Goal: Task Accomplishment & Management: Manage account settings

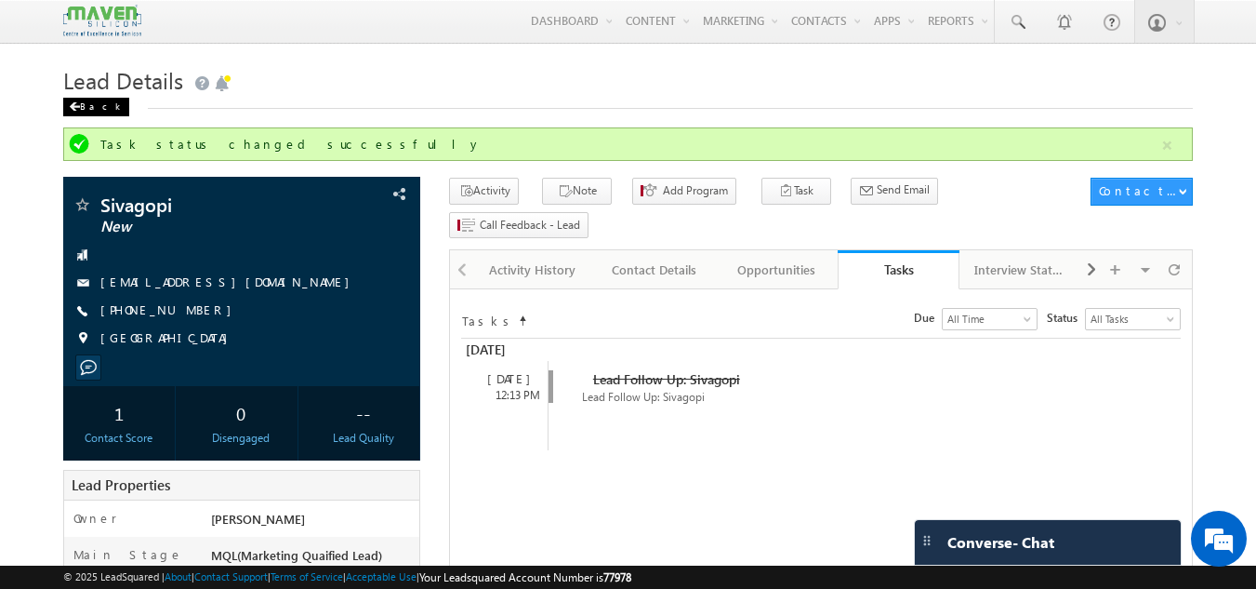
click at [76, 112] on span at bounding box center [74, 106] width 11 height 9
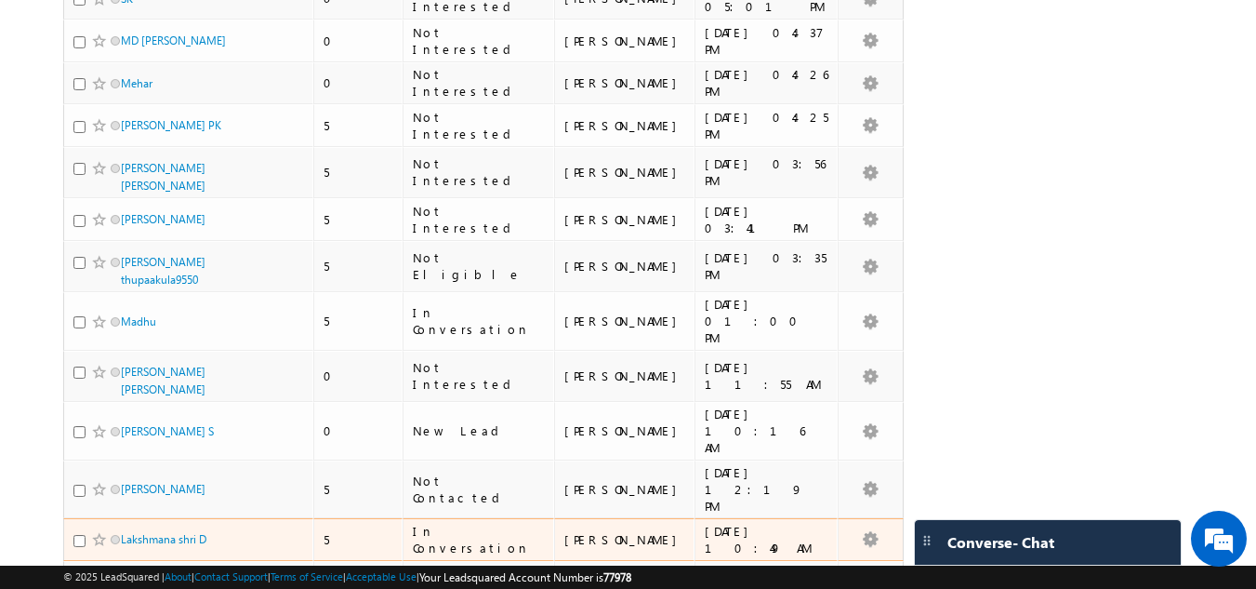
scroll to position [2975, 0]
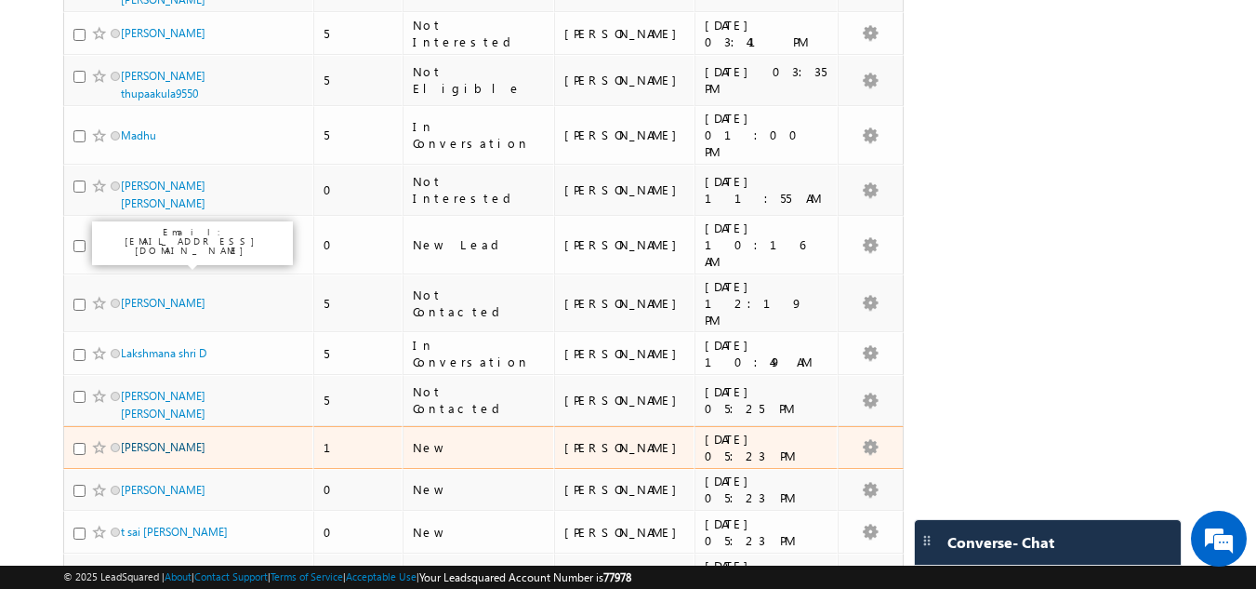
click at [164, 440] on link "[PERSON_NAME]" at bounding box center [163, 447] width 85 height 14
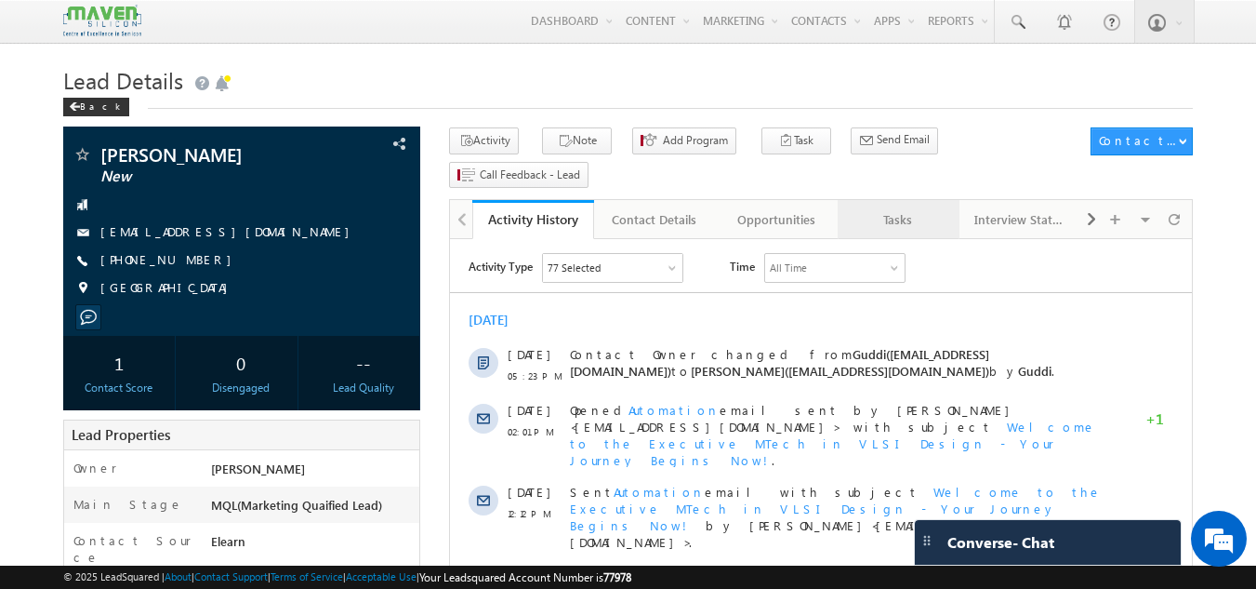
click at [886, 208] on div "Tasks" at bounding box center [898, 219] width 90 height 22
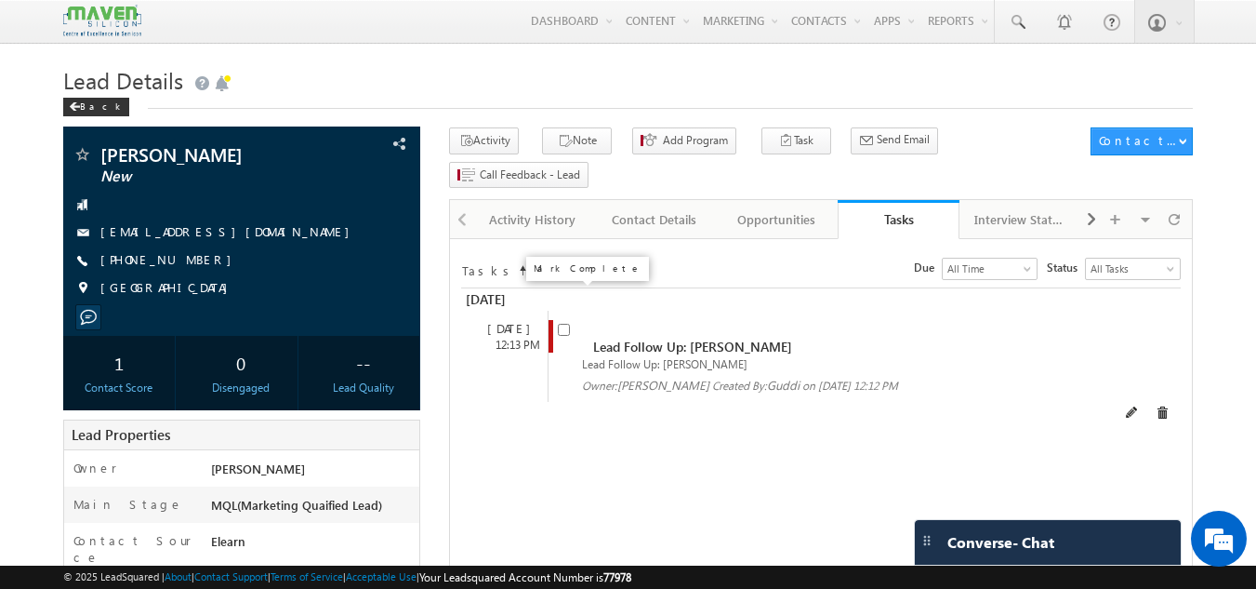
click at [562, 324] on input "checkbox" at bounding box center [564, 330] width 12 height 12
checkbox input "false"
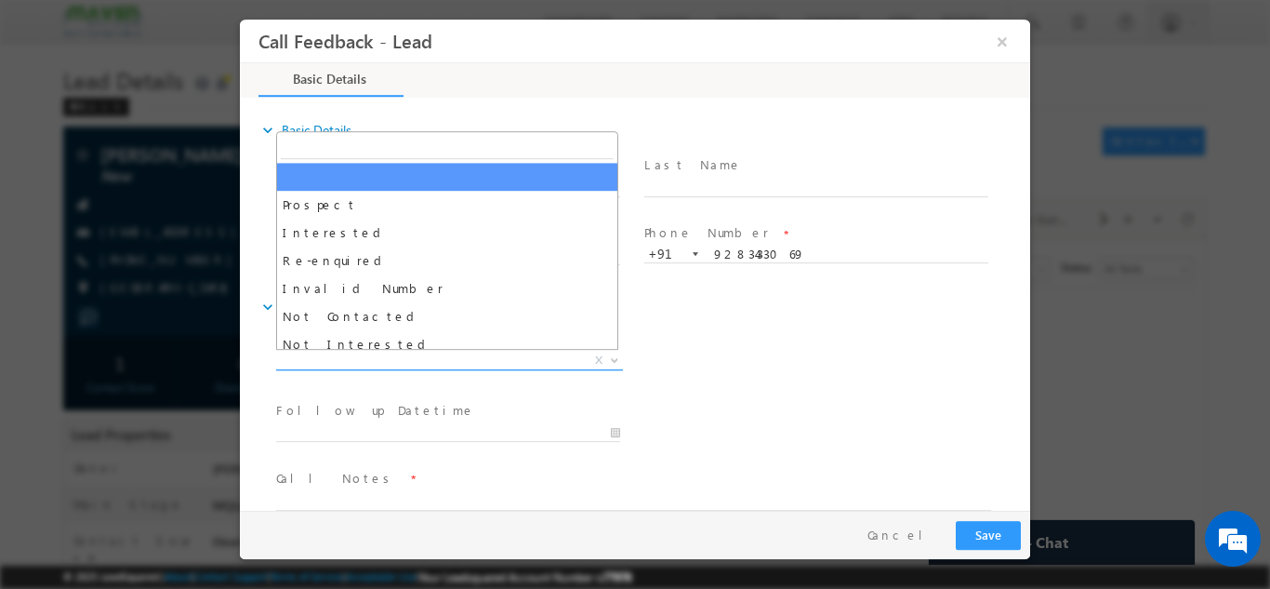
click at [536, 361] on span "X" at bounding box center [449, 360] width 347 height 19
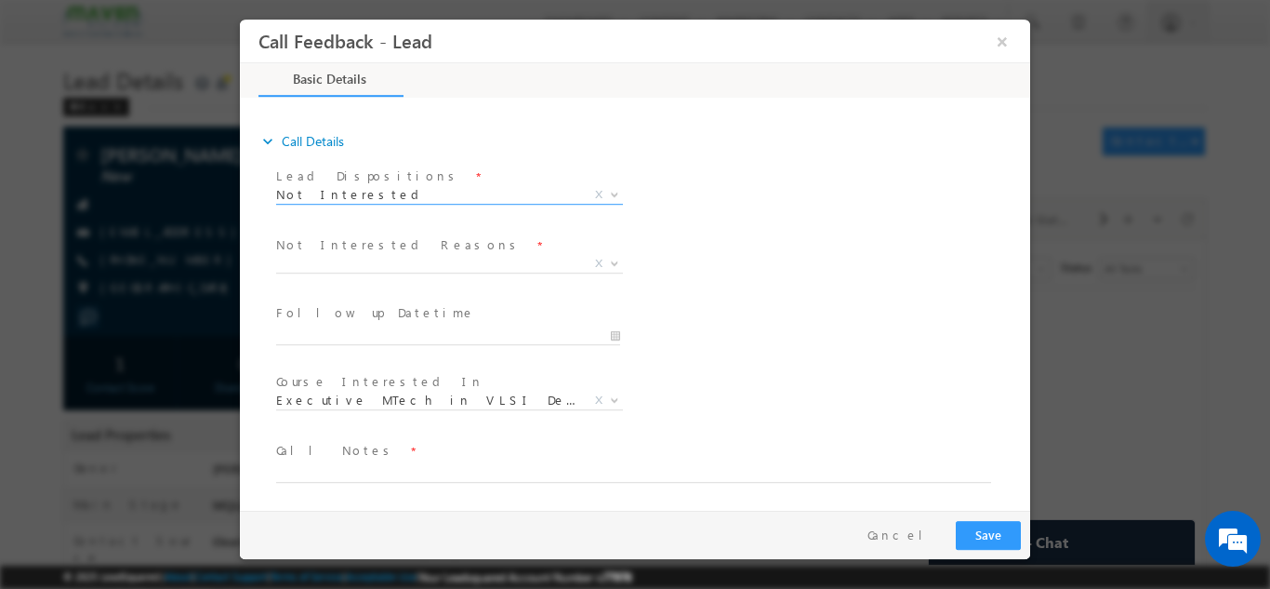
scroll to position [167, 0]
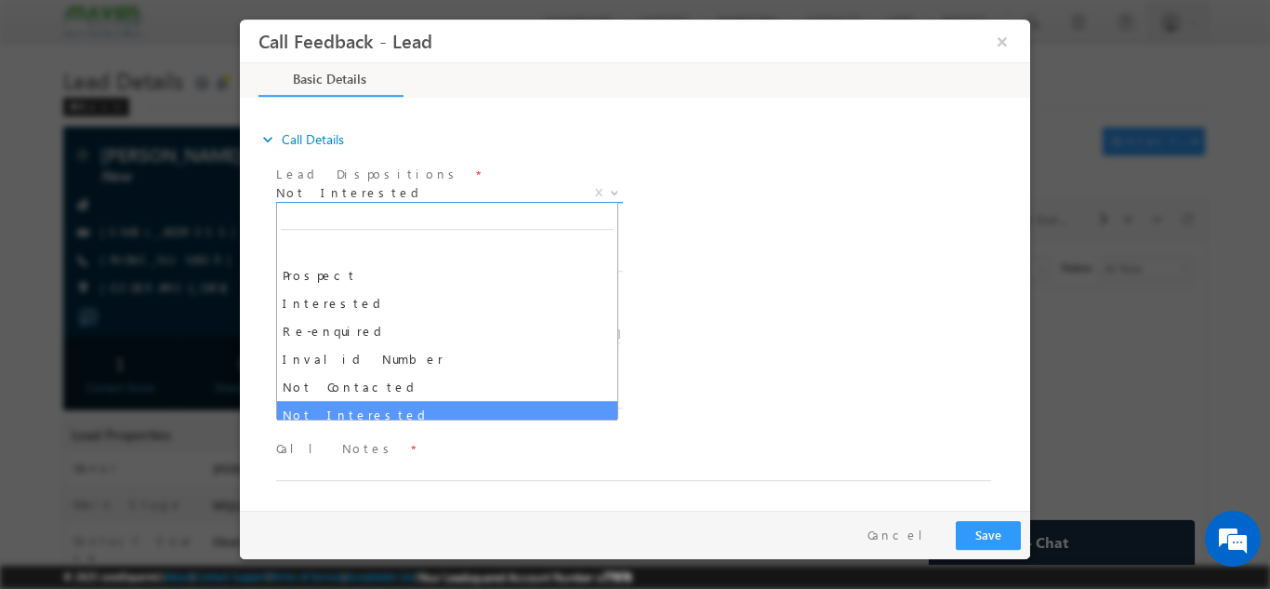
click at [438, 193] on span "Not Interested" at bounding box center [427, 191] width 302 height 17
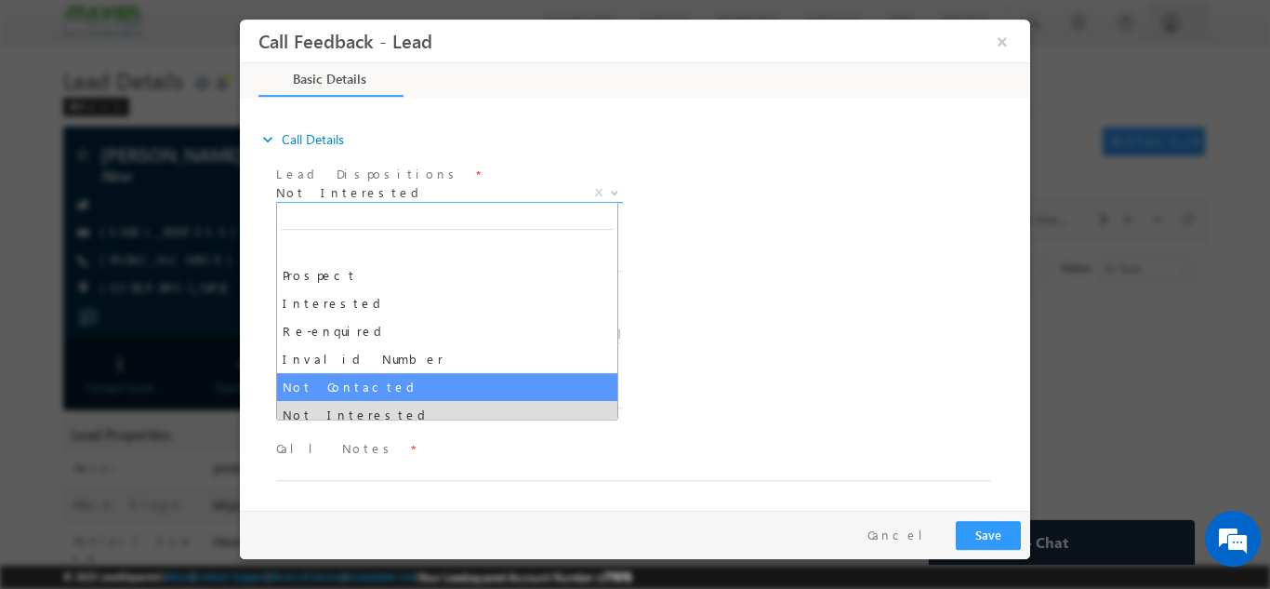
select select "Not Contacted"
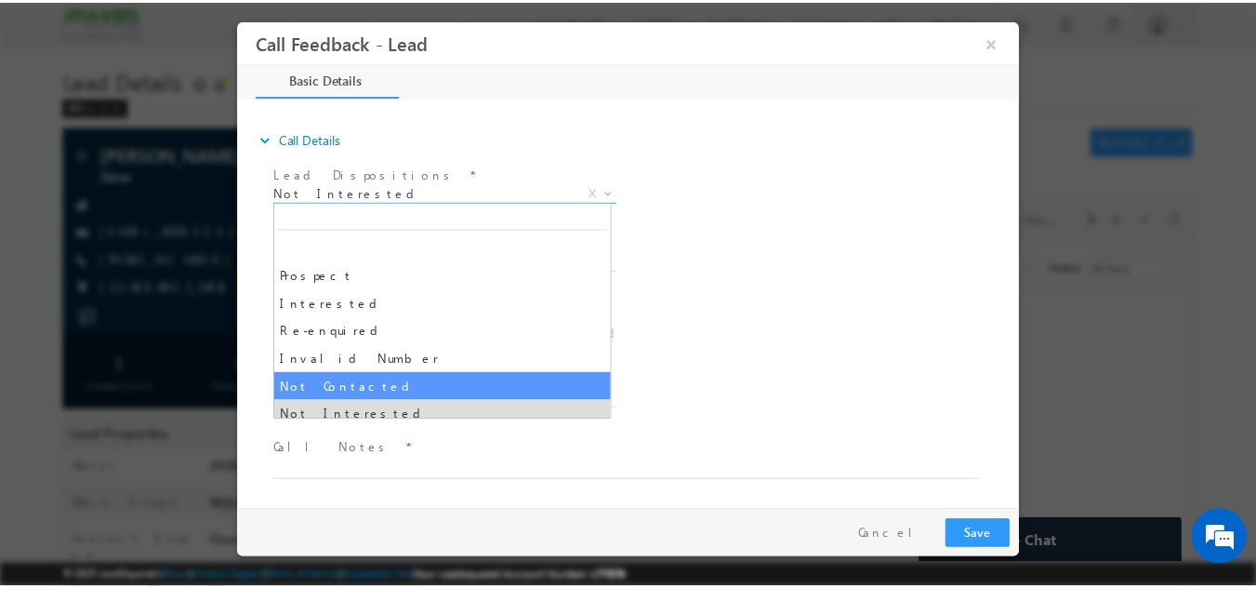
scroll to position [99, 0]
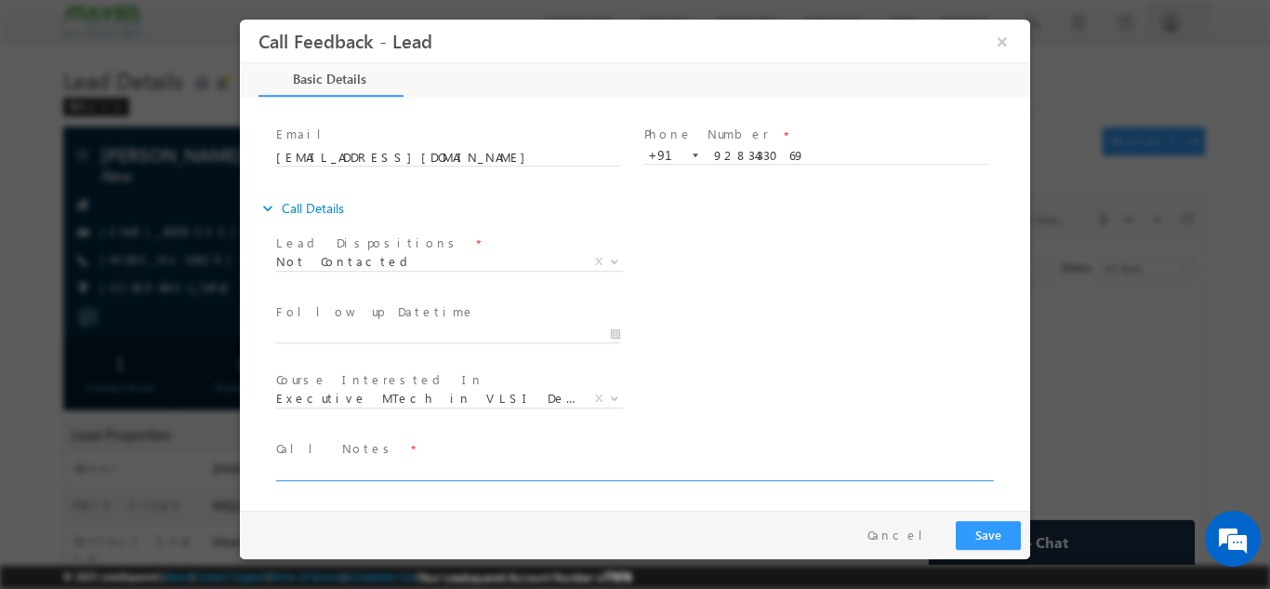
click at [393, 471] on textarea at bounding box center [633, 468] width 715 height 21
type textarea "DNP"
click at [973, 555] on div "Pay & Save Save Cancel" at bounding box center [640, 534] width 800 height 48
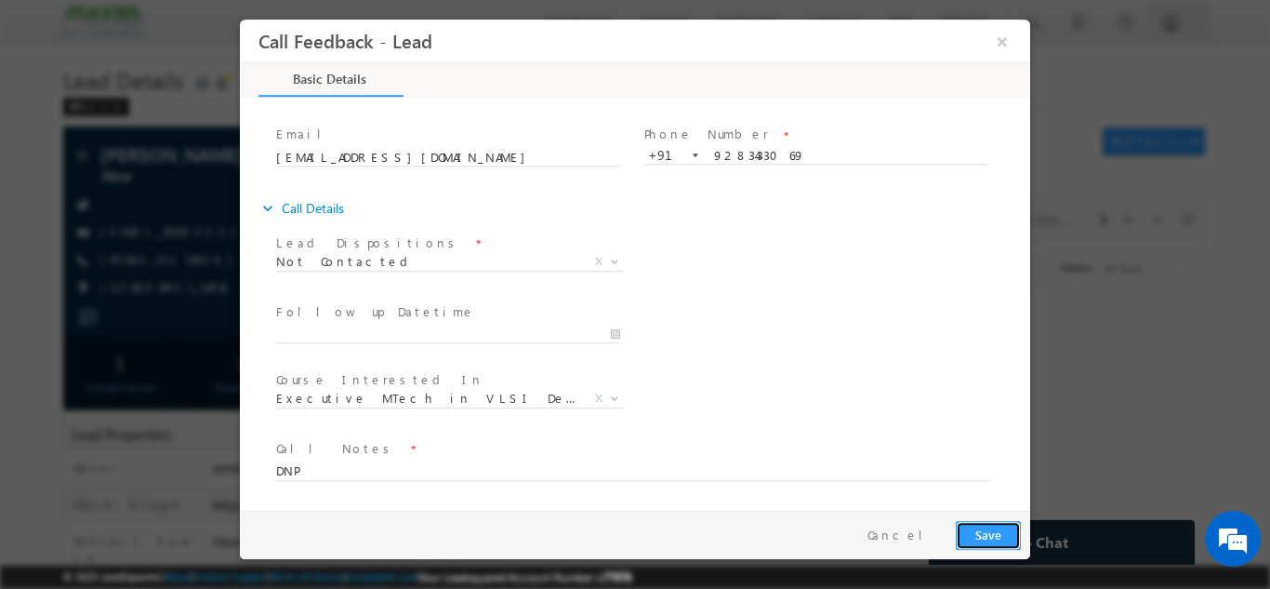
click at [992, 541] on button "Save" at bounding box center [988, 534] width 65 height 29
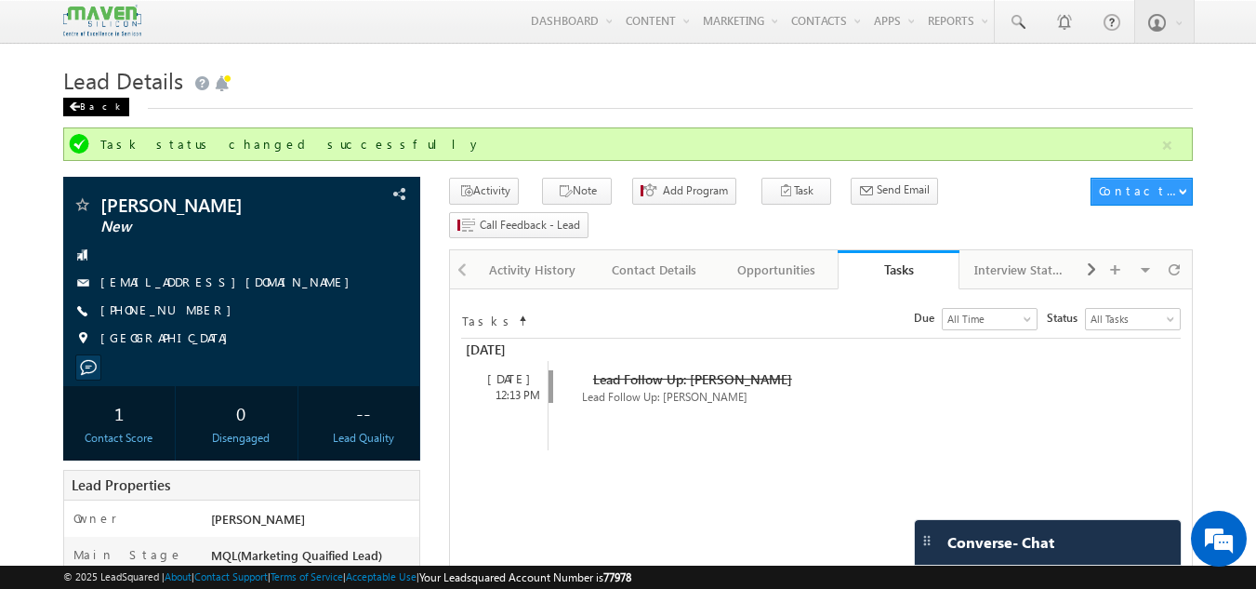
click at [97, 100] on div "Back" at bounding box center [96, 107] width 66 height 19
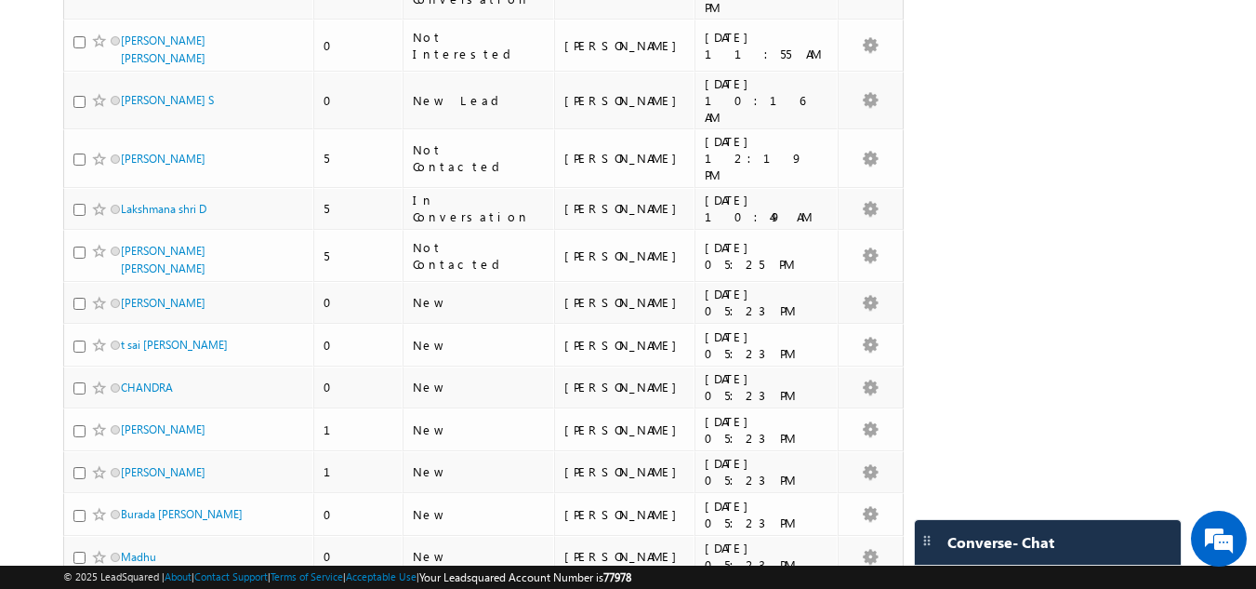
scroll to position [3161, 0]
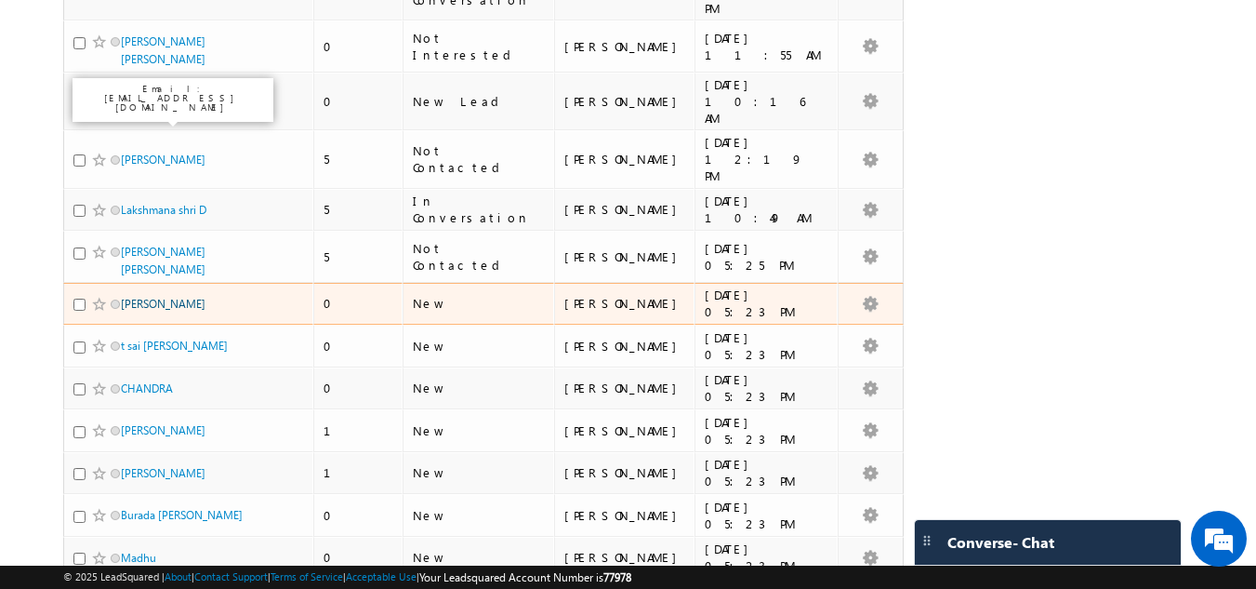
click at [155, 297] on link "VIVEKKUMAR" at bounding box center [163, 304] width 85 height 14
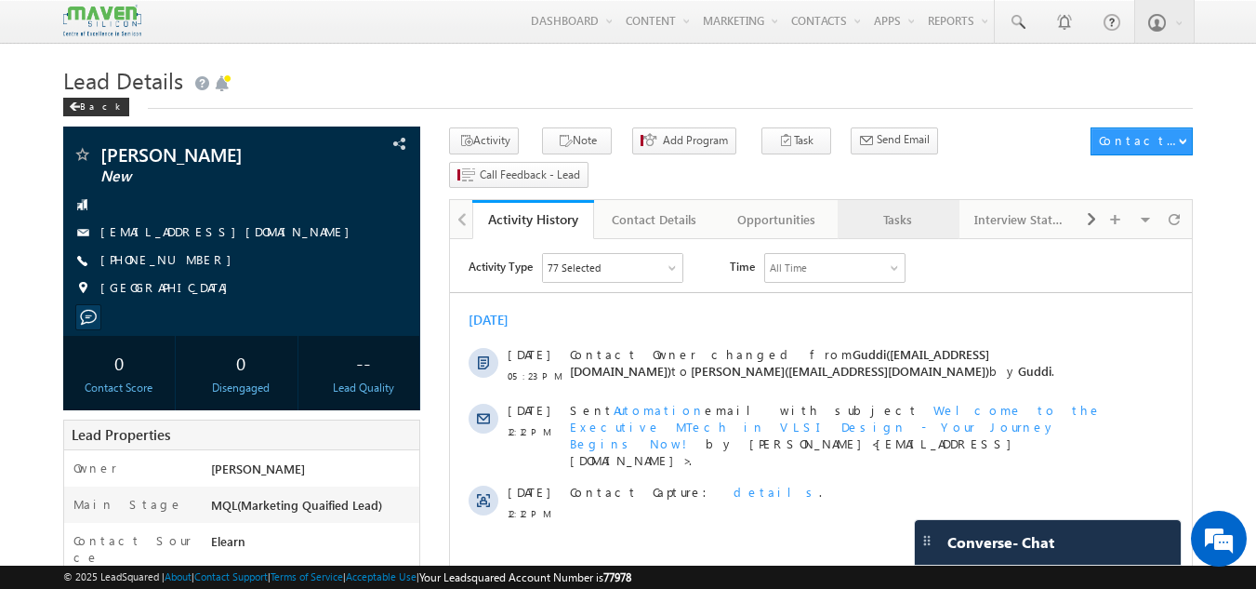
click at [915, 208] on div "Tasks" at bounding box center [898, 219] width 90 height 22
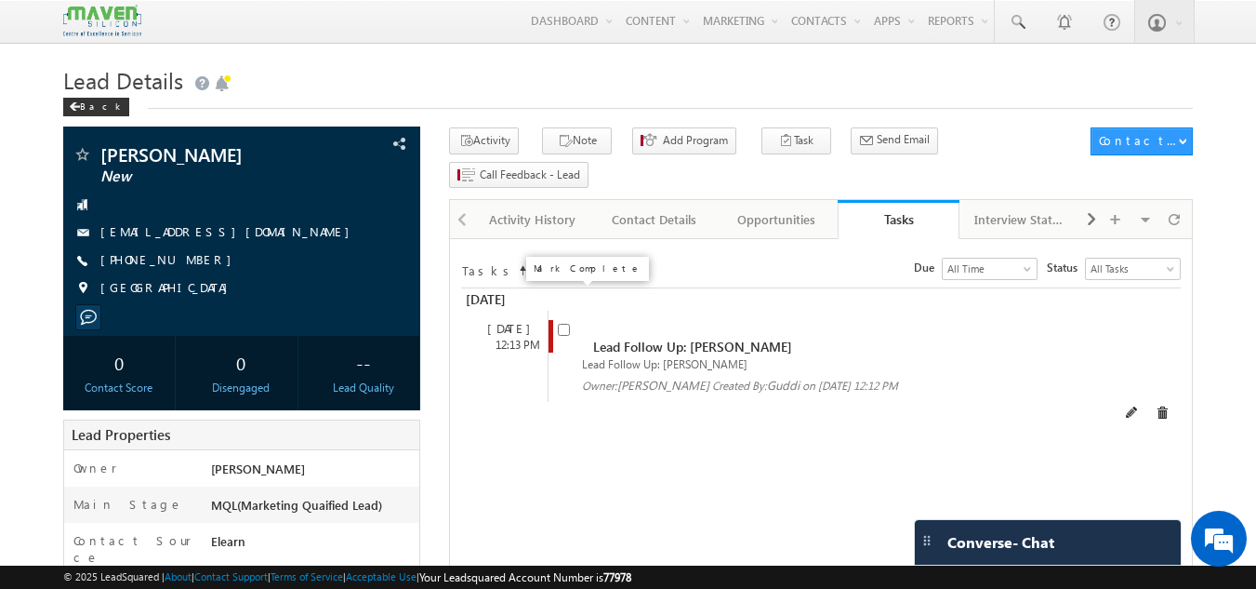
click at [562, 324] on input "checkbox" at bounding box center [564, 330] width 12 height 12
checkbox input "false"
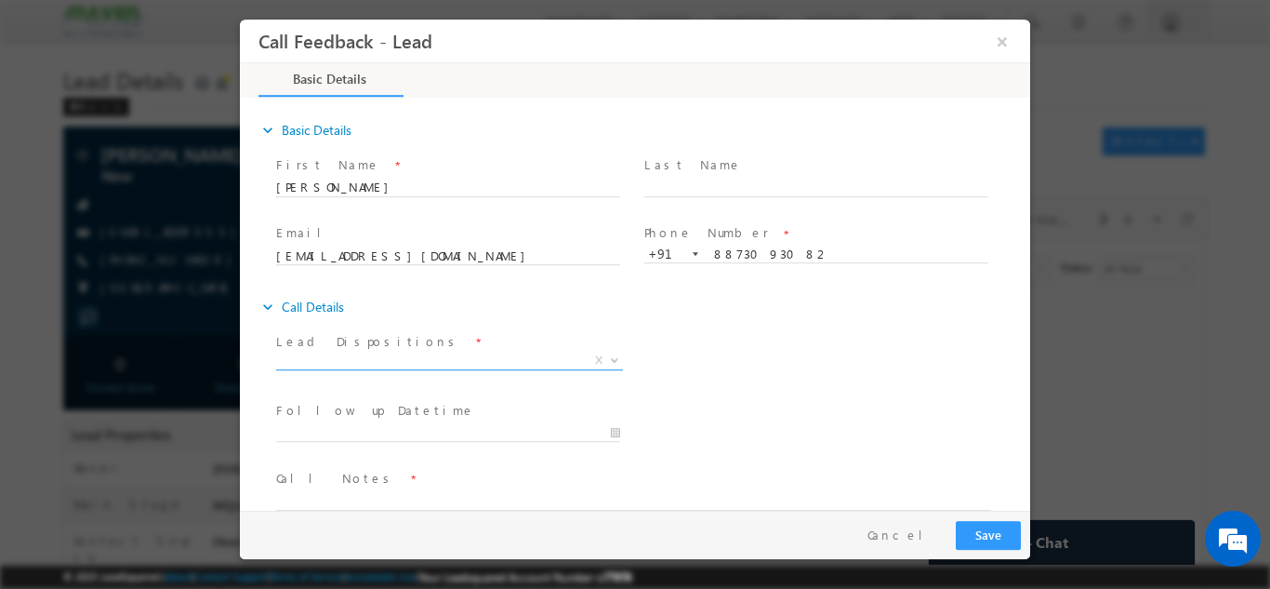
click at [456, 362] on span "X" at bounding box center [449, 360] width 347 height 19
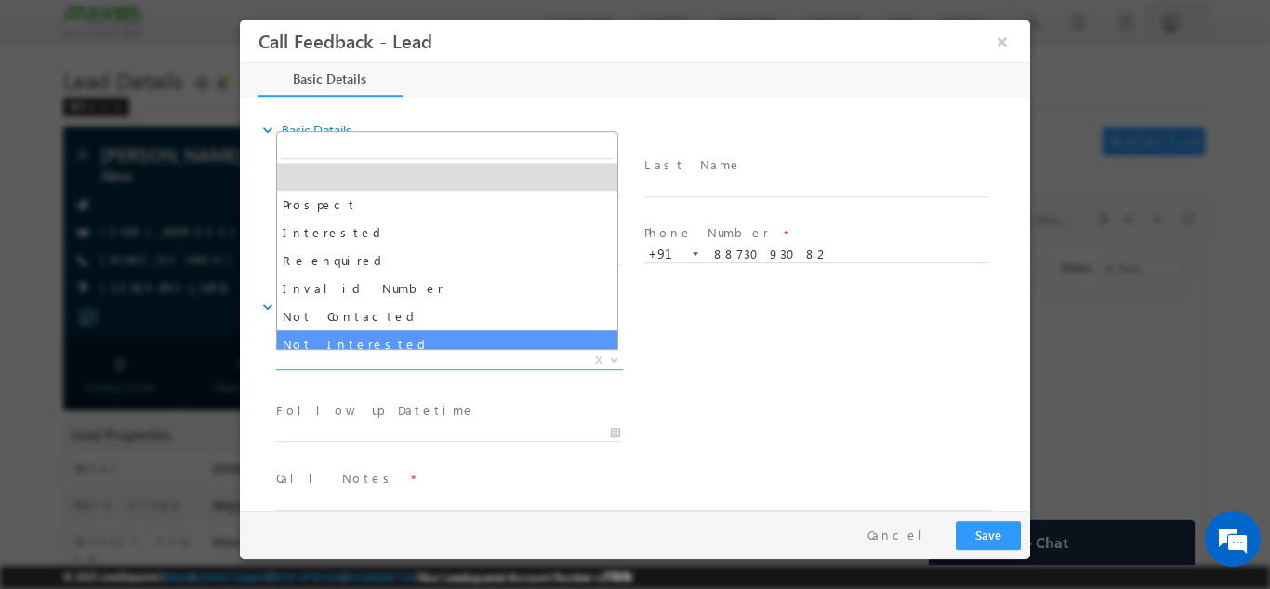
select select "Not Interested"
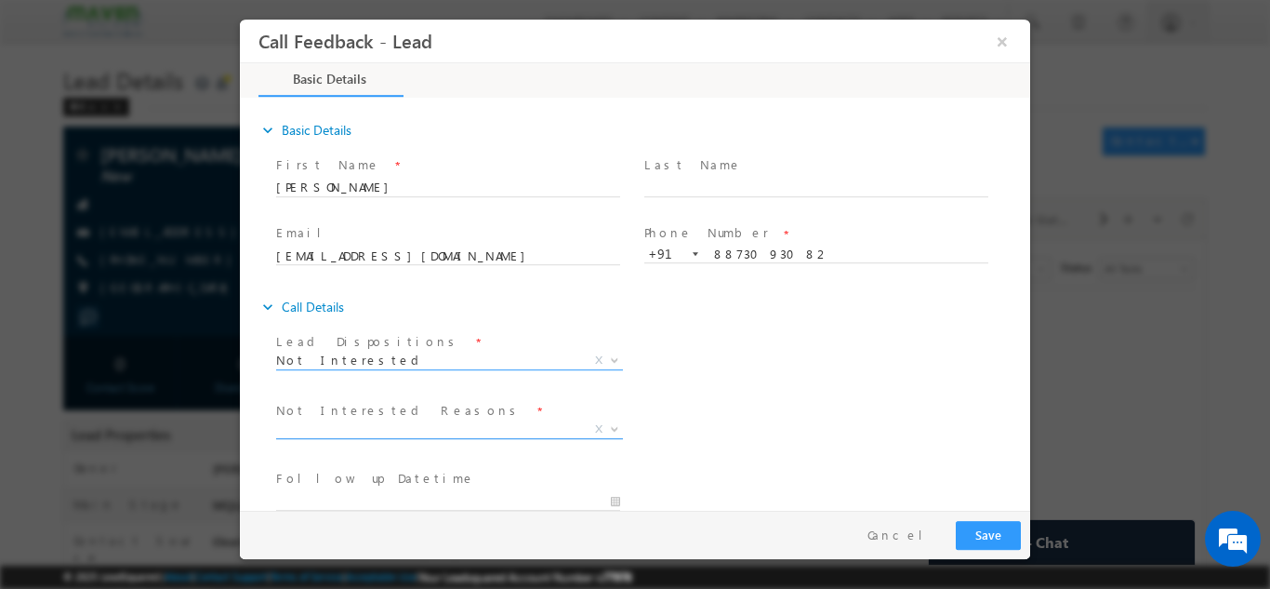
click at [404, 428] on span "X" at bounding box center [449, 428] width 347 height 19
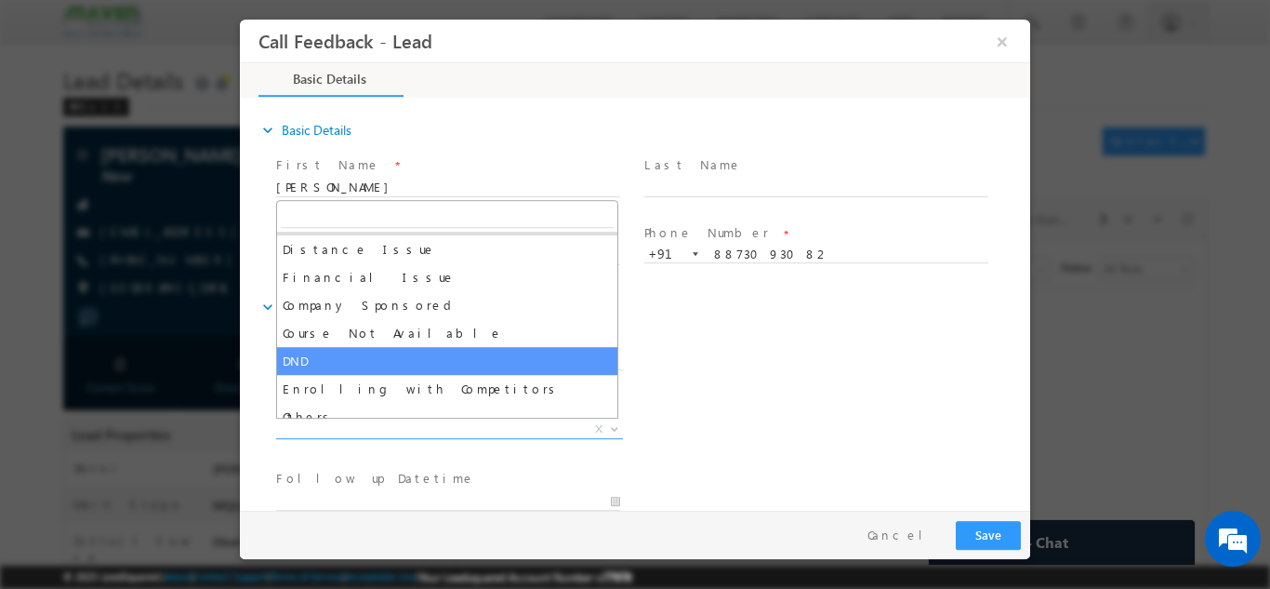
scroll to position [37, 0]
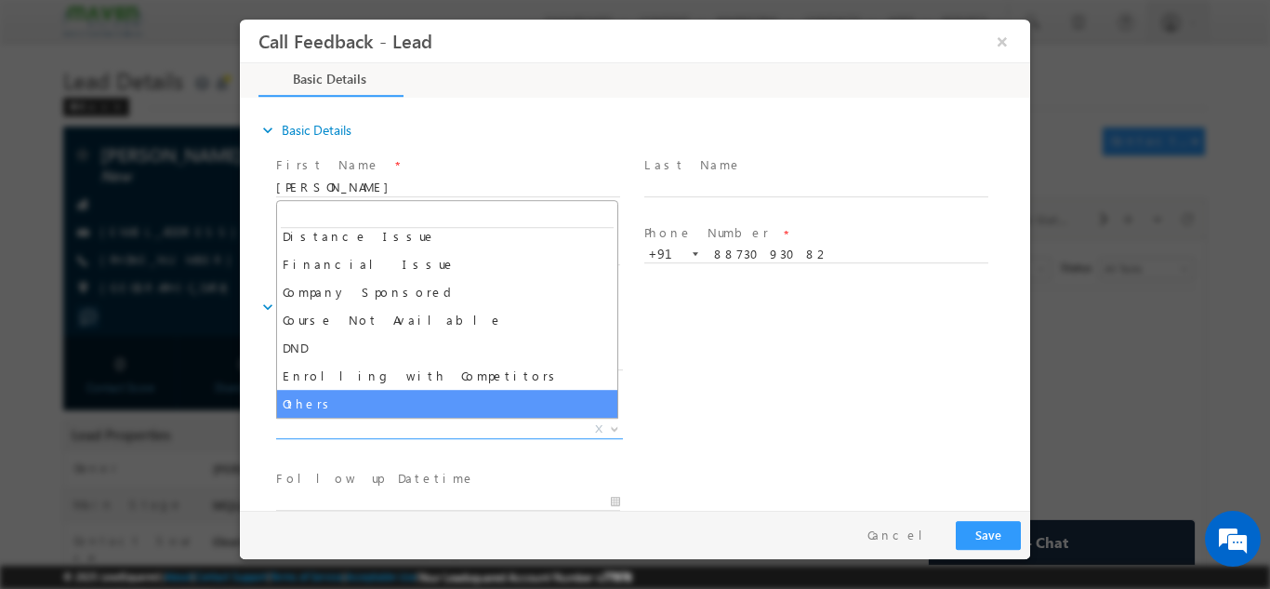
select select "Others"
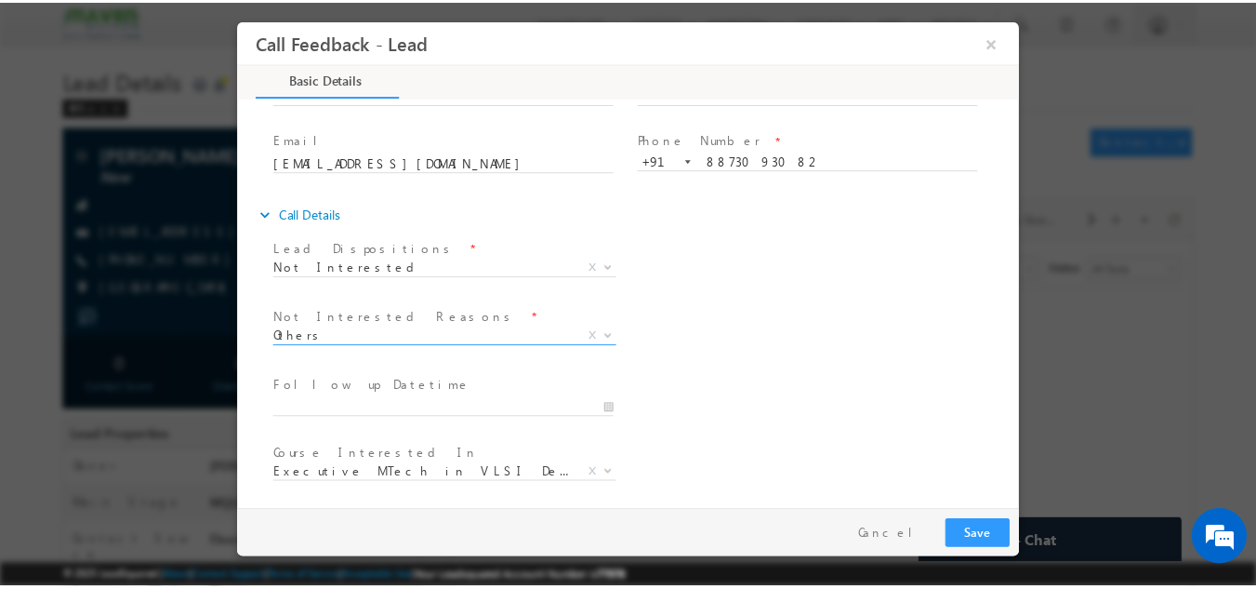
scroll to position [167, 0]
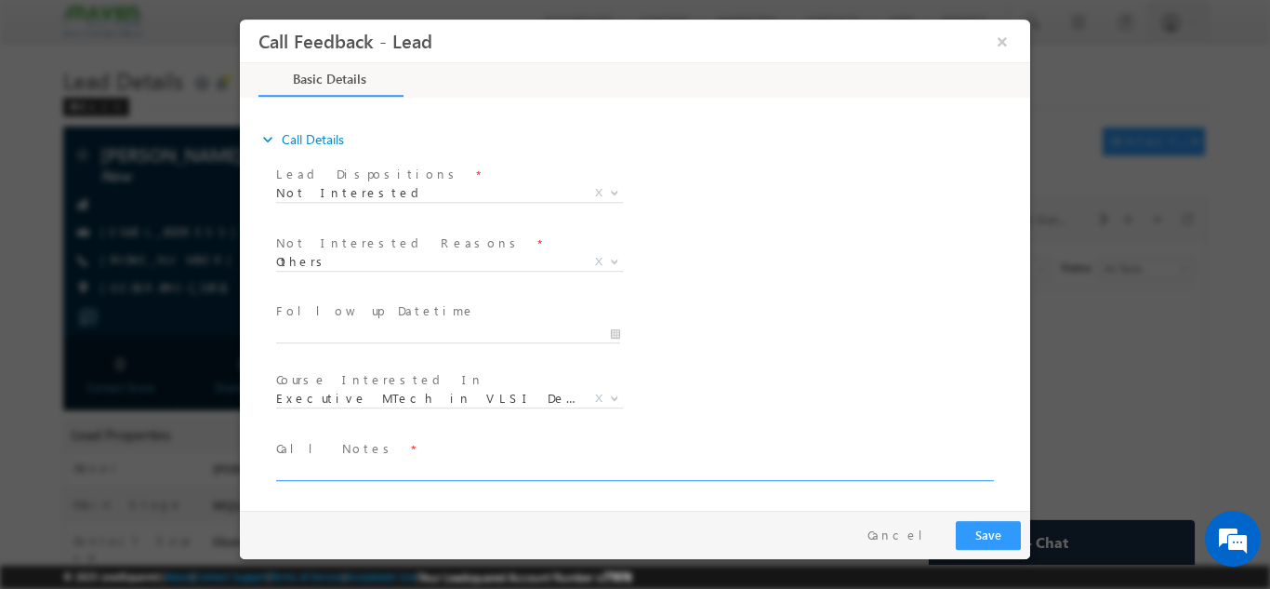
click at [366, 459] on textarea at bounding box center [633, 468] width 715 height 21
type textarea "Not interested in any program."
click at [987, 554] on div "Pay & Save Save Cancel" at bounding box center [640, 534] width 800 height 48
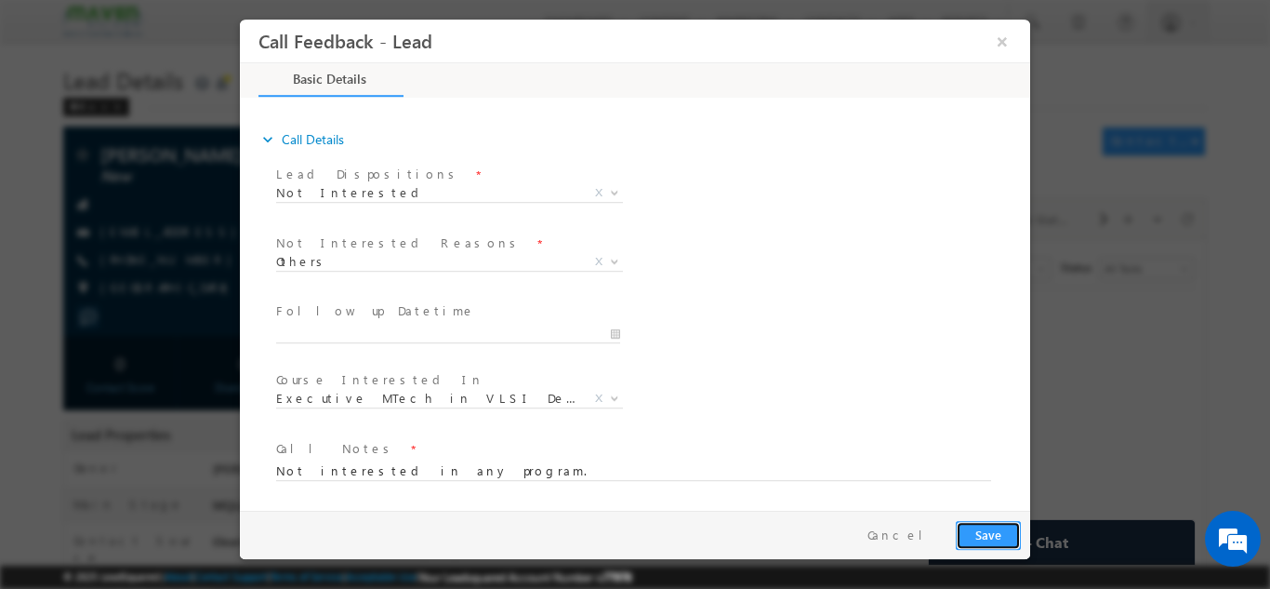
click at [986, 544] on button "Save" at bounding box center [988, 534] width 65 height 29
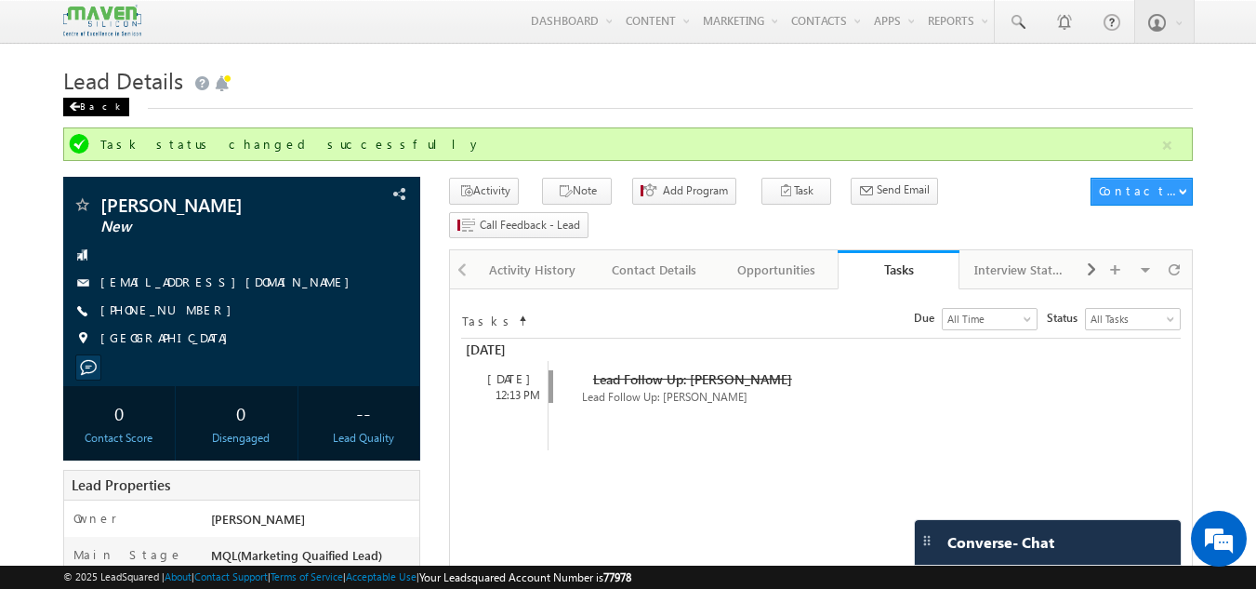
click at [101, 111] on div "Back" at bounding box center [96, 107] width 66 height 19
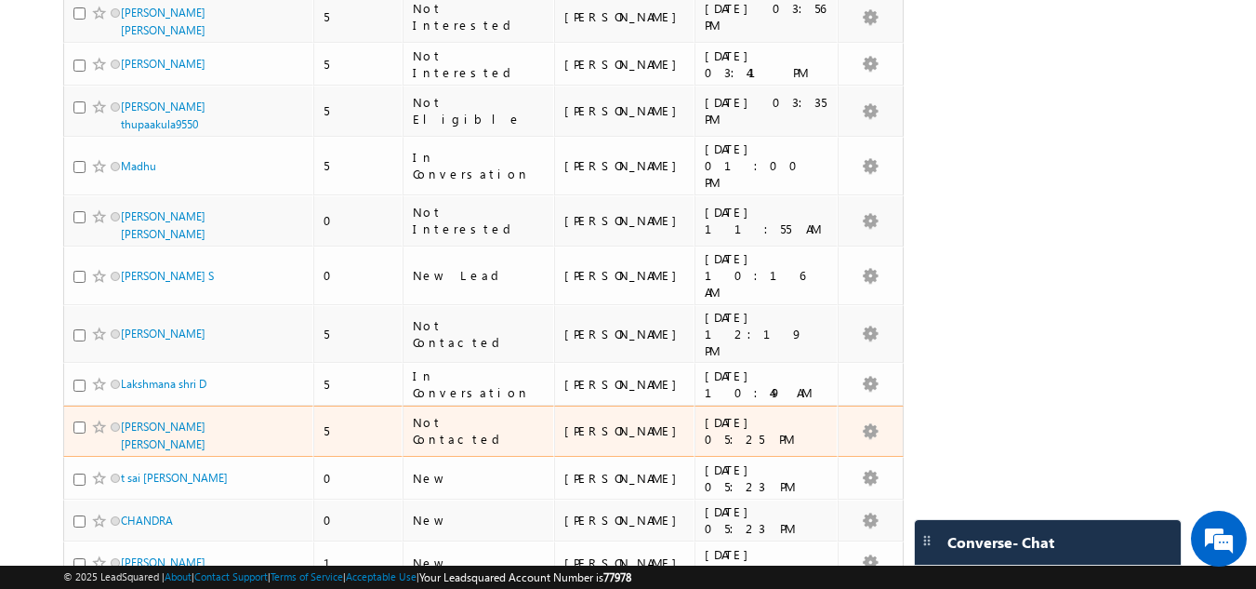
scroll to position [3030, 0]
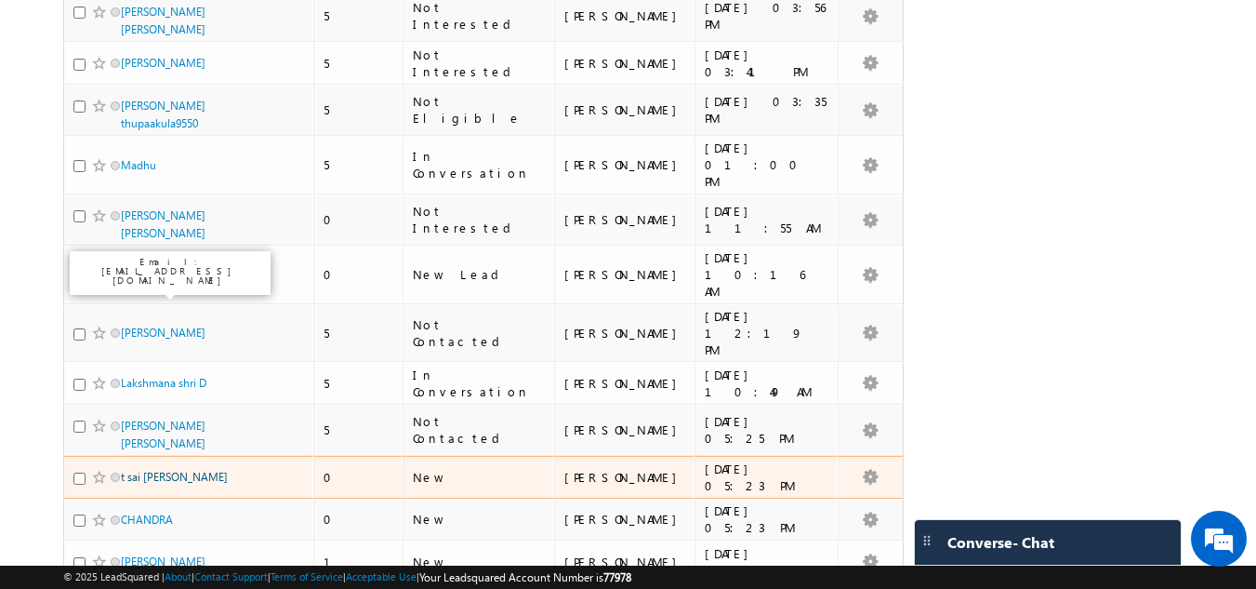
click at [153, 470] on link "t sai saketh" at bounding box center [174, 477] width 107 height 14
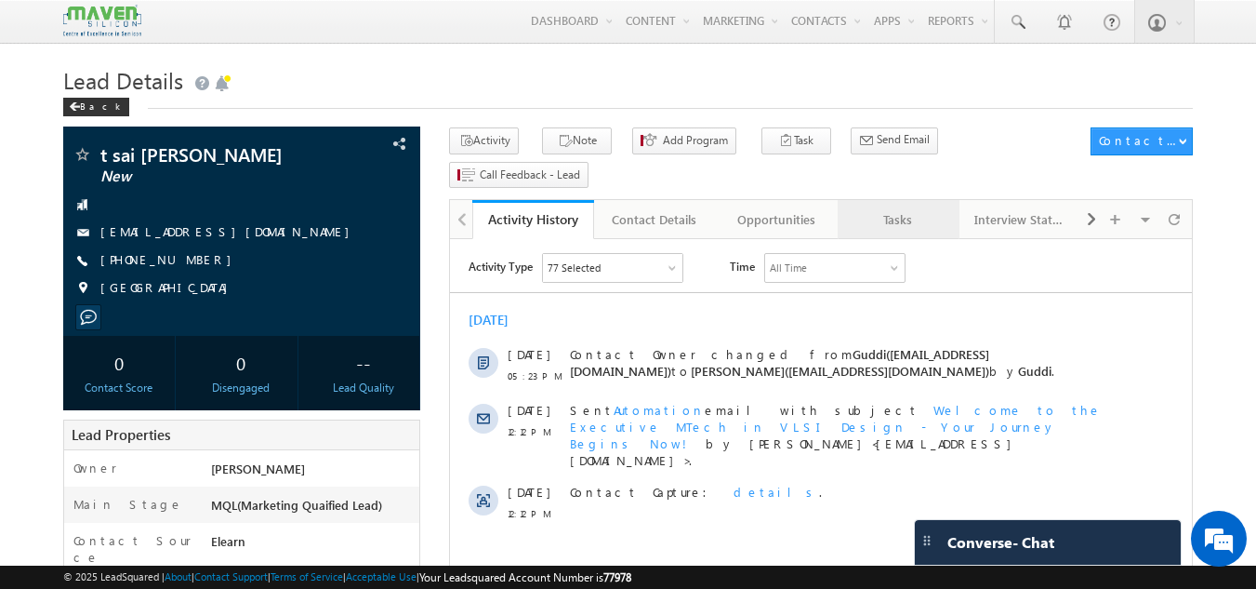
click at [901, 208] on div "Tasks" at bounding box center [898, 219] width 90 height 22
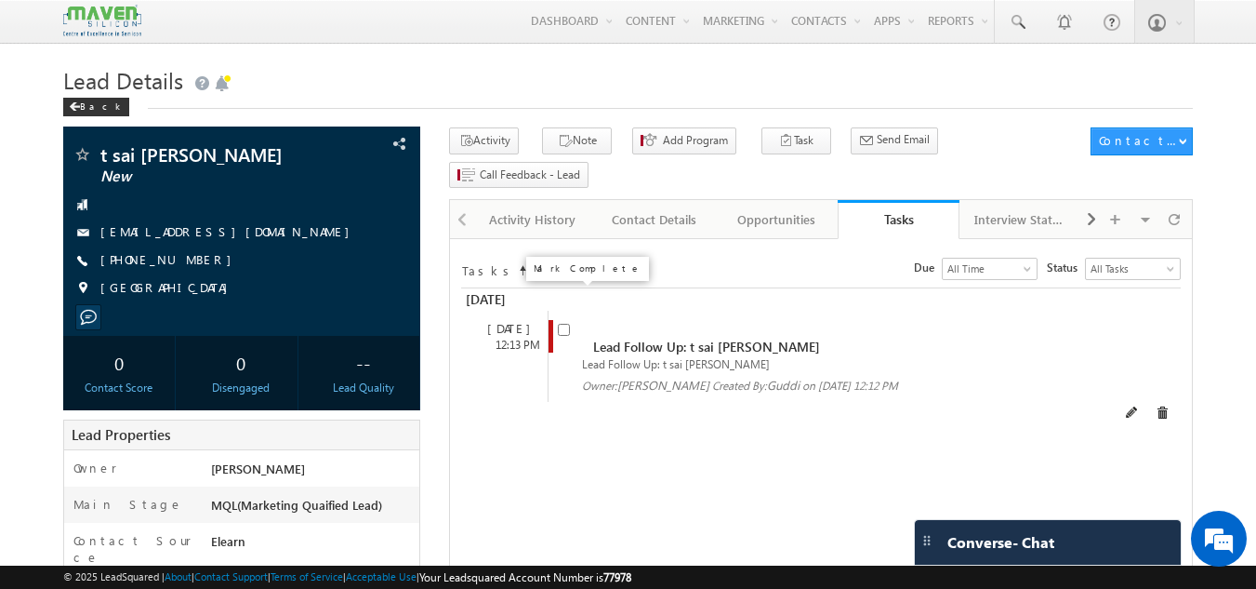
click at [562, 324] on input "checkbox" at bounding box center [564, 330] width 12 height 12
checkbox input "false"
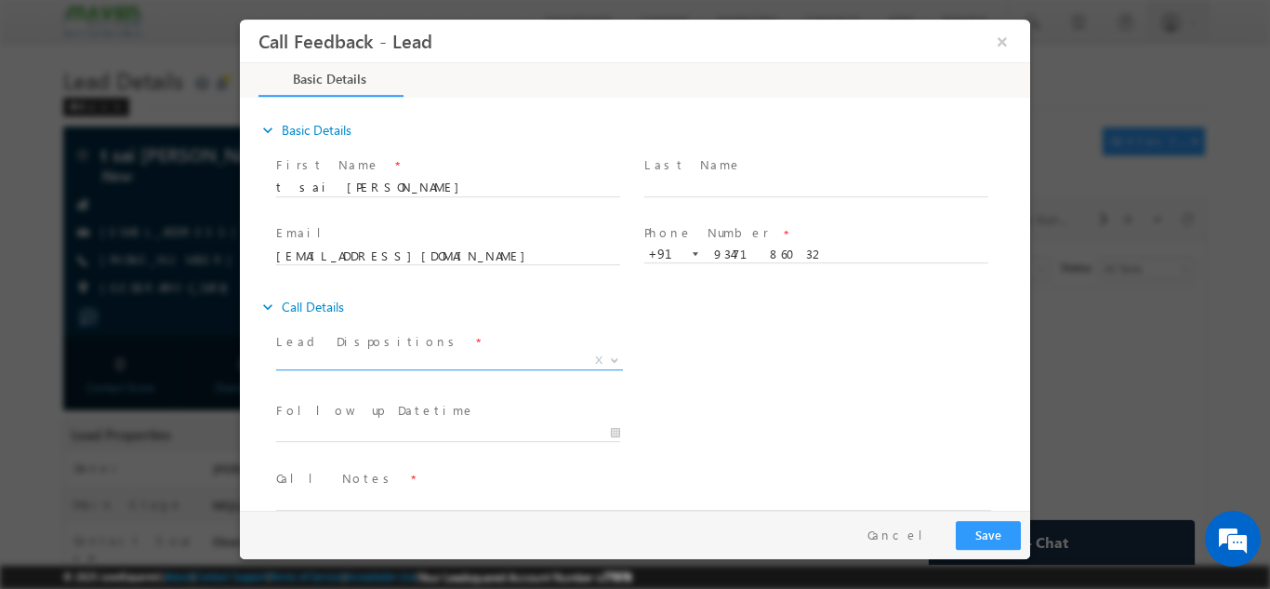
click at [482, 360] on span "X" at bounding box center [449, 360] width 347 height 19
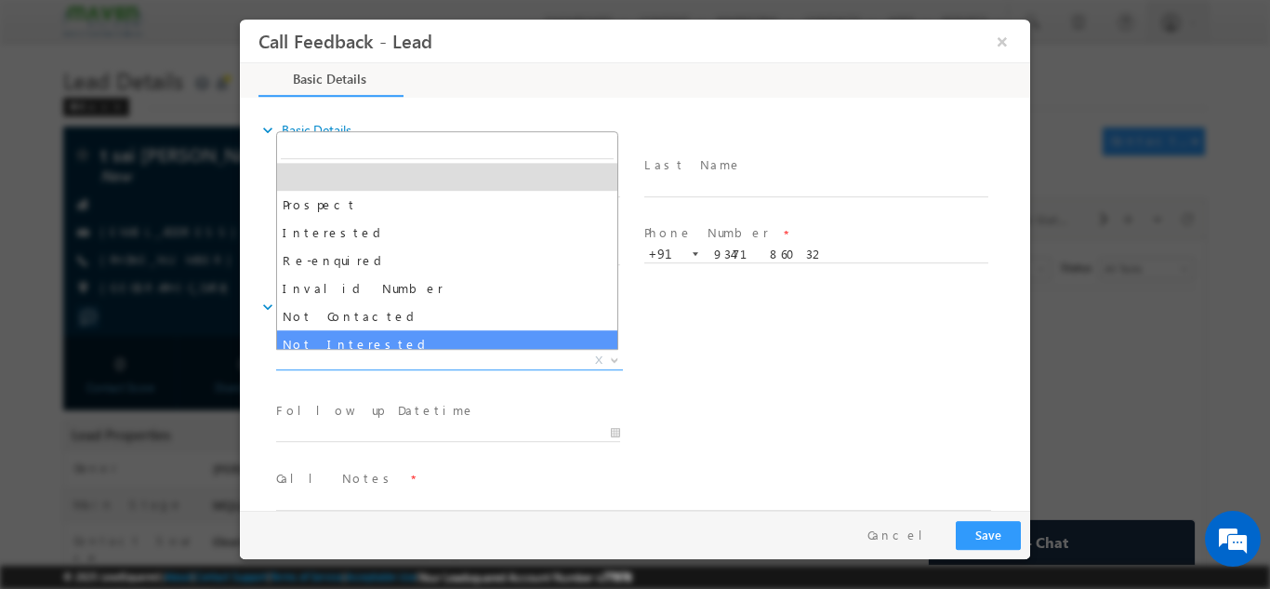
select select "Not Interested"
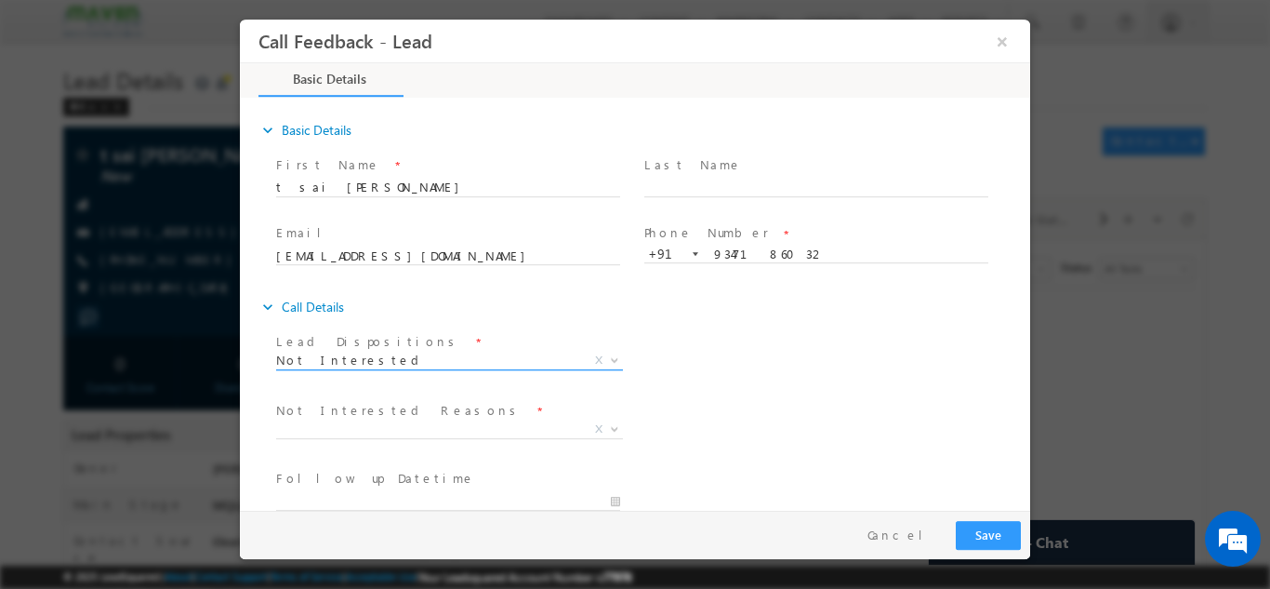
scroll to position [93, 0]
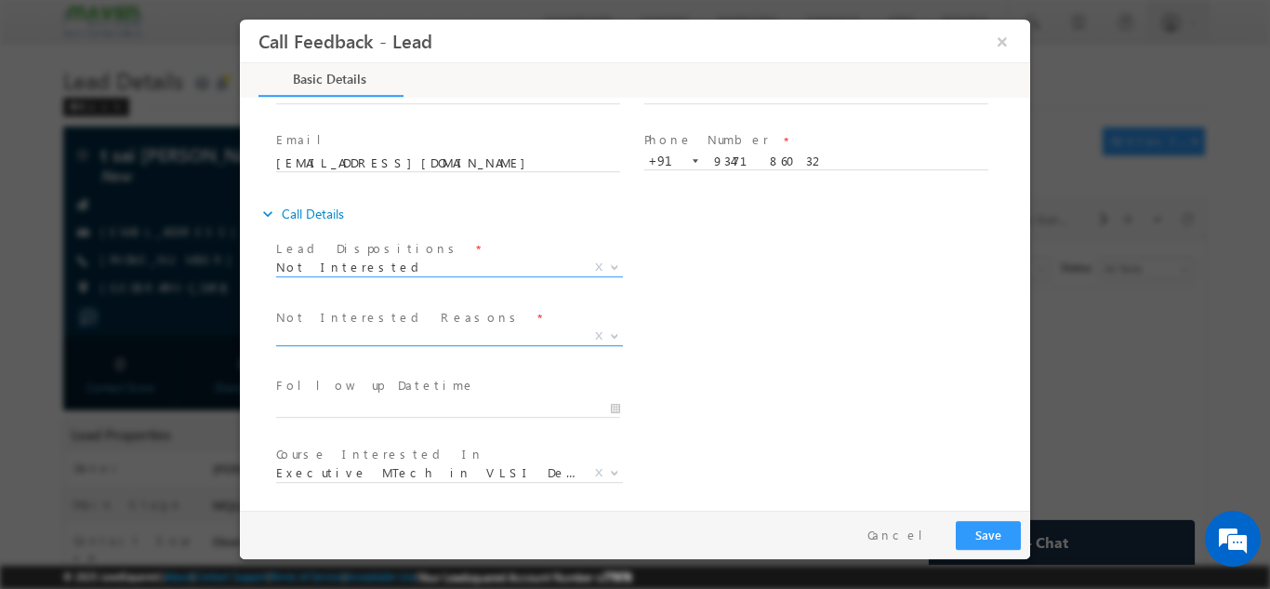
click at [445, 335] on span "X" at bounding box center [449, 335] width 347 height 19
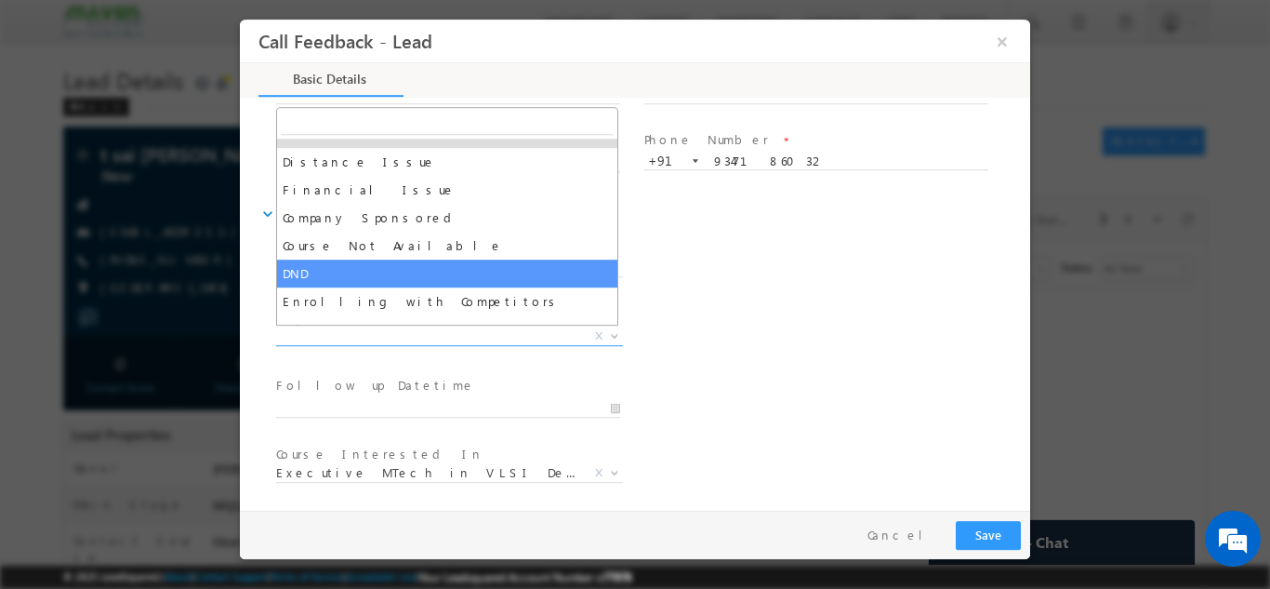
scroll to position [37, 0]
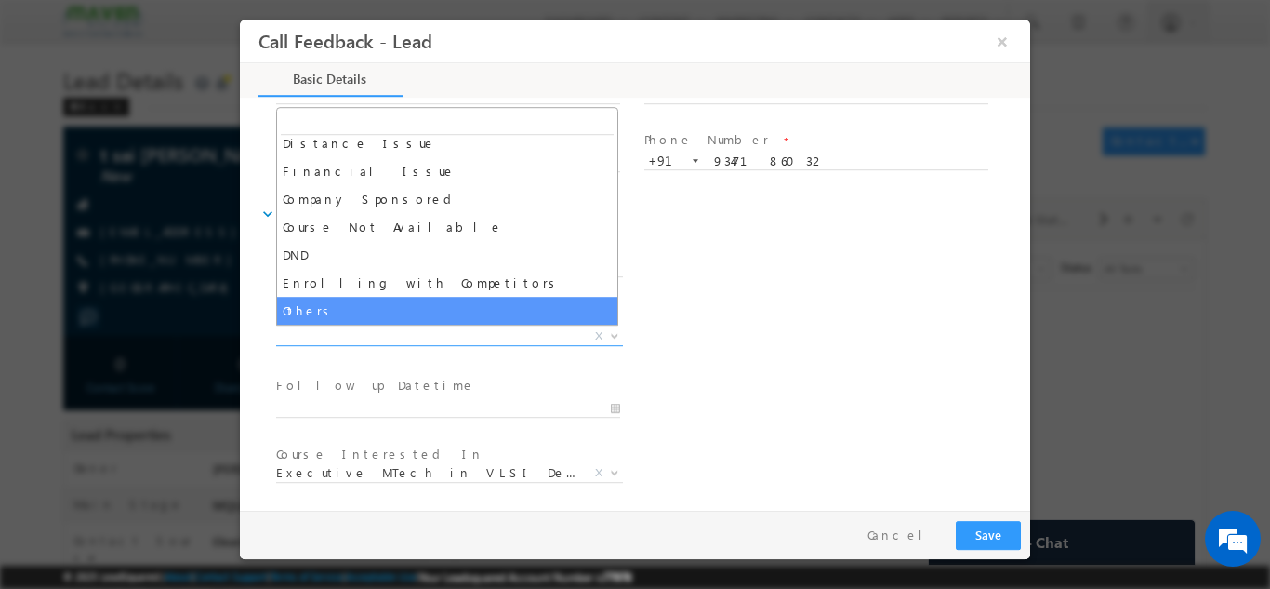
select select "Others"
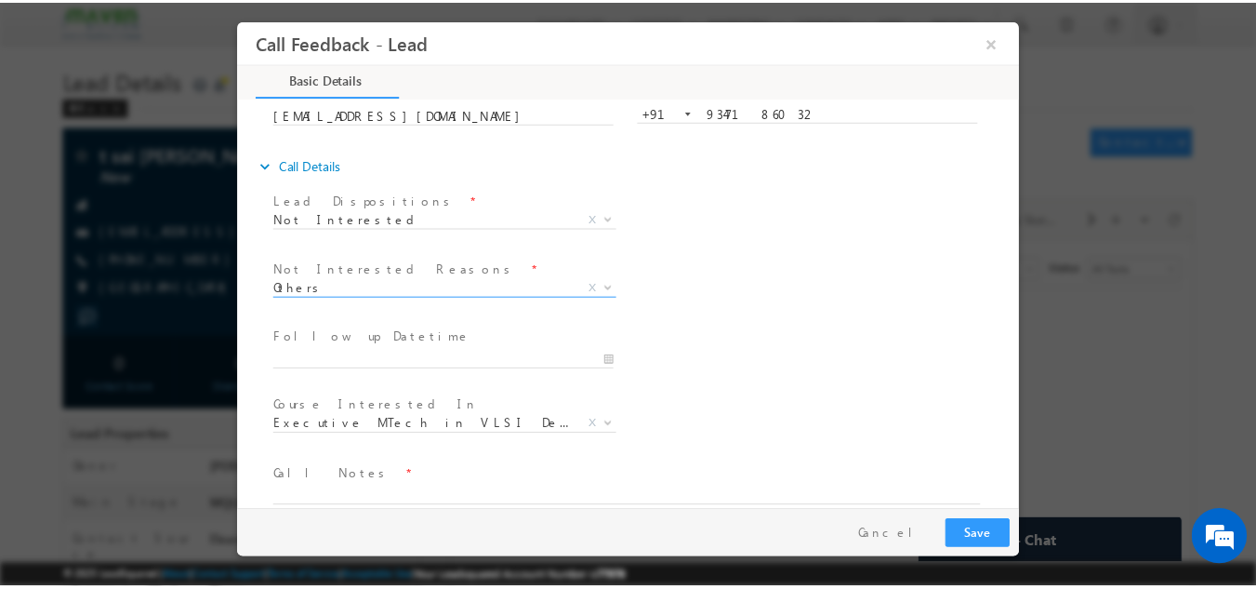
scroll to position [167, 0]
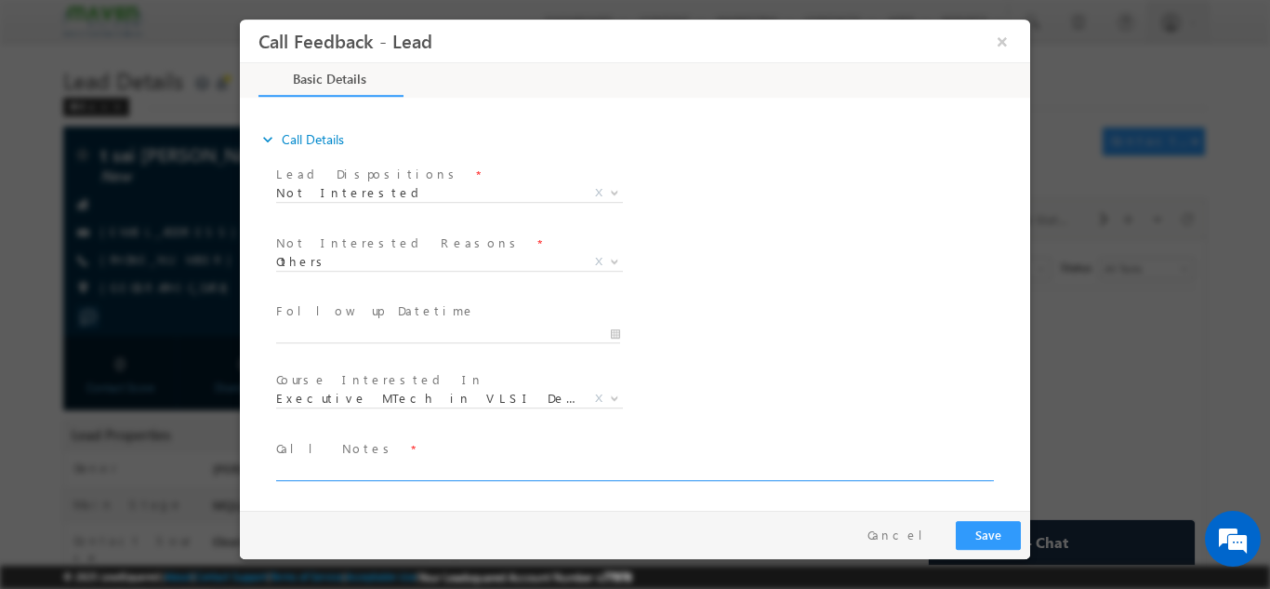
click at [348, 469] on textarea at bounding box center [633, 468] width 715 height 21
type textarea "Not interested in any program."
click at [1015, 524] on button "Save" at bounding box center [988, 534] width 65 height 29
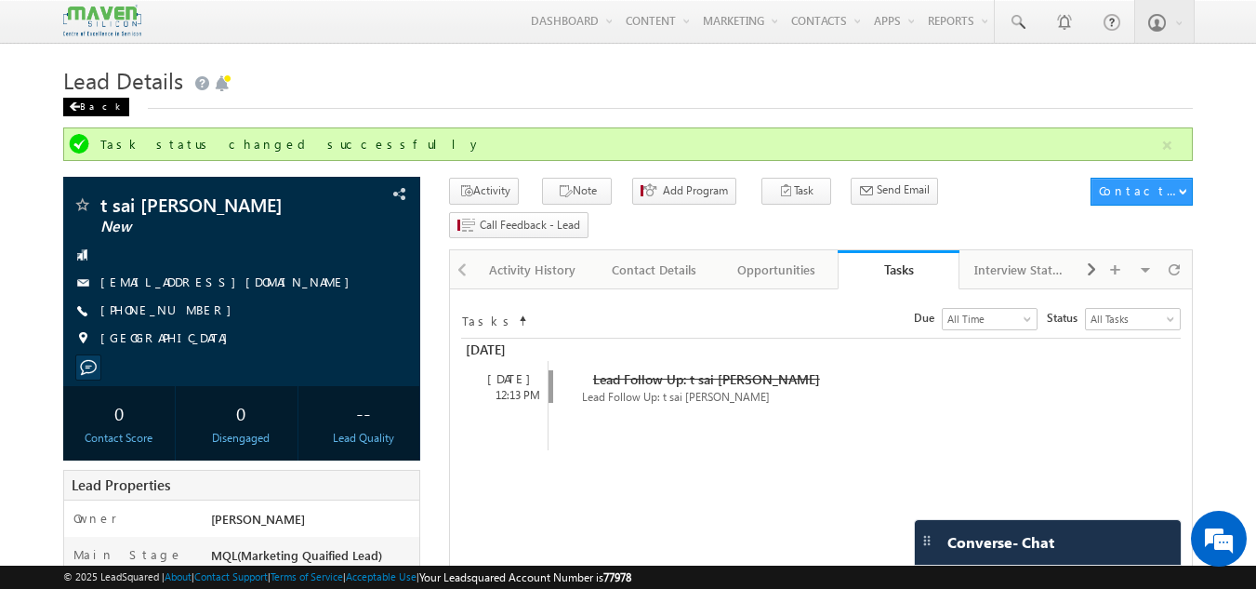
click at [99, 110] on div "Back" at bounding box center [96, 107] width 66 height 19
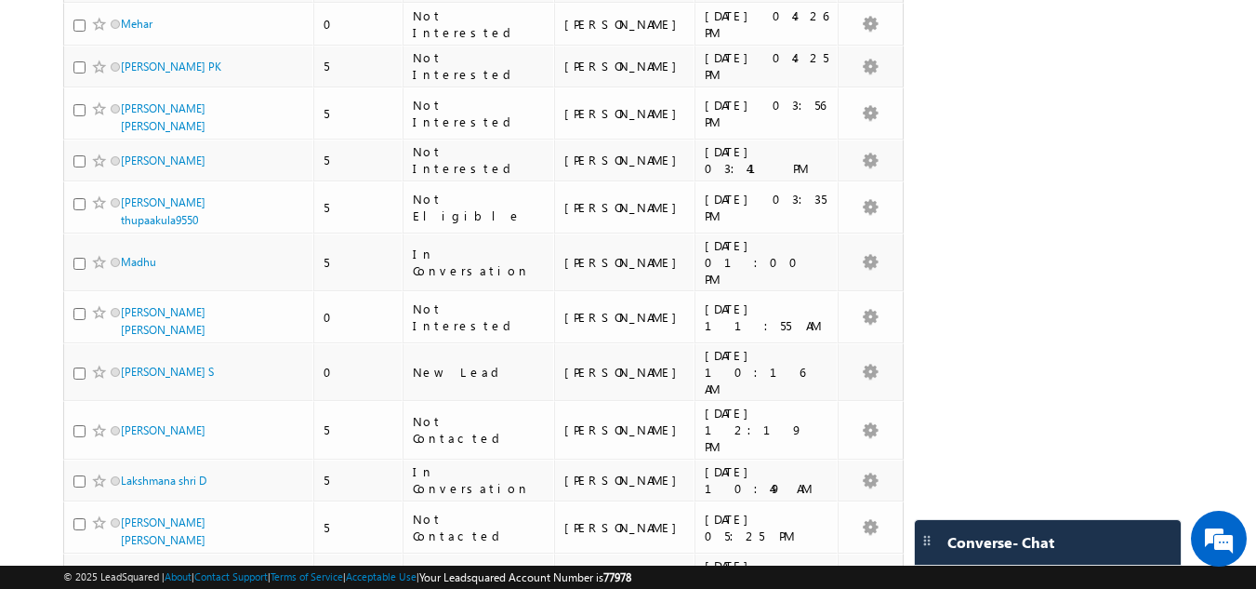
scroll to position [3254, 0]
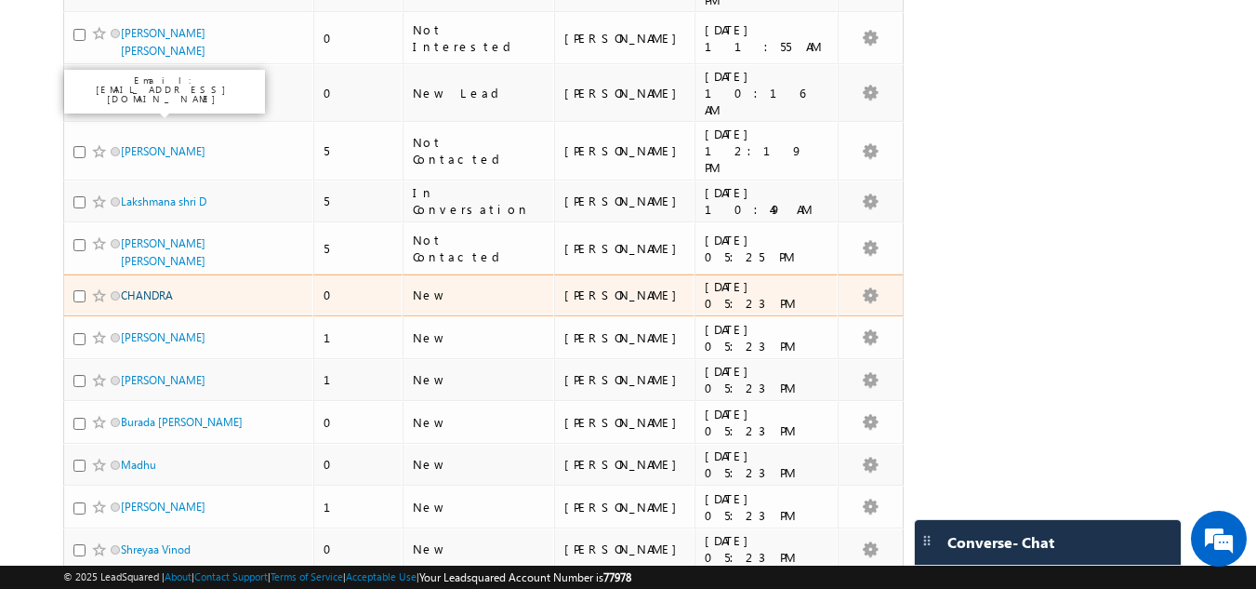
click at [153, 288] on link "CHANDRA" at bounding box center [147, 295] width 52 height 14
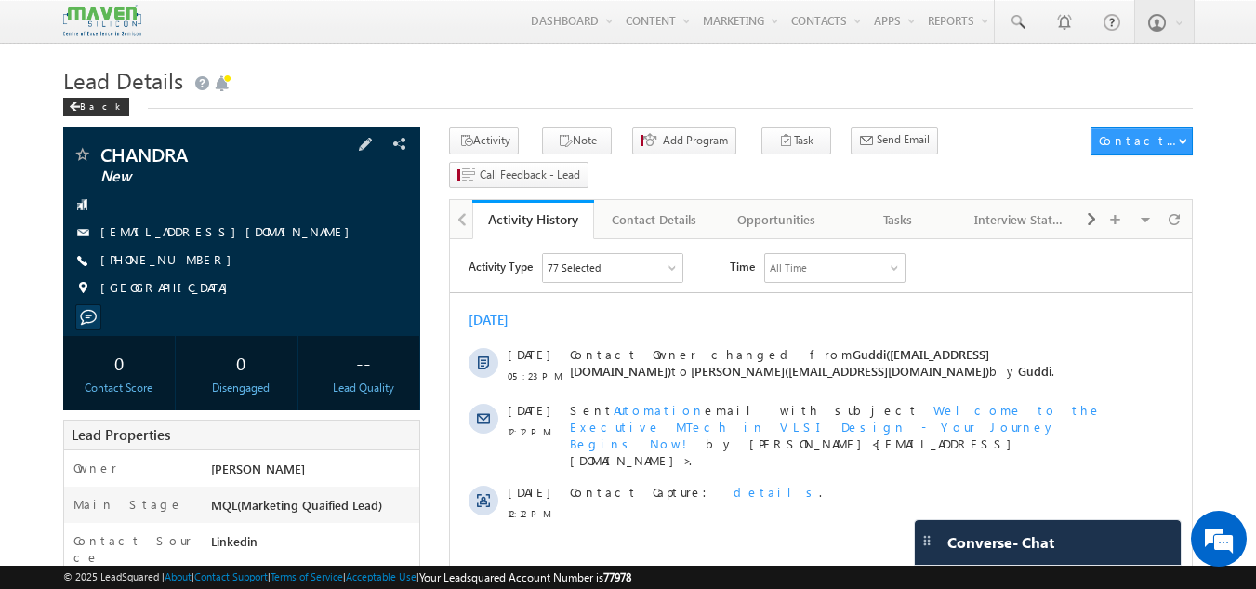
click at [209, 266] on div "[PHONE_NUMBER]" at bounding box center [242, 260] width 339 height 19
click at [376, 152] on span at bounding box center [365, 144] width 20 height 20
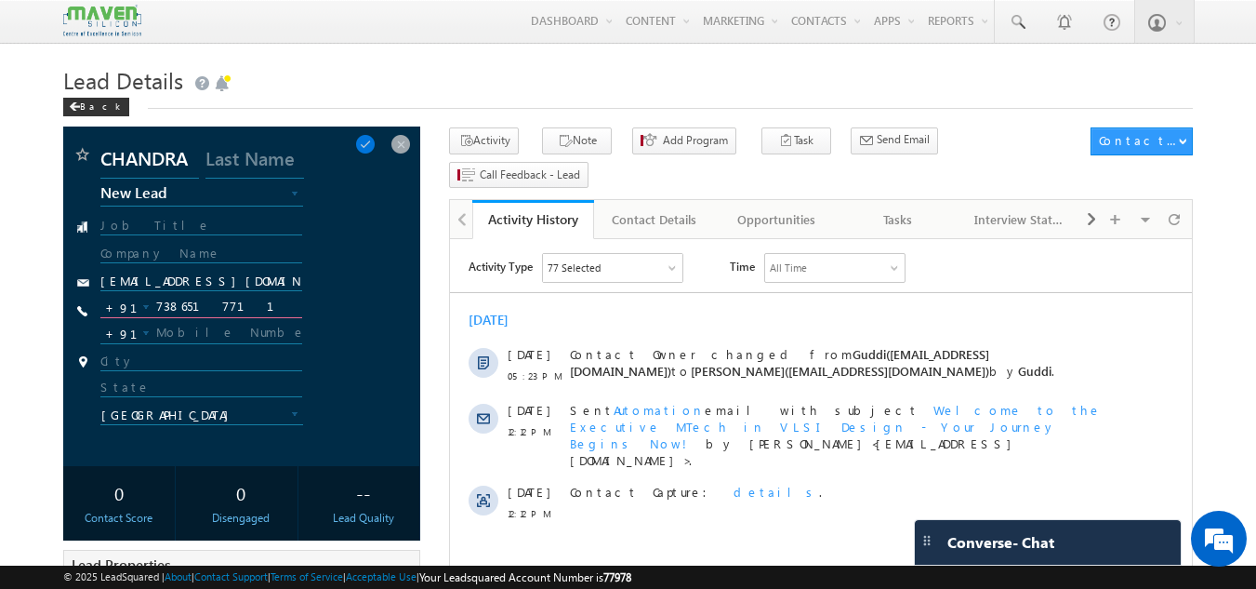
click at [234, 315] on input "7386517711" at bounding box center [201, 307] width 203 height 22
click at [402, 145] on span at bounding box center [400, 144] width 20 height 20
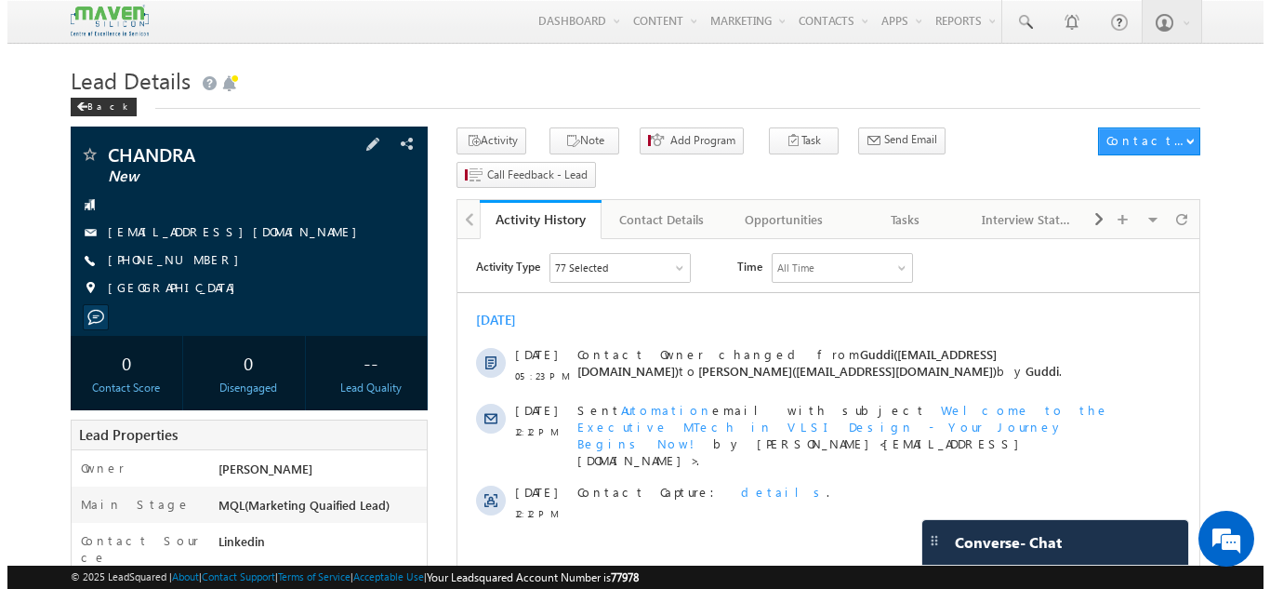
scroll to position [93, 0]
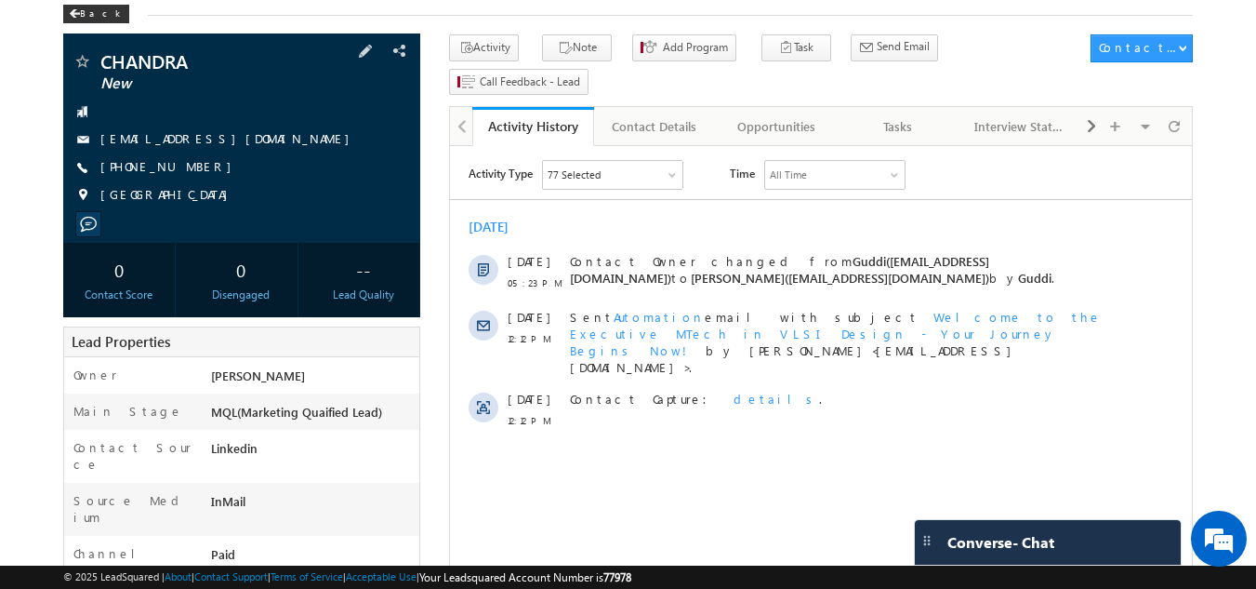
click at [1143, 433] on html "Activity Type 77 Selected Select All Sales Activities 1 Sales Activity Opportun…" at bounding box center [821, 299] width 742 height 306
click at [899, 107] on link "Tasks" at bounding box center [899, 126] width 122 height 39
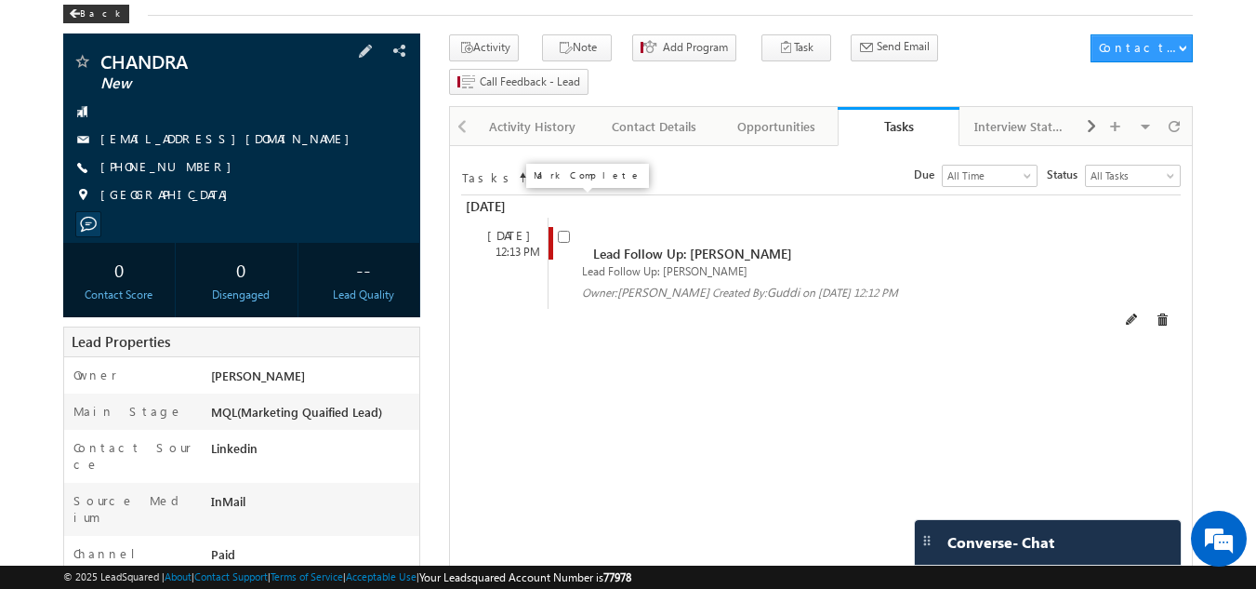
click at [562, 231] on input "checkbox" at bounding box center [564, 237] width 12 height 12
checkbox input "false"
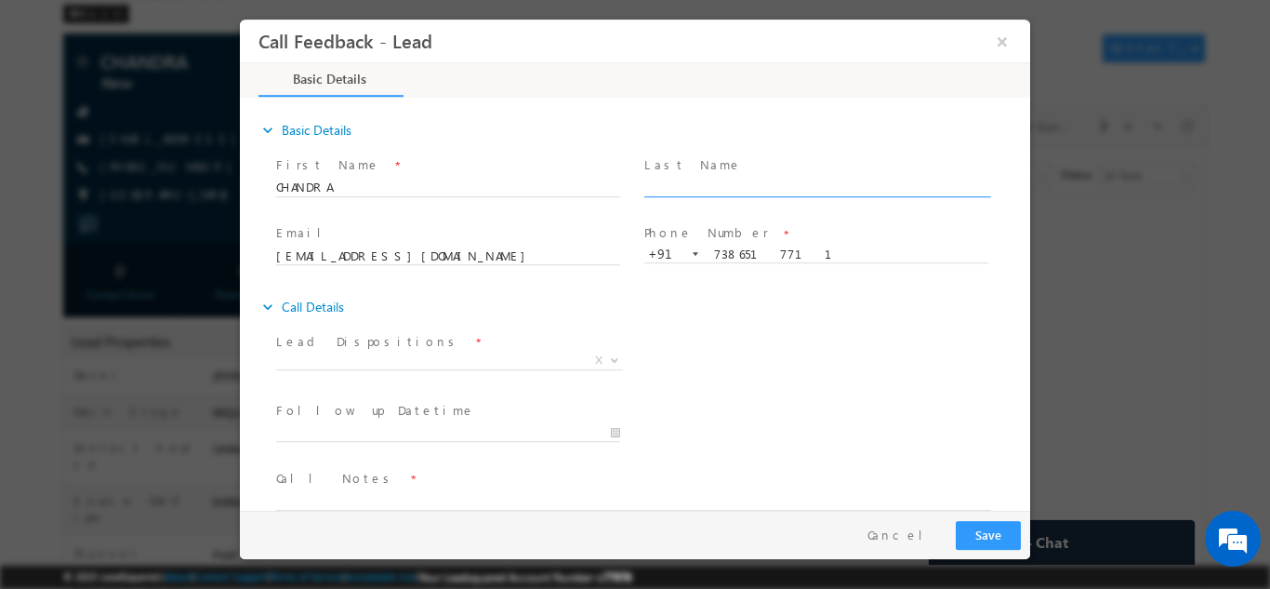
scroll to position [0, 0]
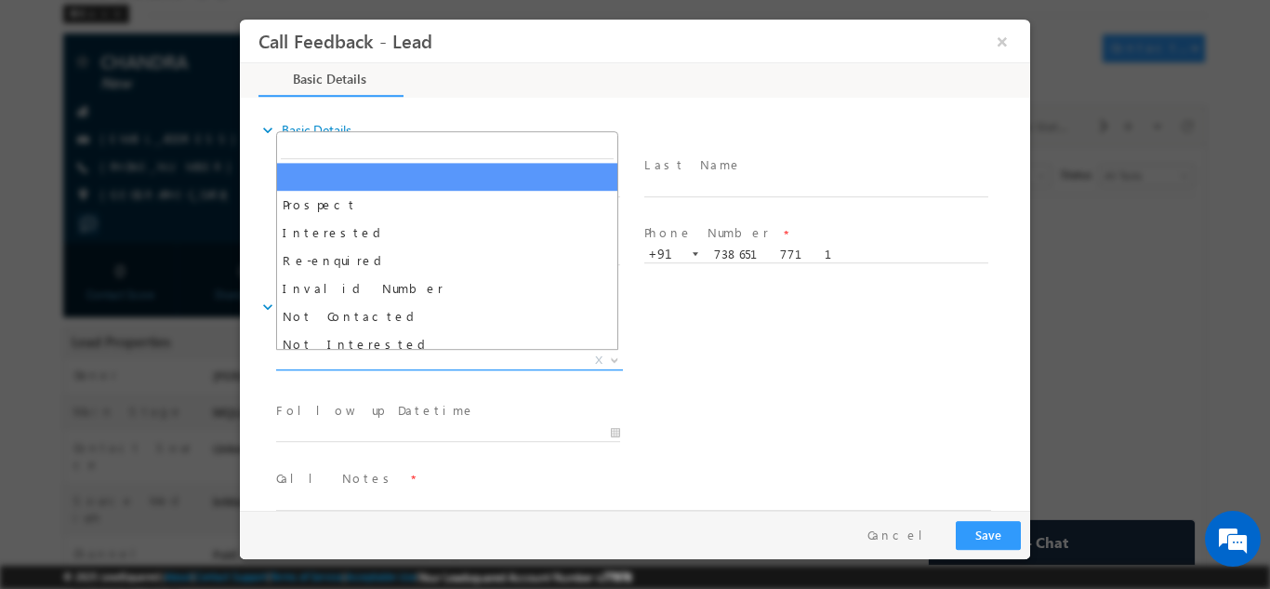
click at [461, 358] on span "X" at bounding box center [449, 360] width 347 height 19
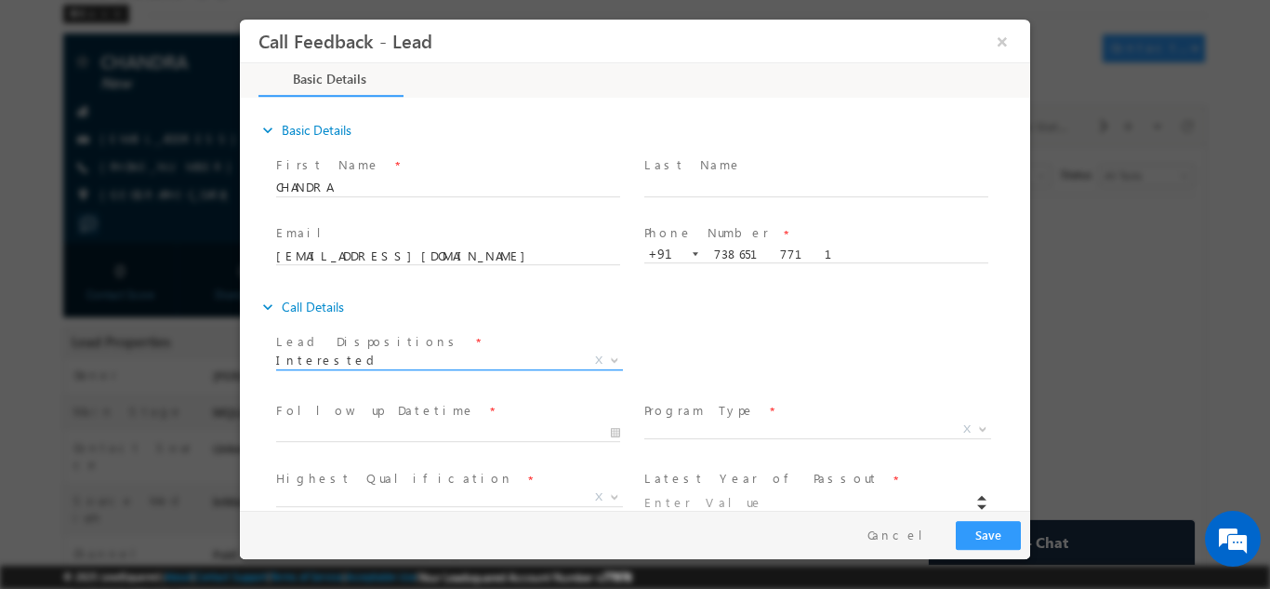
click at [438, 351] on span "Interested" at bounding box center [427, 359] width 302 height 17
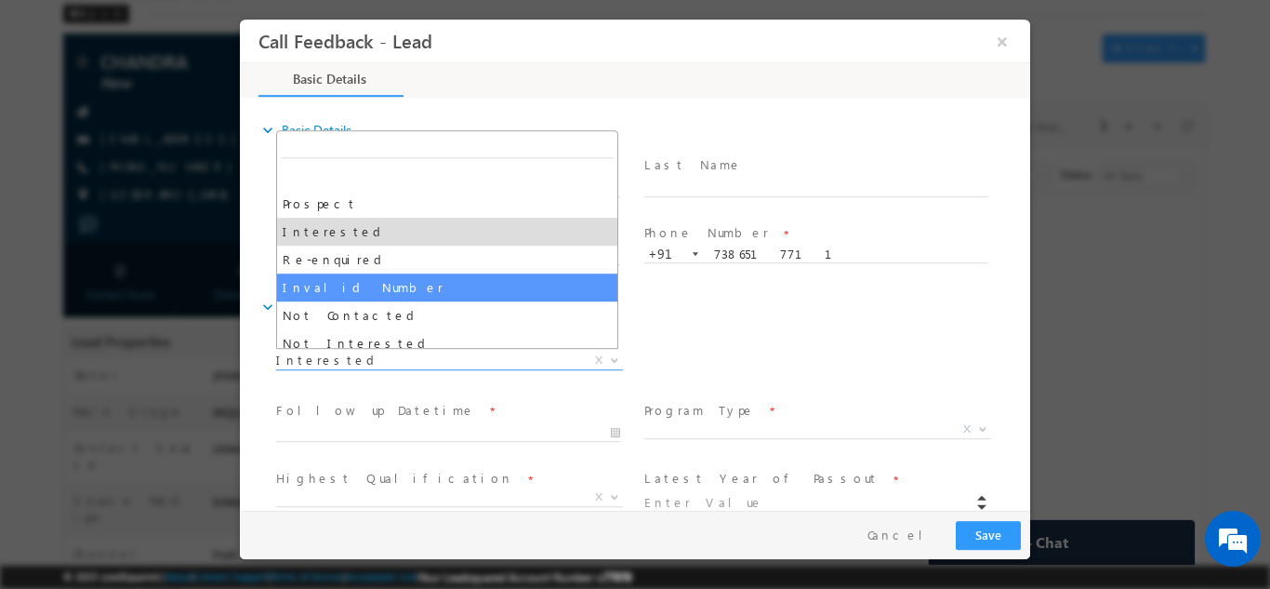
scroll to position [93, 0]
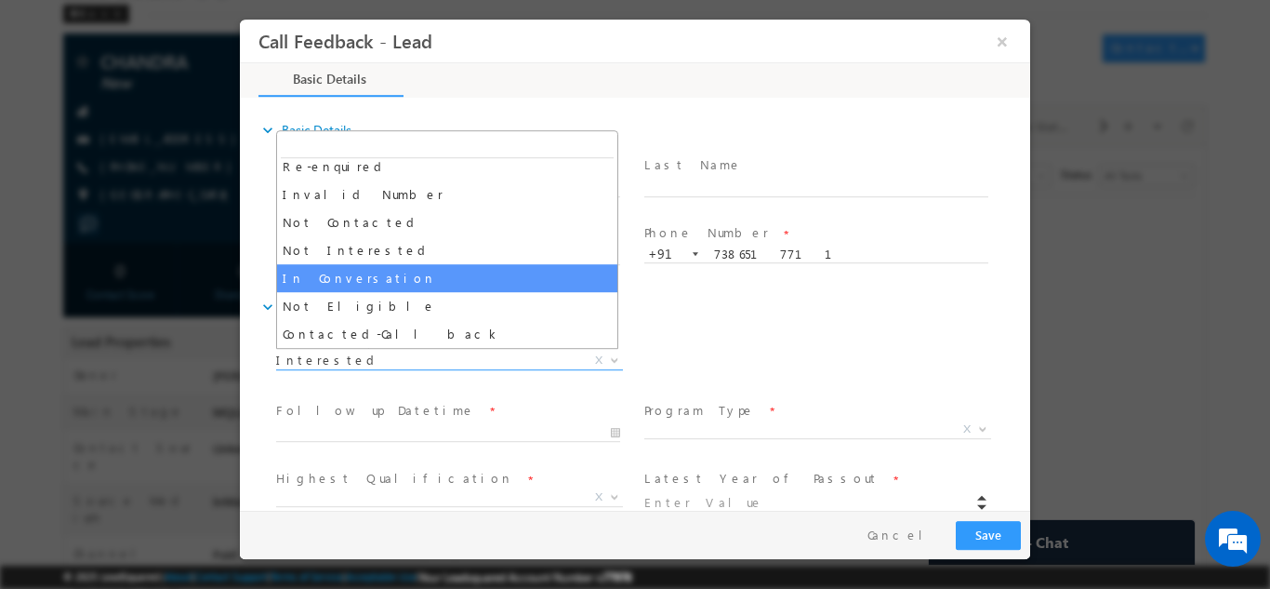
select select "In Conversation"
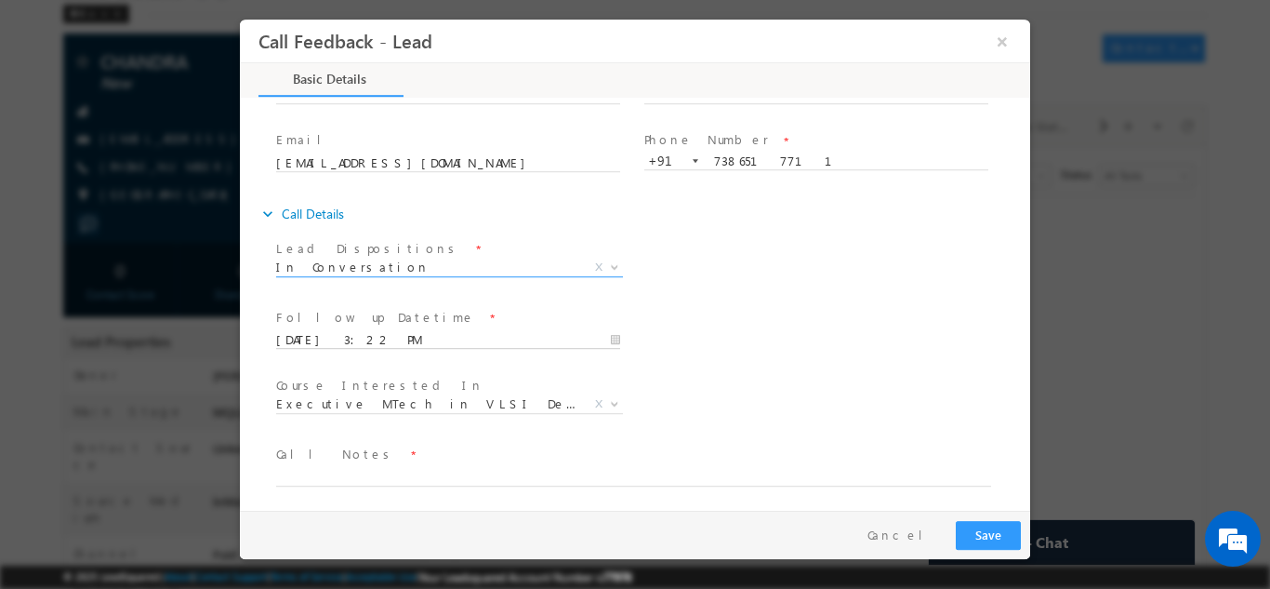
click at [397, 333] on input "28/08/2025 3:22 PM" at bounding box center [448, 339] width 344 height 19
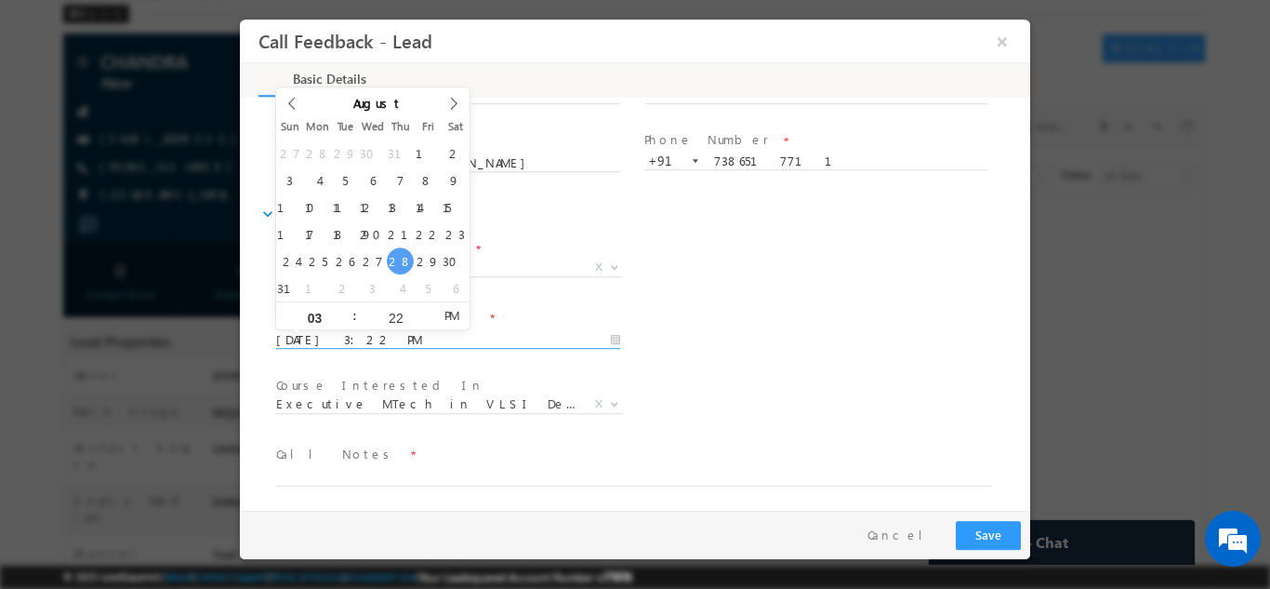
click at [397, 333] on input "28/08/2025 3:22 PM" at bounding box center [448, 339] width 344 height 19
type input "29/08/2025 3:22 PM"
click at [870, 265] on div "Lead Dispositions * Prospect Interested Re-enquired Invalid Number Not Contacte…" at bounding box center [651, 268] width 758 height 69
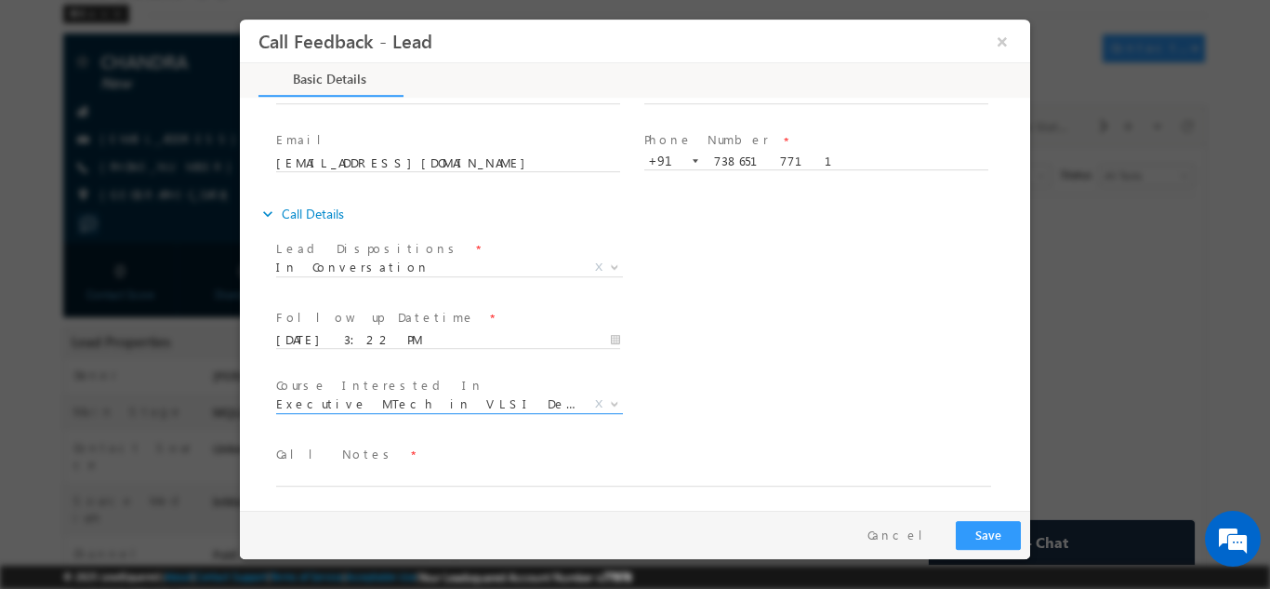
scroll to position [99, 0]
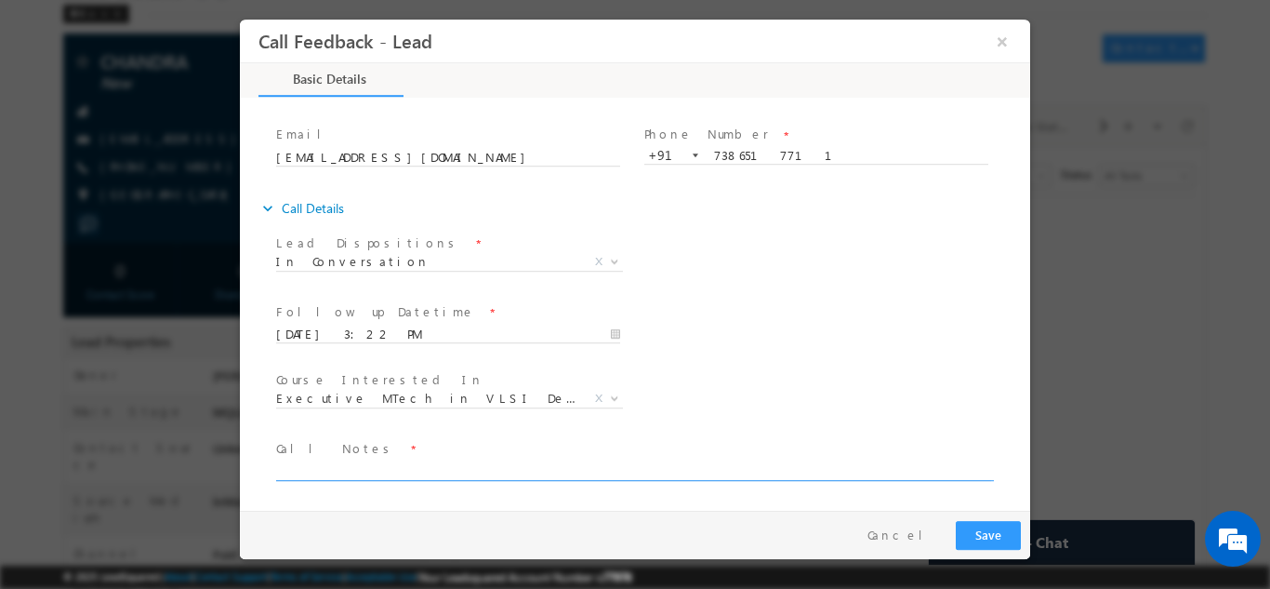
click at [393, 465] on textarea at bounding box center [633, 468] width 715 height 21
click at [436, 393] on span "Executive MTech in VLSI Design" at bounding box center [427, 397] width 302 height 17
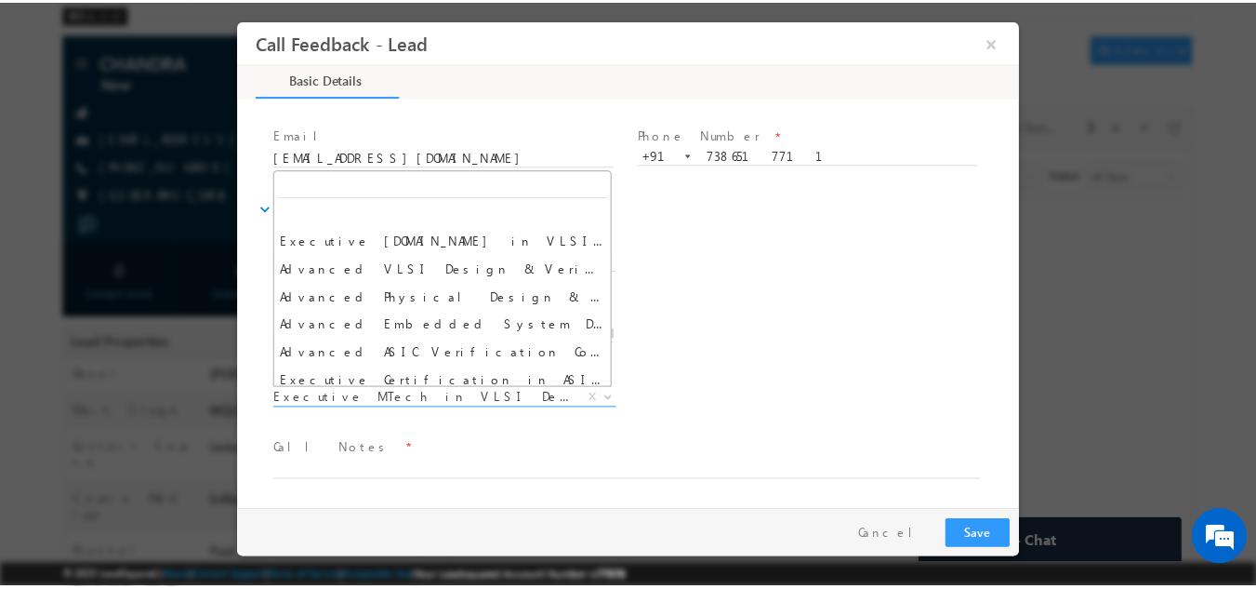
scroll to position [0, 0]
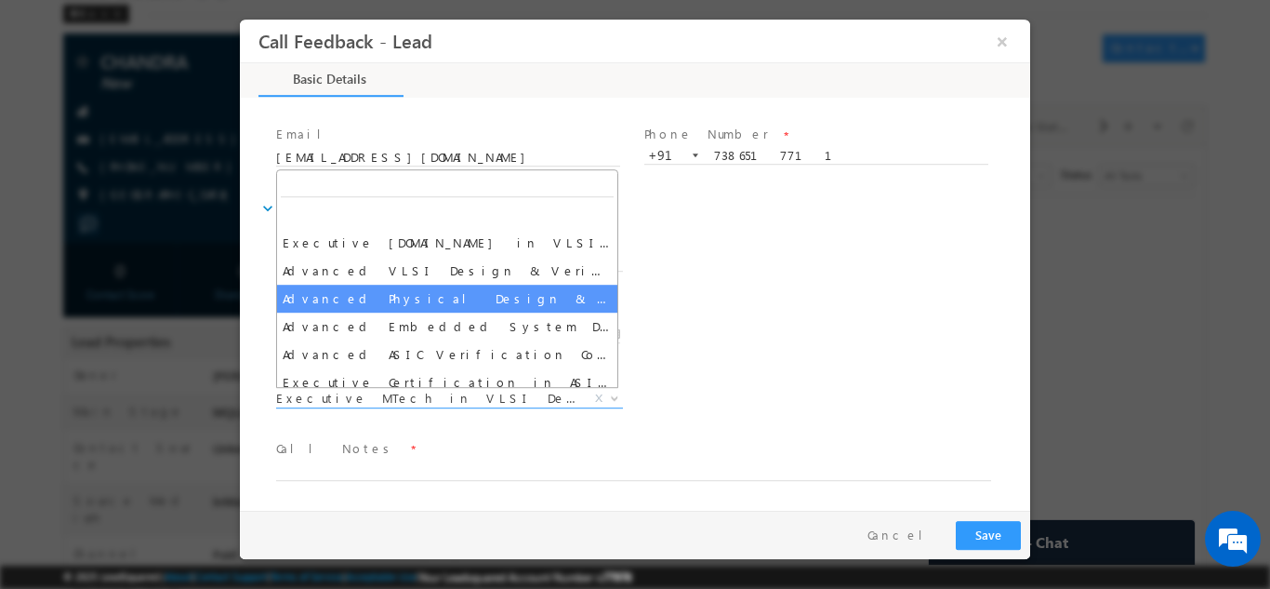
select select "Advanced Physical Design & Verification Course"
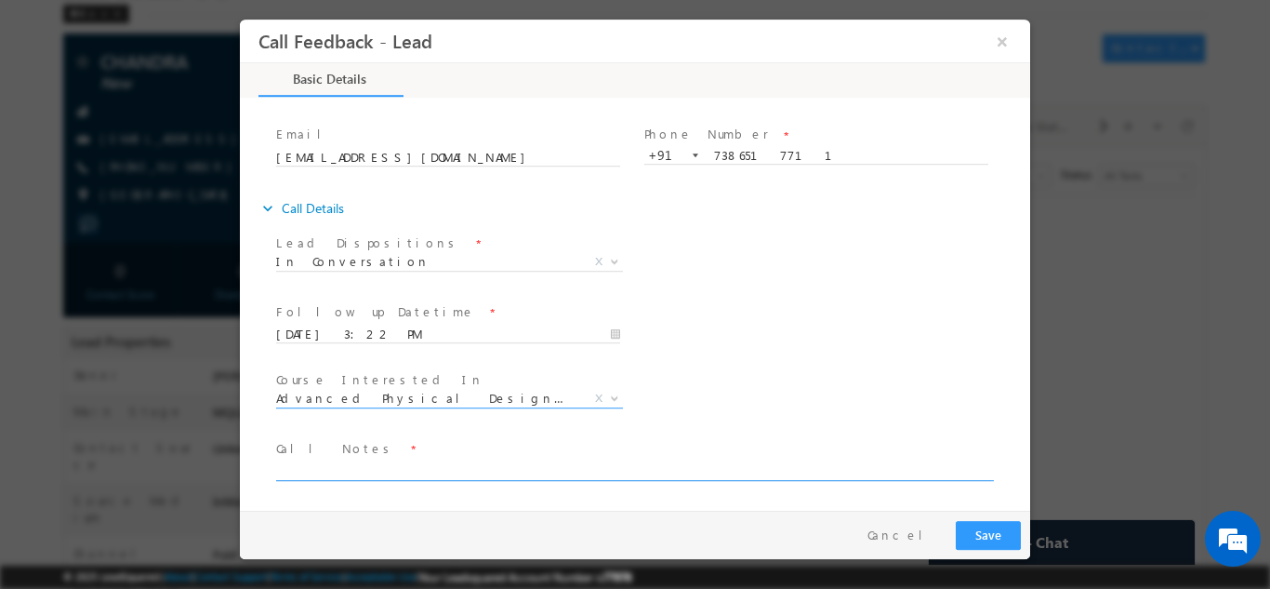
click at [306, 467] on textarea at bounding box center [633, 468] width 715 height 21
type textarea "25 pass out. Will check details and reply back."
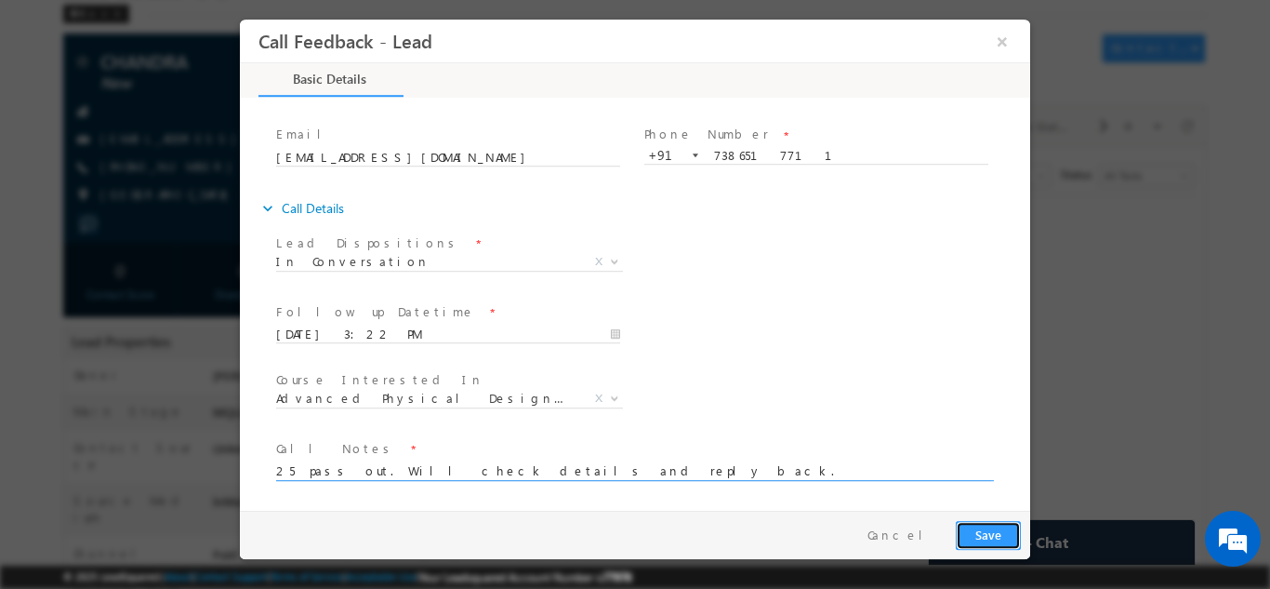
click at [982, 526] on button "Save" at bounding box center [988, 534] width 65 height 29
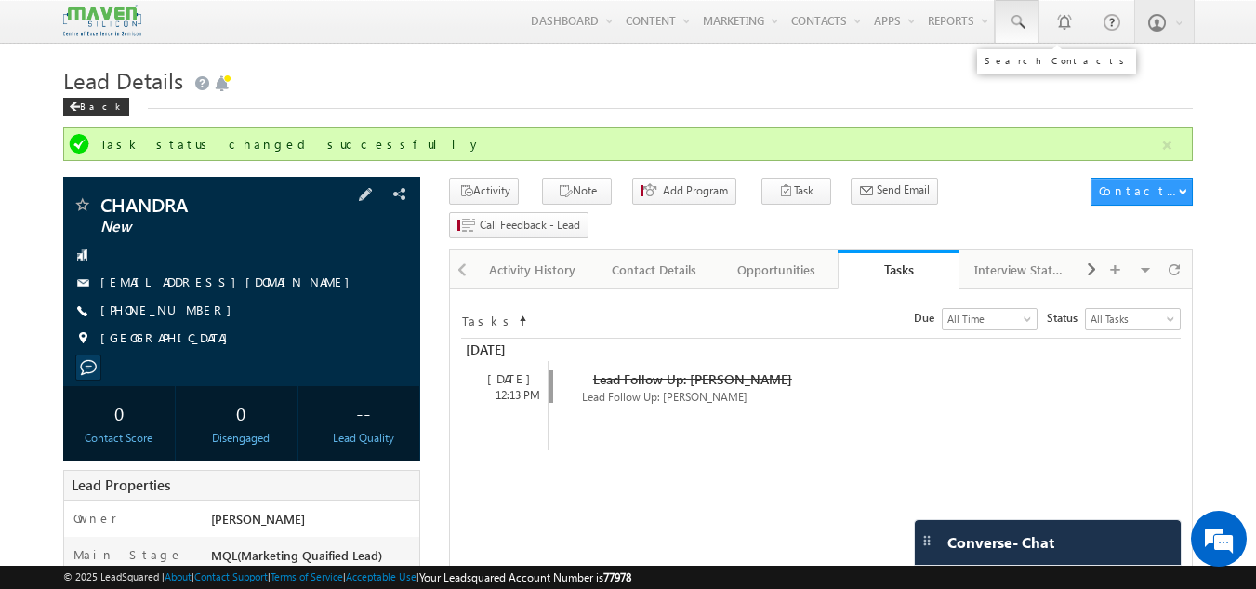
click at [1017, 25] on span at bounding box center [1017, 22] width 19 height 19
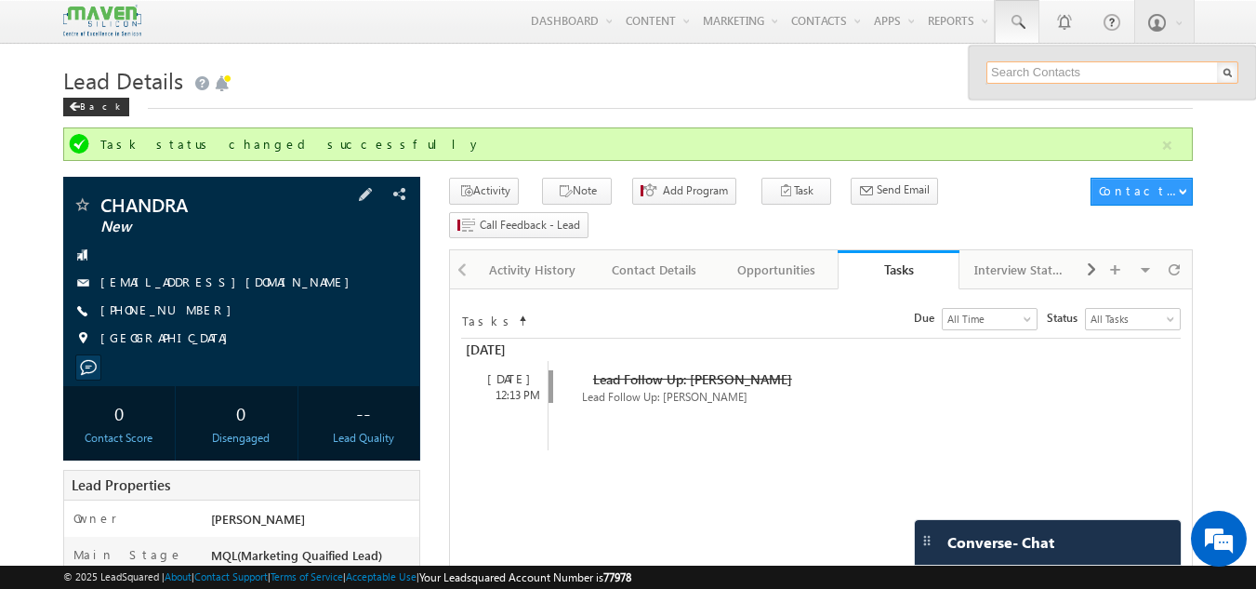
click at [1017, 70] on input "text" at bounding box center [1112, 72] width 252 height 22
paste input "70138 81286"
click at [1027, 72] on input "70138 81286" at bounding box center [1112, 72] width 252 height 22
click at [1024, 67] on input "7013881286" at bounding box center [1112, 72] width 252 height 22
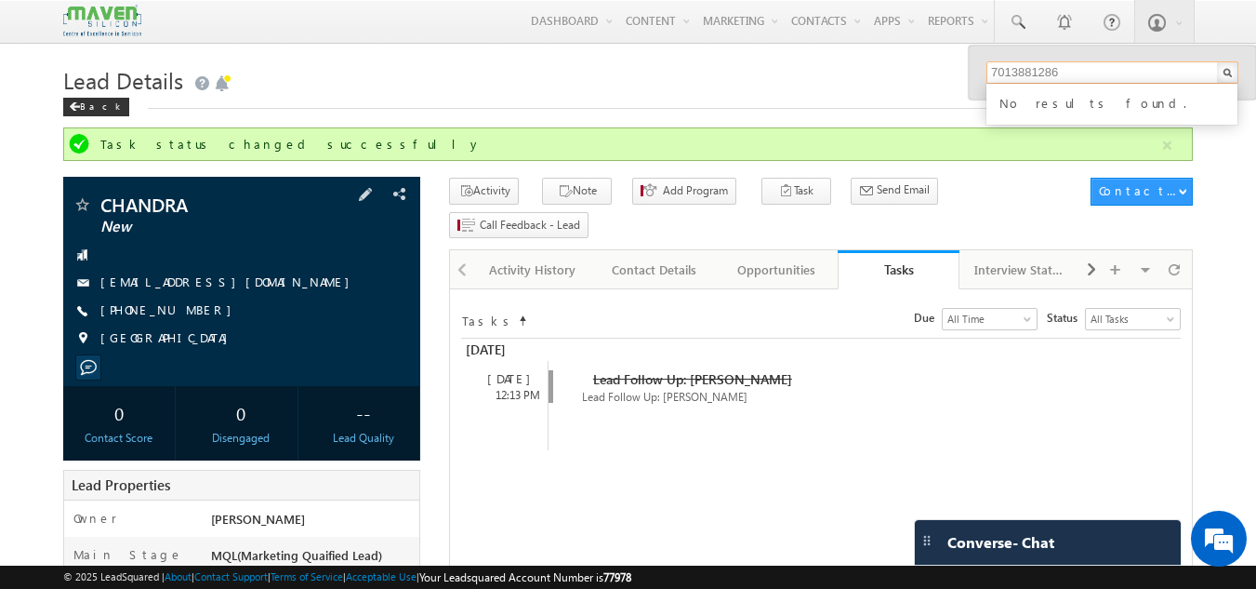
click at [1024, 67] on input "7013881286" at bounding box center [1112, 72] width 252 height 22
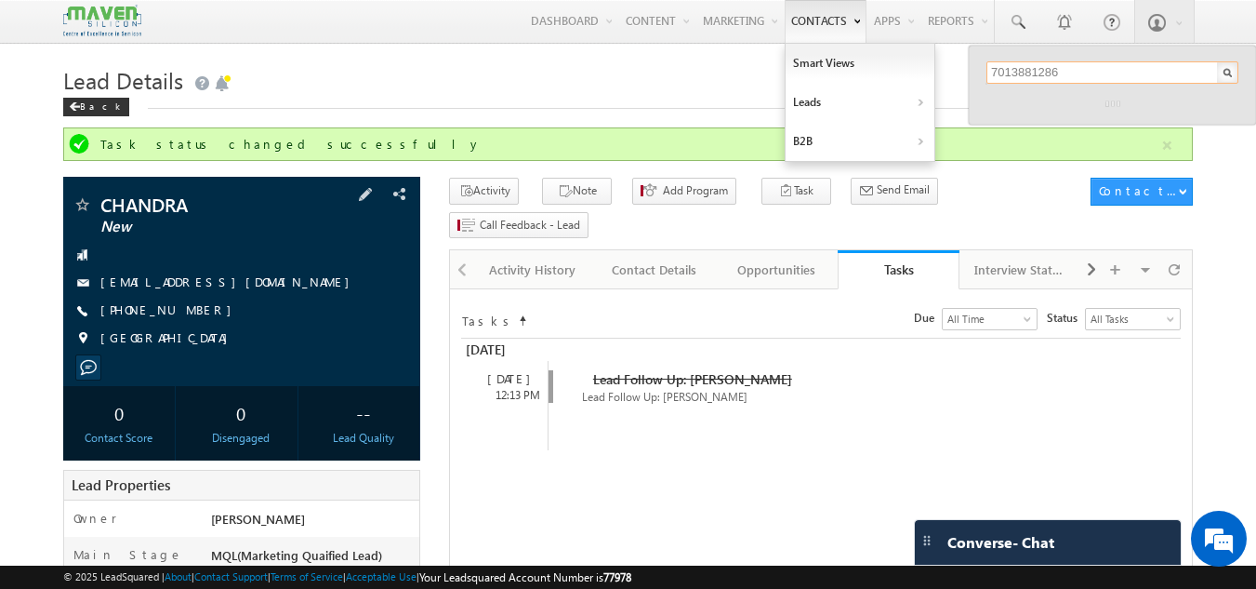
type input "7013881286"
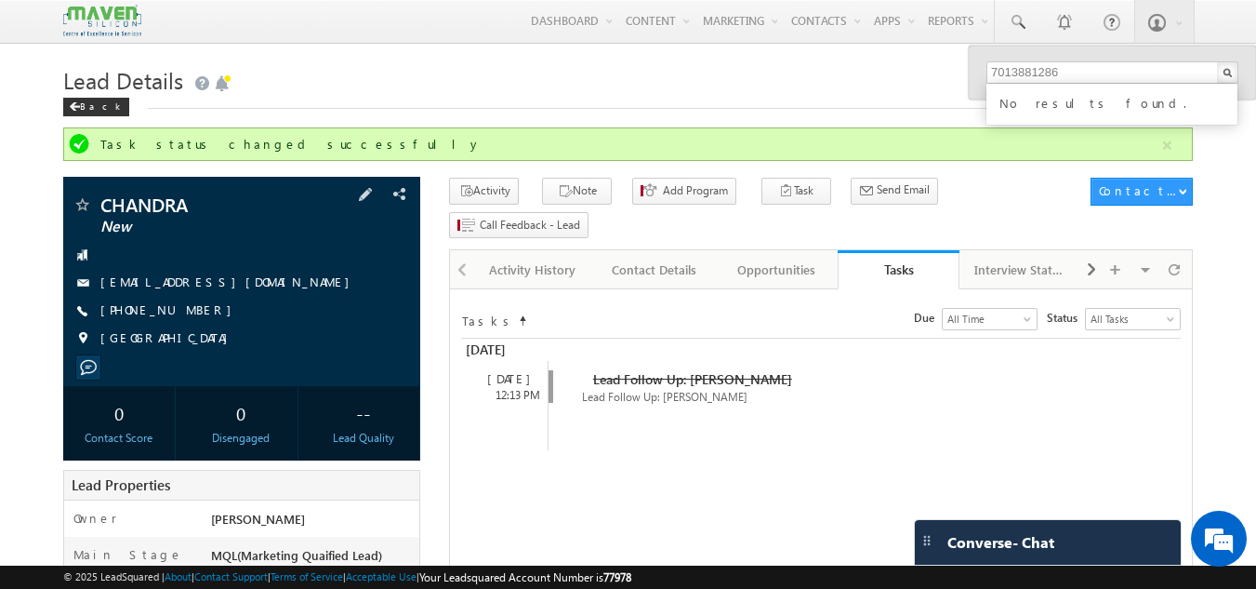
click at [1065, 69] on div "Product Updates" at bounding box center [1101, 61] width 159 height 24
click at [1074, 67] on input "7013881286" at bounding box center [1112, 72] width 252 height 22
paste input "9990837900"
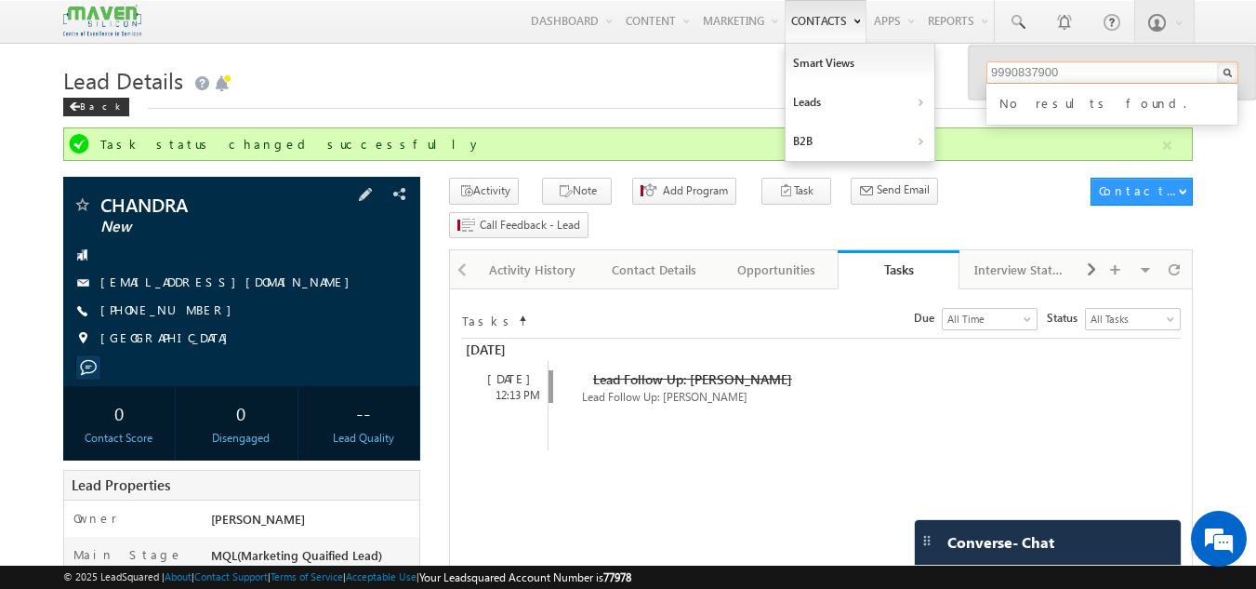
type input "9990837900"
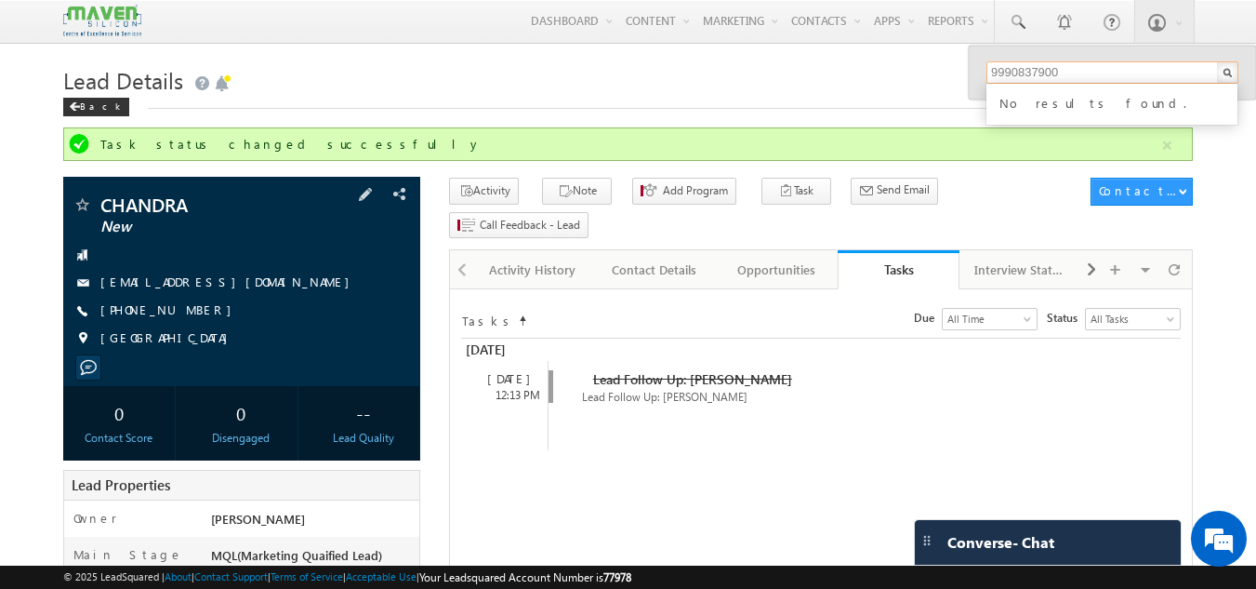
click at [1071, 75] on input "9990837900" at bounding box center [1112, 72] width 252 height 22
paste input "8087914348"
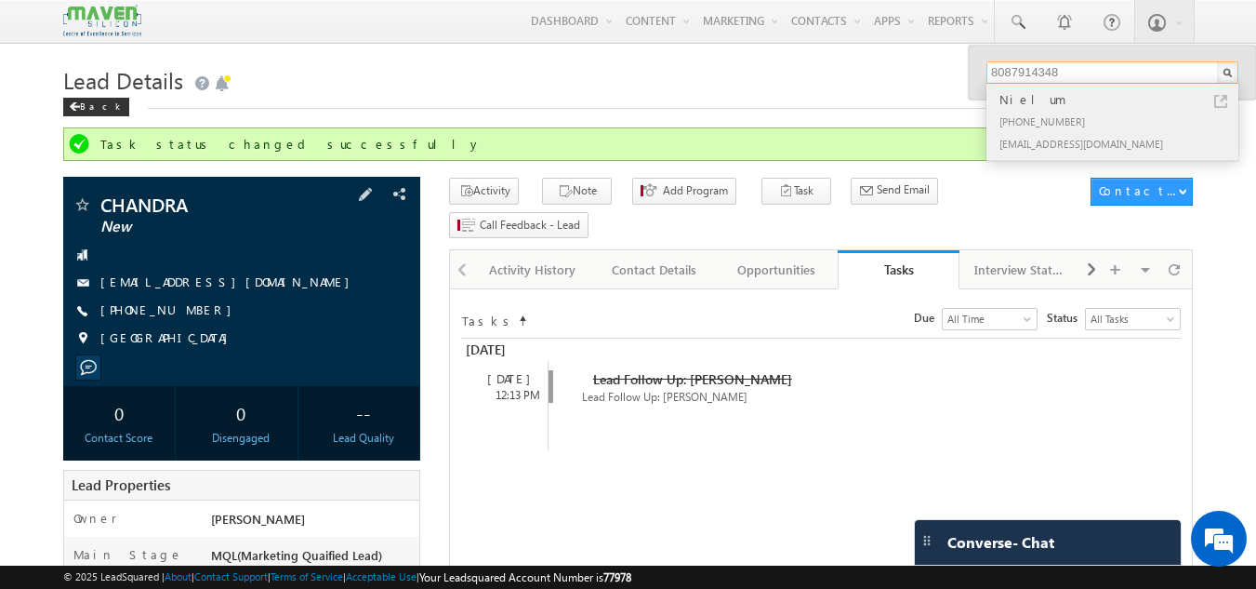
type input "8087914348"
click at [1017, 108] on div "Nielum" at bounding box center [1120, 99] width 249 height 20
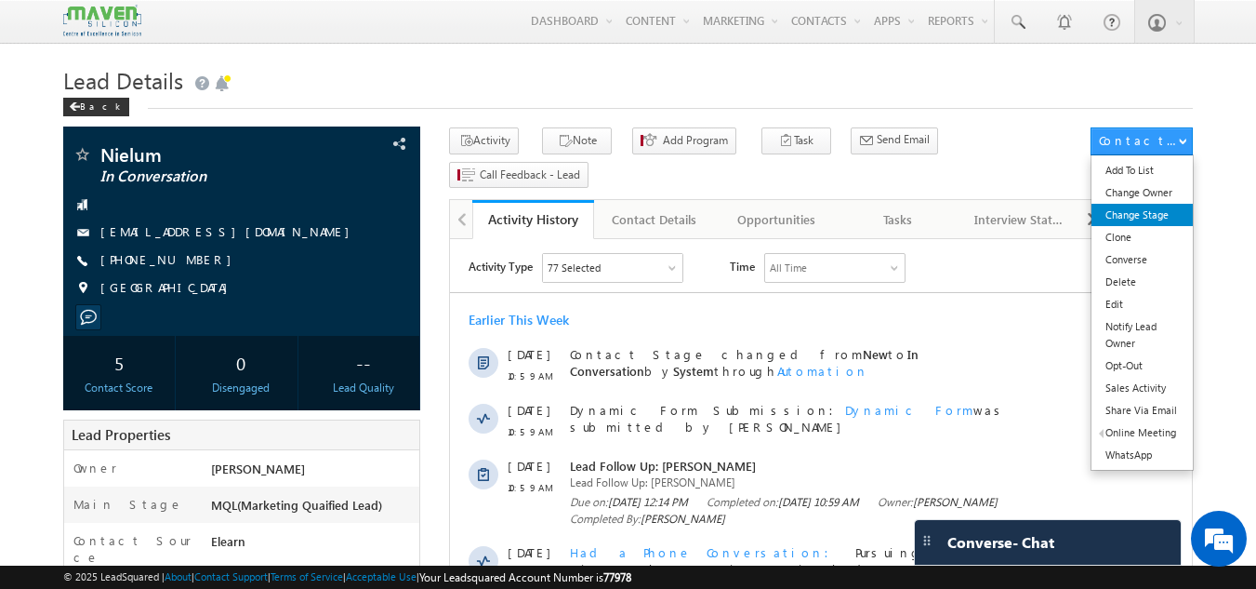
click at [1142, 214] on link "Change Stage" at bounding box center [1142, 215] width 101 height 22
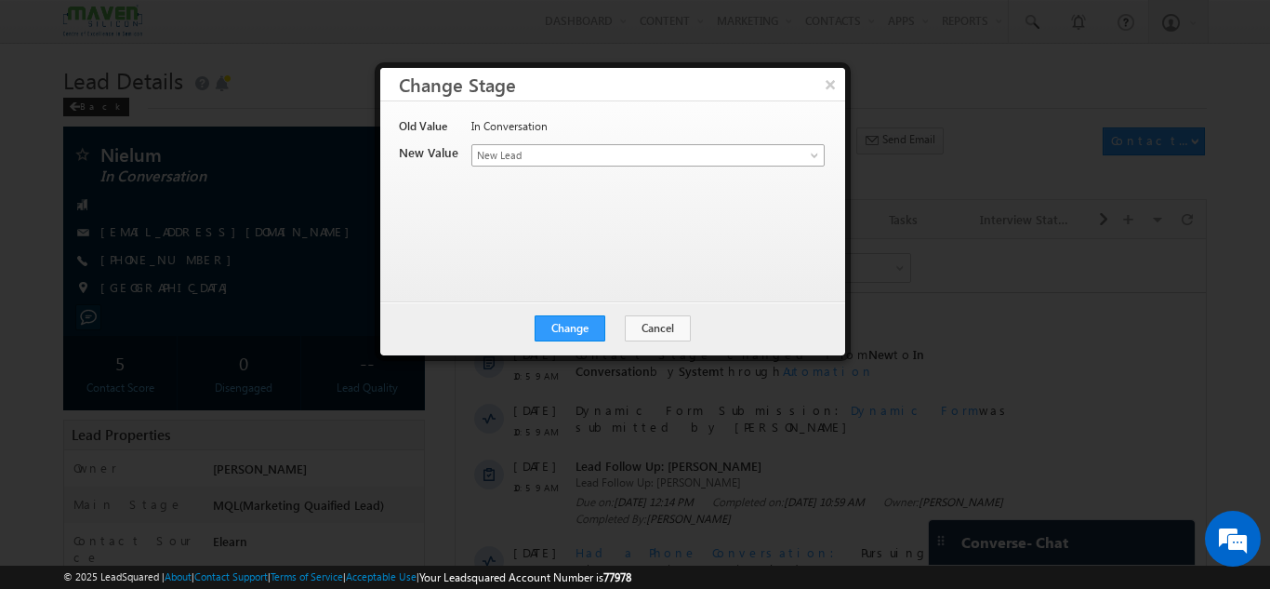
drag, startPoint x: 615, startPoint y: 140, endPoint x: 615, endPoint y: 154, distance: 14.0
click at [615, 140] on div "In Conversation" at bounding box center [646, 131] width 351 height 26
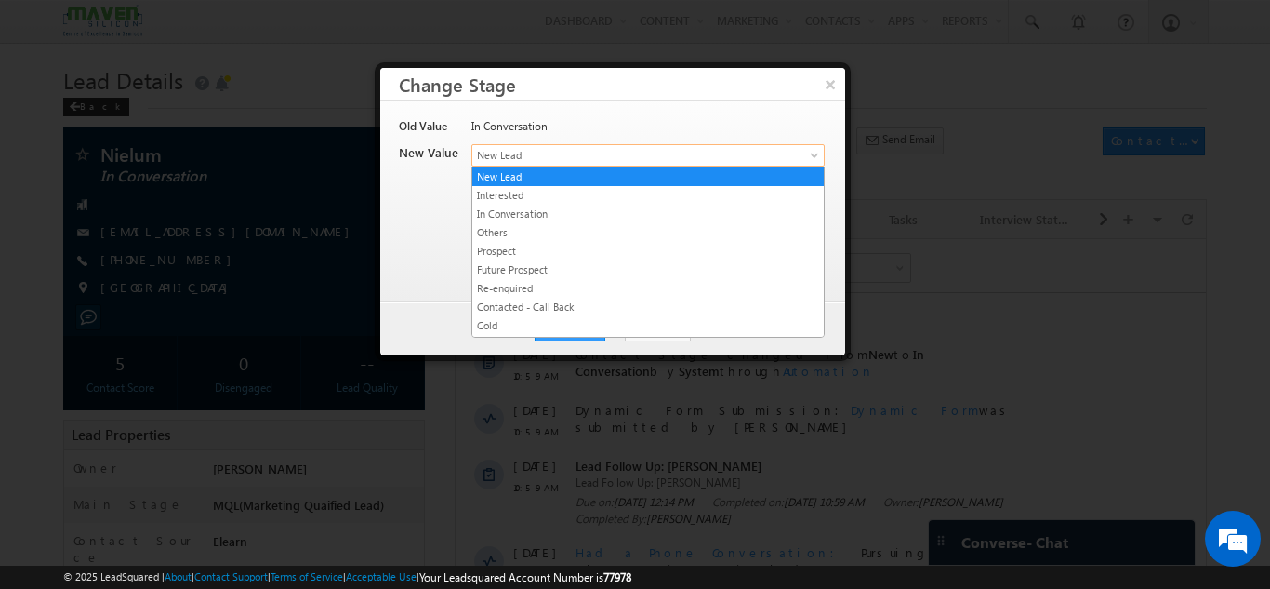
click at [615, 154] on span "New Lead" at bounding box center [617, 155] width 290 height 17
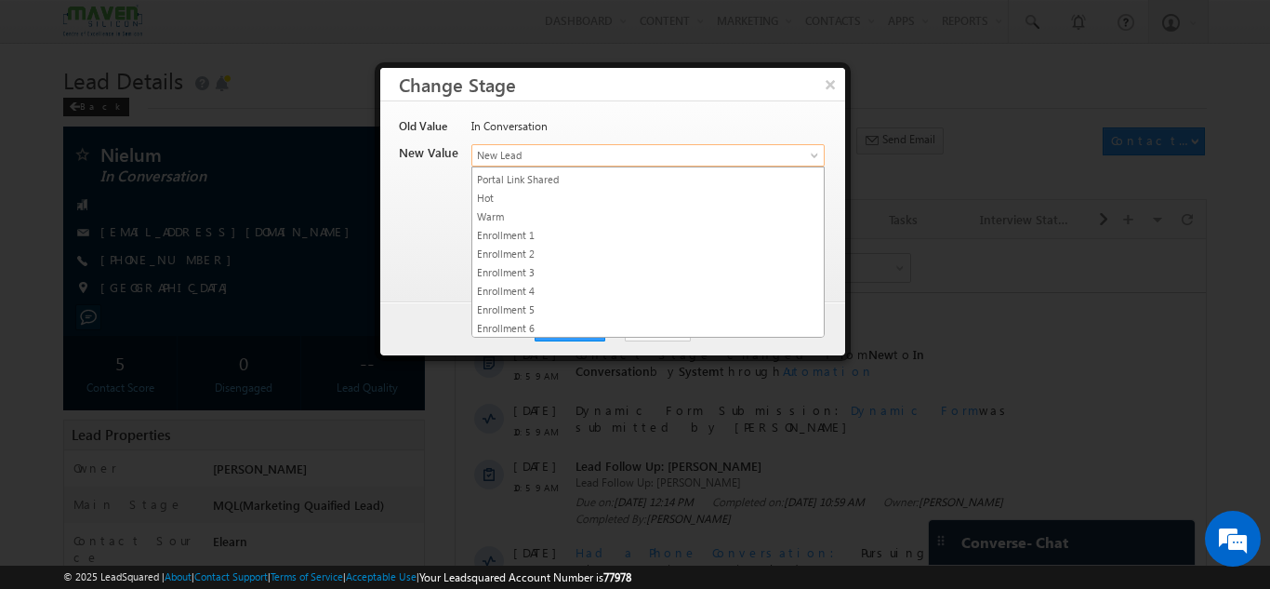
scroll to position [186, 0]
click at [825, 73] on button "×" at bounding box center [829, 84] width 31 height 33
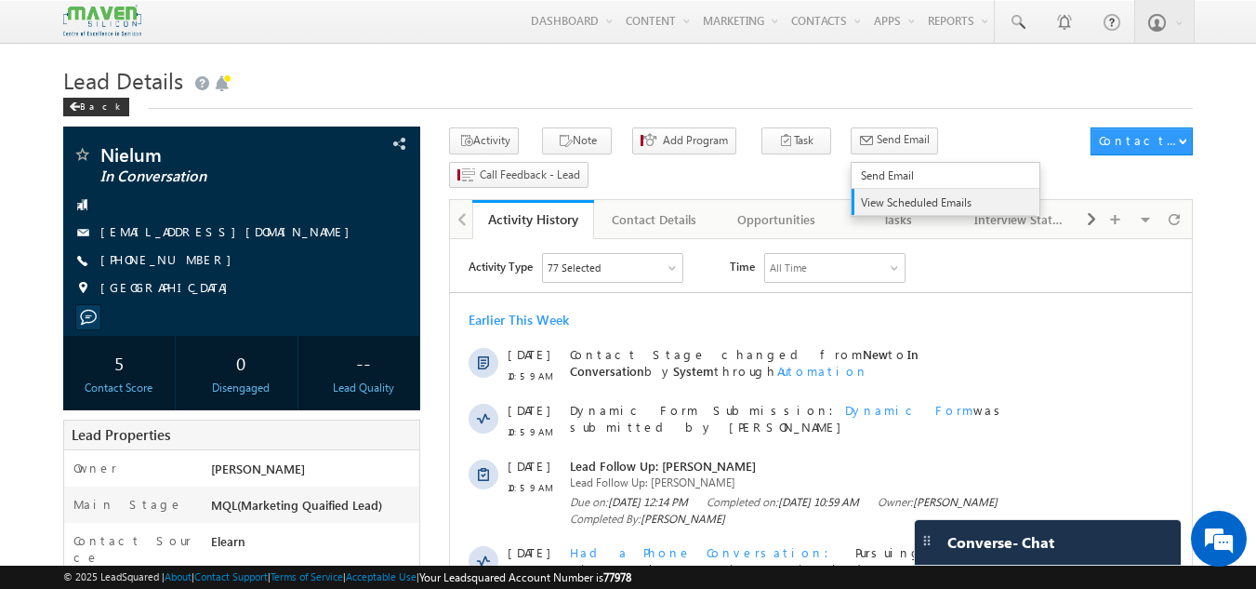
click at [898, 194] on link "View Scheduled Emails" at bounding box center [946, 202] width 188 height 26
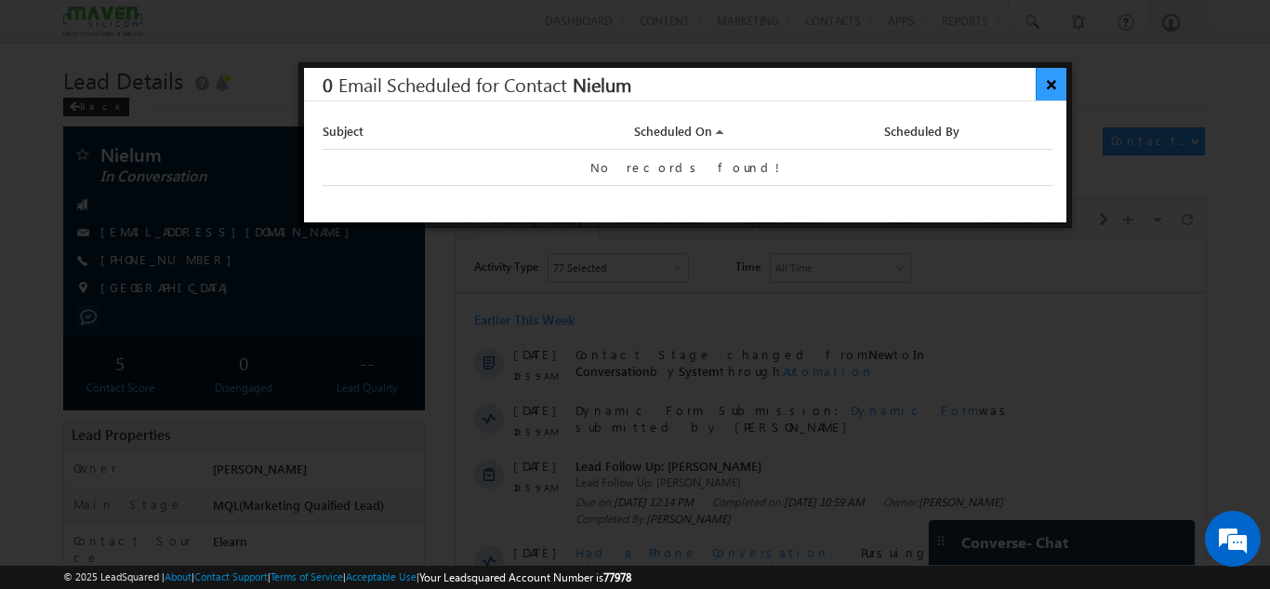
click at [1061, 86] on button "×" at bounding box center [1051, 84] width 31 height 33
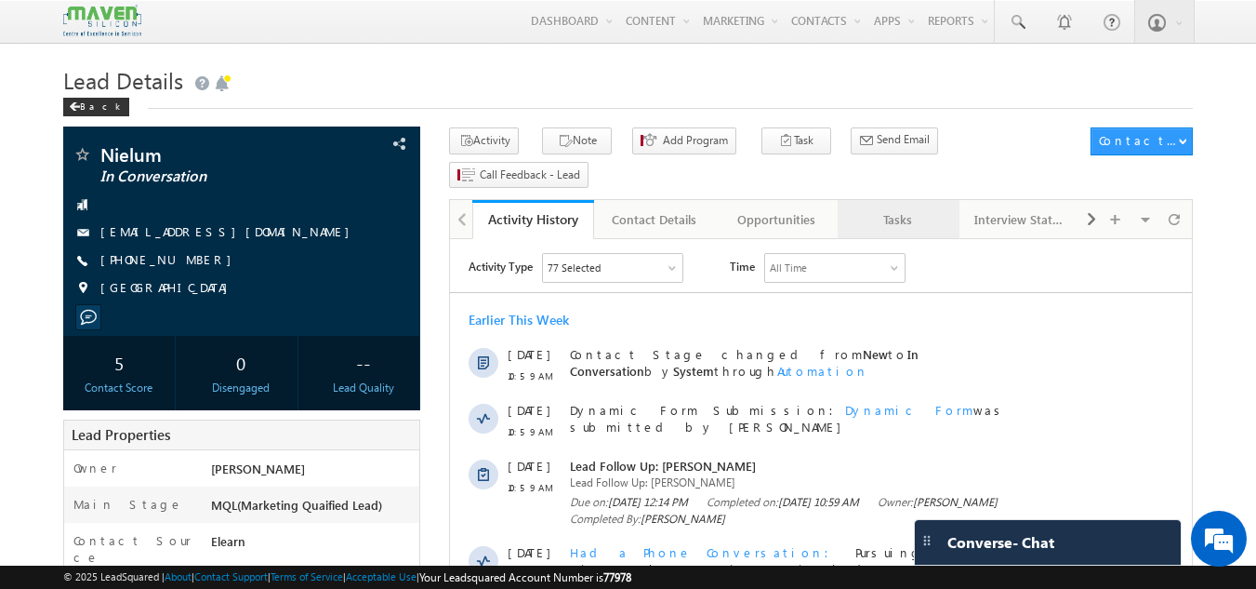
click at [904, 208] on div "Tasks" at bounding box center [898, 219] width 90 height 22
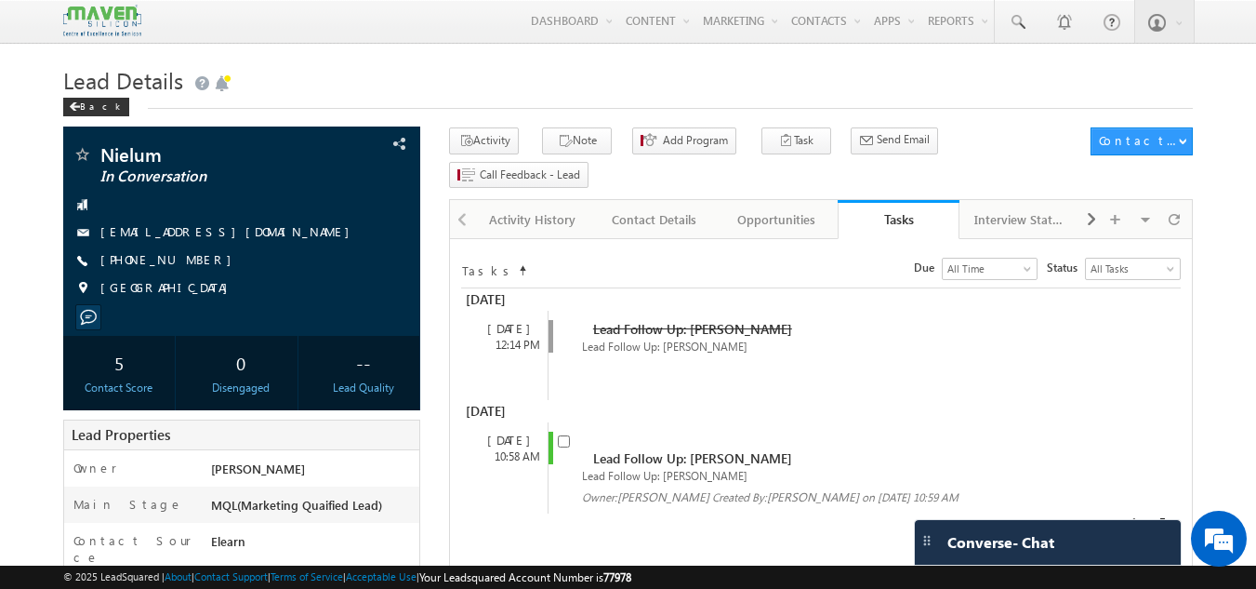
click at [562, 431] on span at bounding box center [568, 448] width 20 height 34
click at [564, 435] on input "checkbox" at bounding box center [564, 441] width 12 height 12
checkbox input "false"
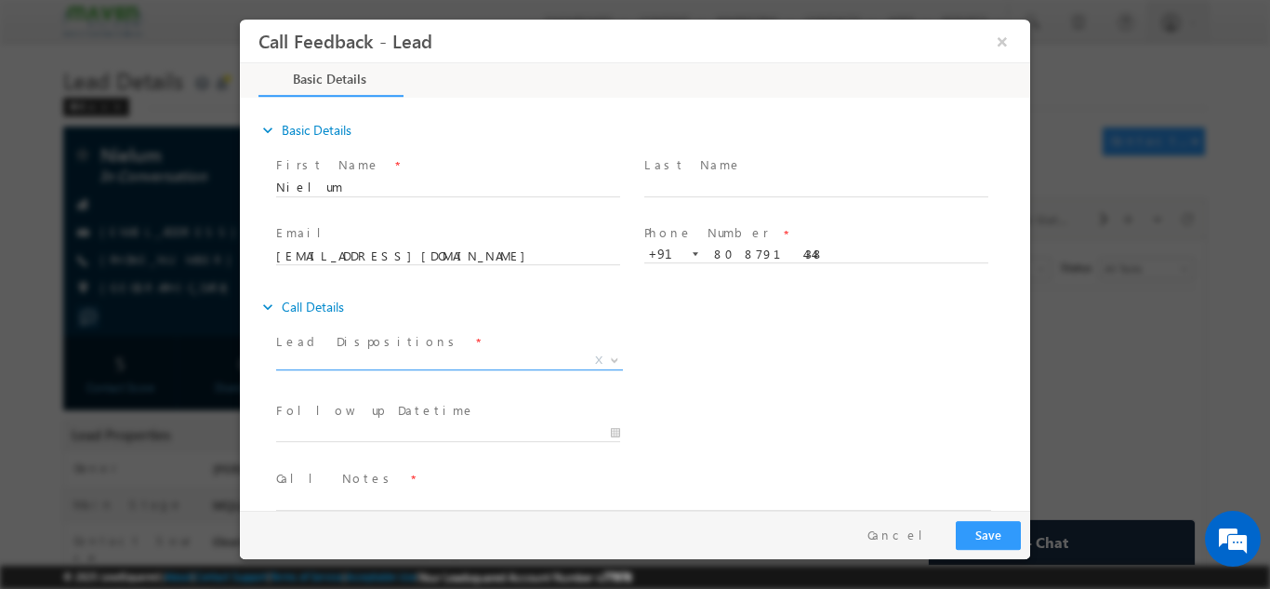
click at [469, 359] on span "X" at bounding box center [449, 360] width 347 height 19
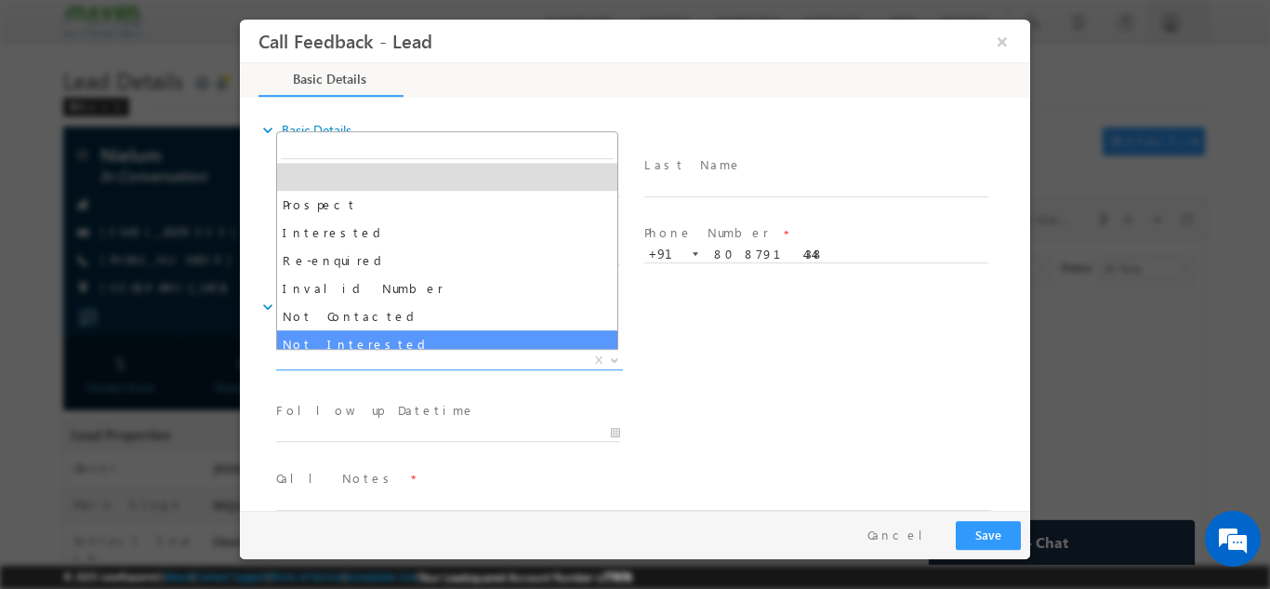
select select "Not Interested"
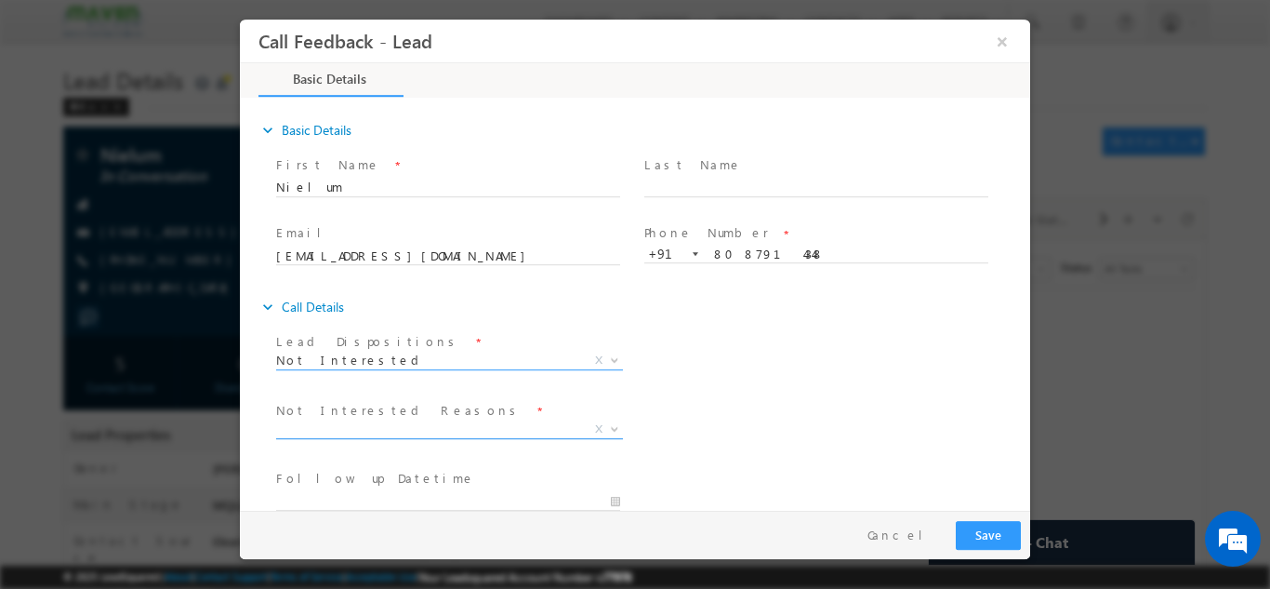
click at [395, 432] on span "X" at bounding box center [449, 428] width 347 height 19
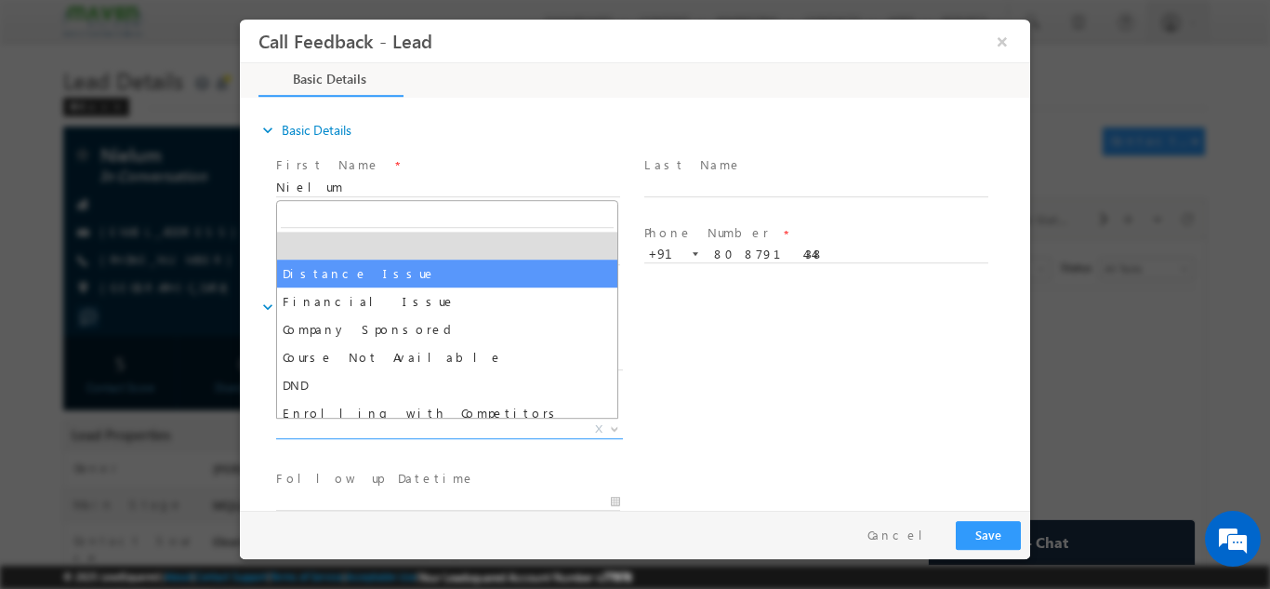
scroll to position [37, 0]
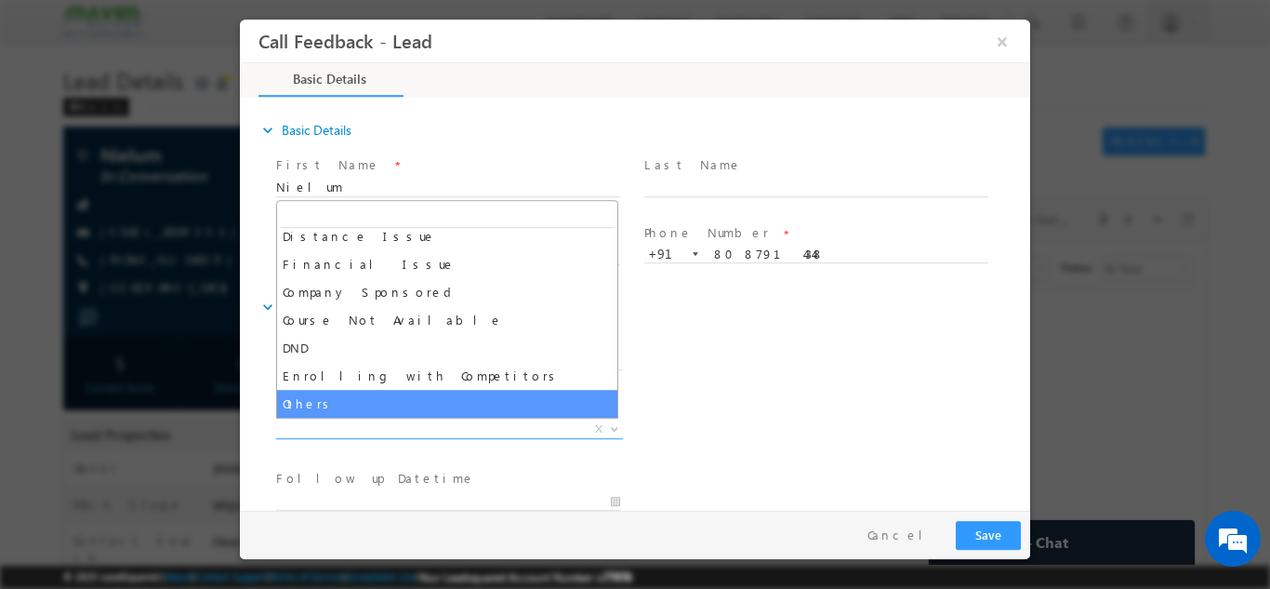
select select "Others"
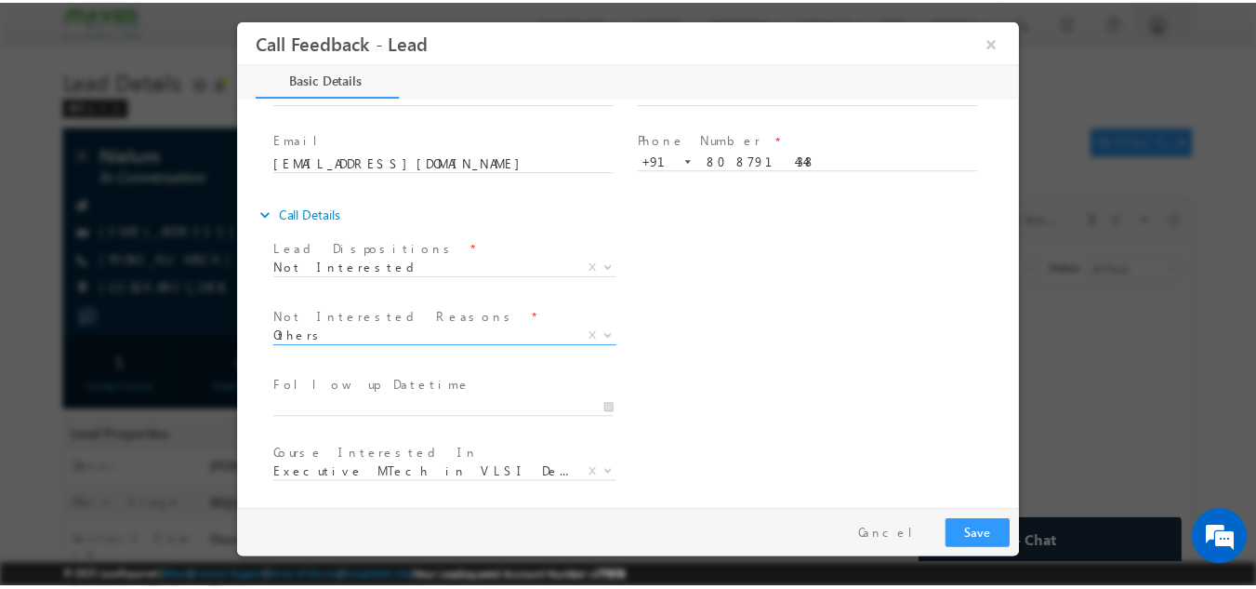
scroll to position [167, 0]
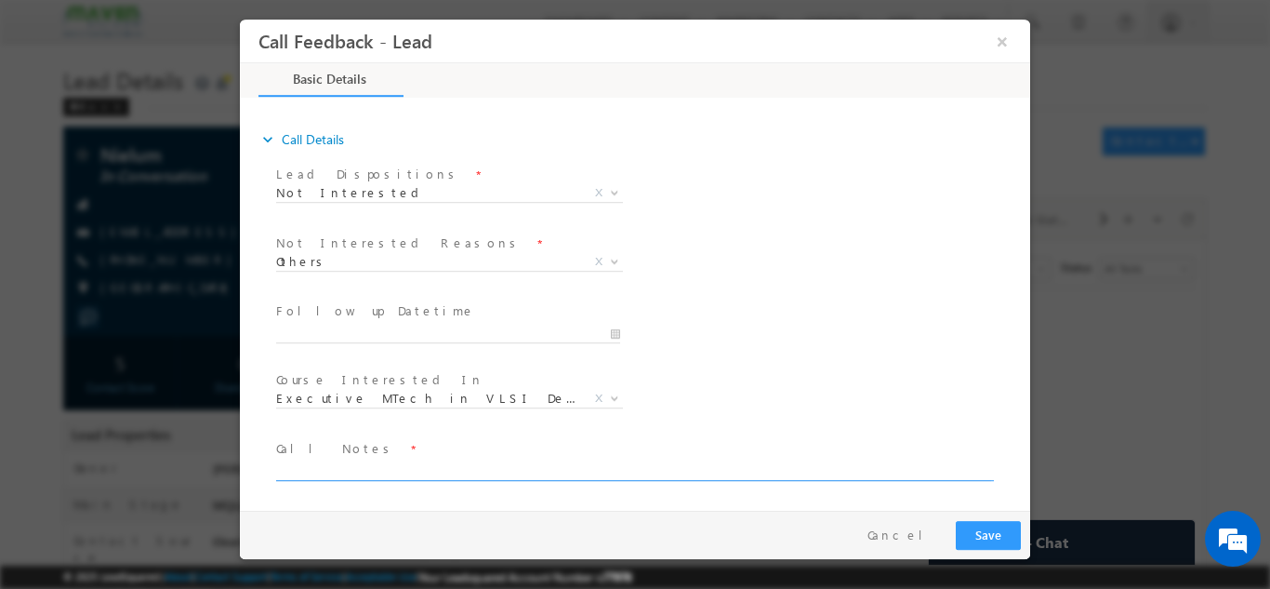
click at [378, 461] on textarea at bounding box center [633, 468] width 715 height 21
type textarea "Not interested as of now, timing issue."
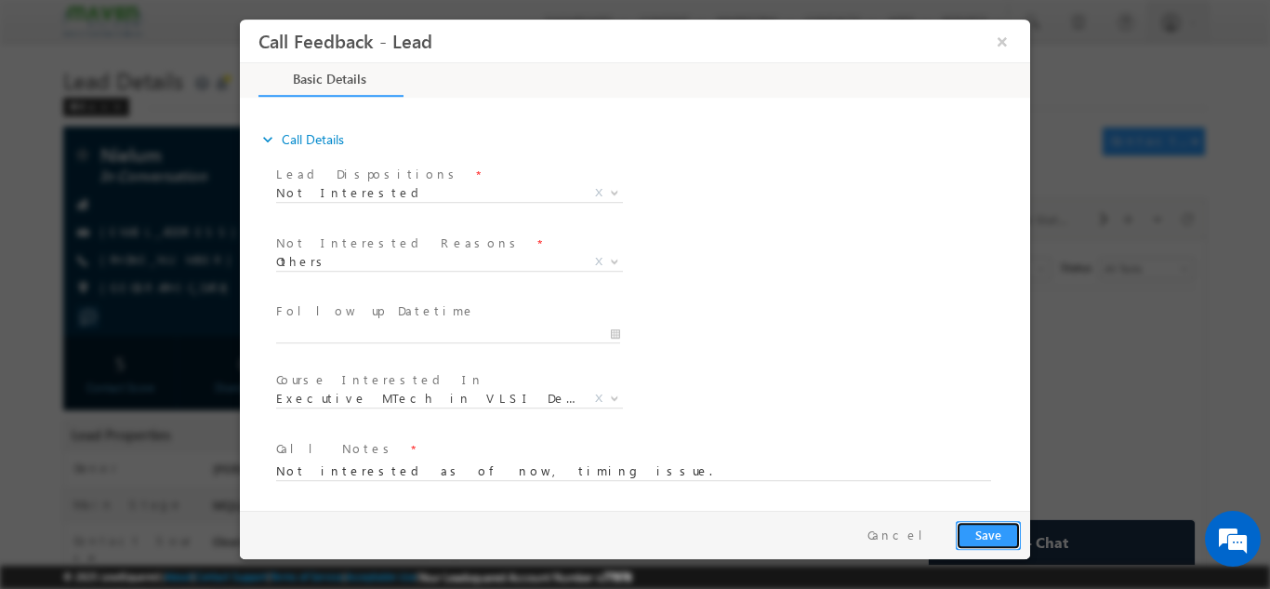
click at [1005, 531] on button "Save" at bounding box center [988, 534] width 65 height 29
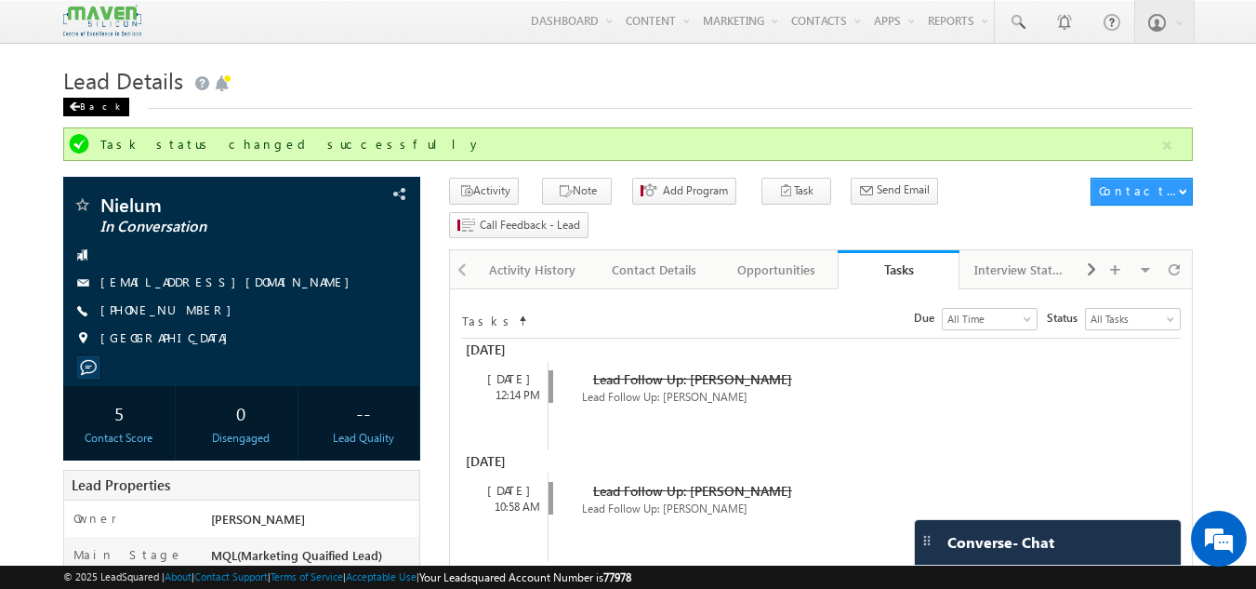
click at [78, 100] on div "Back" at bounding box center [96, 107] width 66 height 19
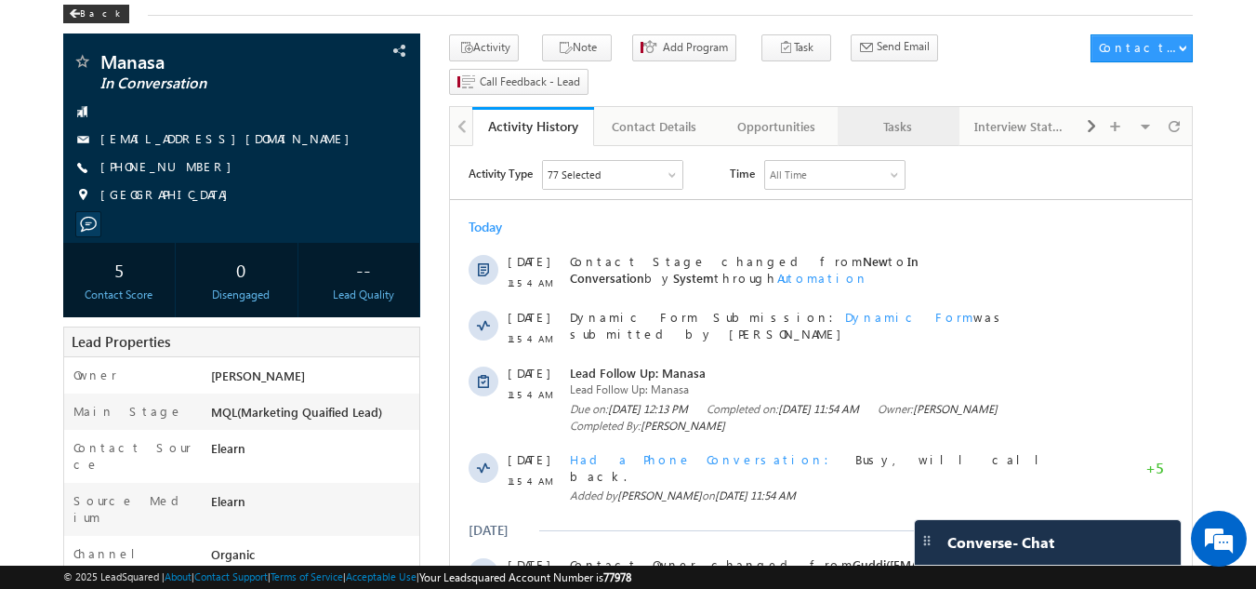
click at [888, 115] on div "Tasks" at bounding box center [898, 126] width 90 height 22
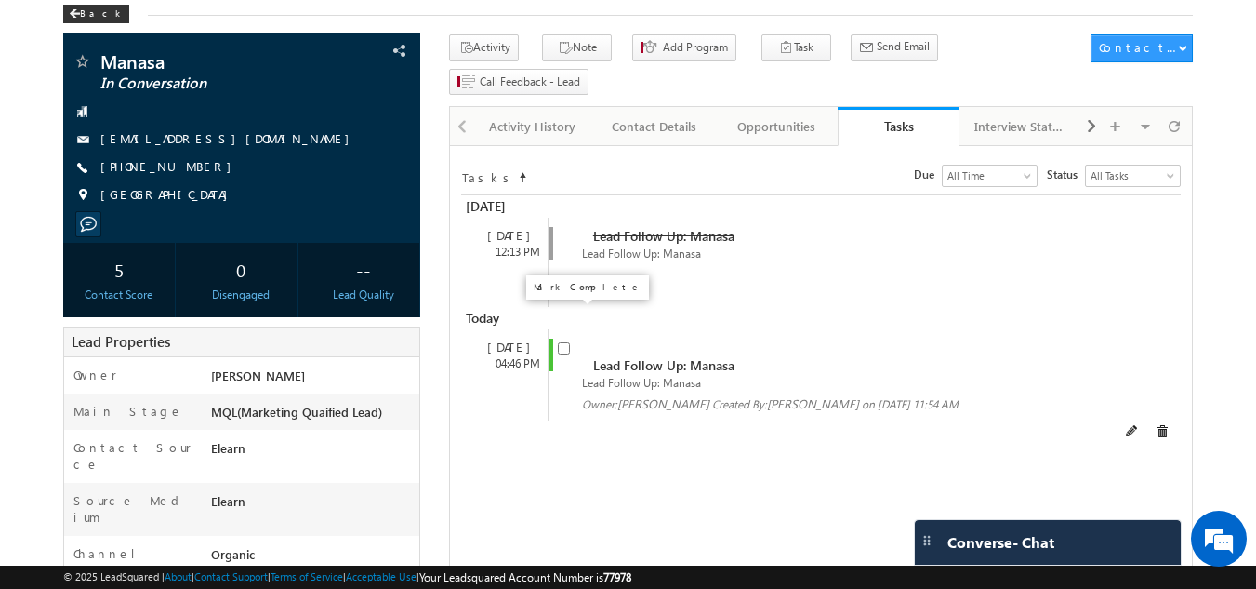
click at [561, 342] on input "checkbox" at bounding box center [564, 348] width 12 height 12
checkbox input "false"
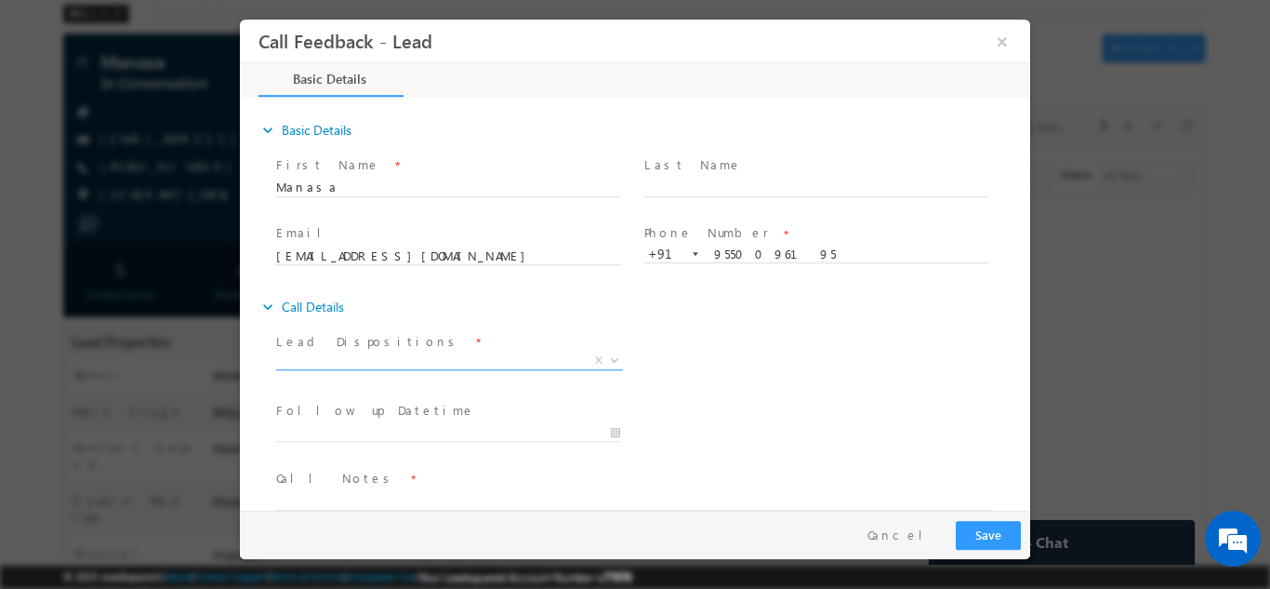
click at [405, 365] on span "X" at bounding box center [449, 360] width 347 height 19
click at [389, 353] on span "Not Interested" at bounding box center [427, 359] width 302 height 17
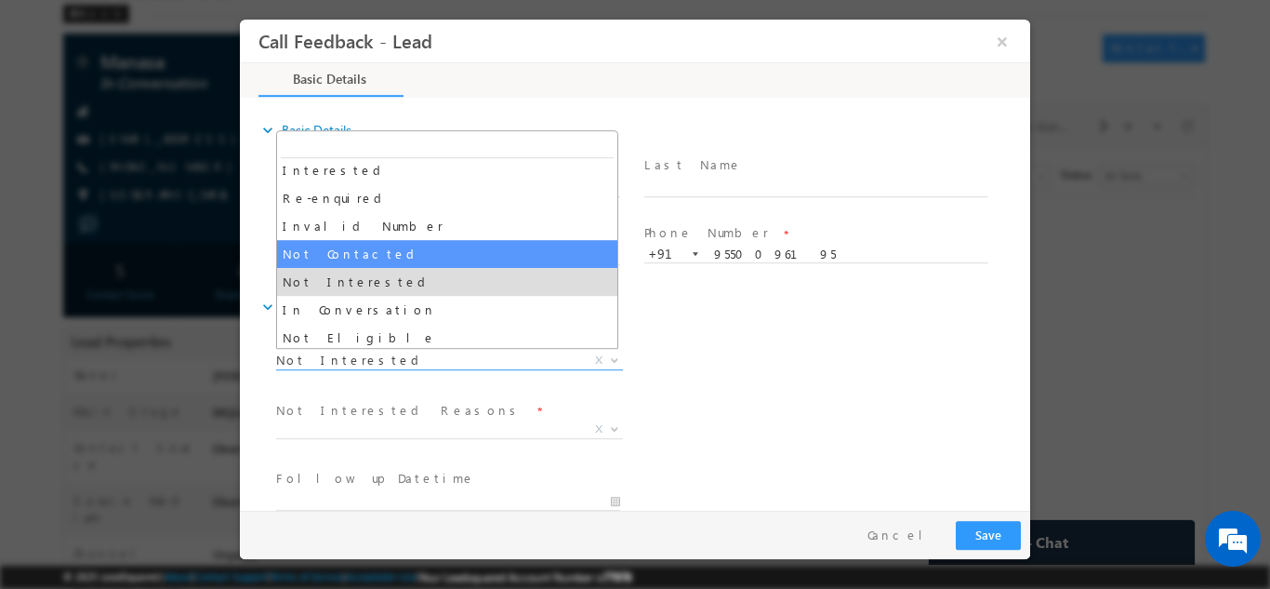
scroll to position [93, 0]
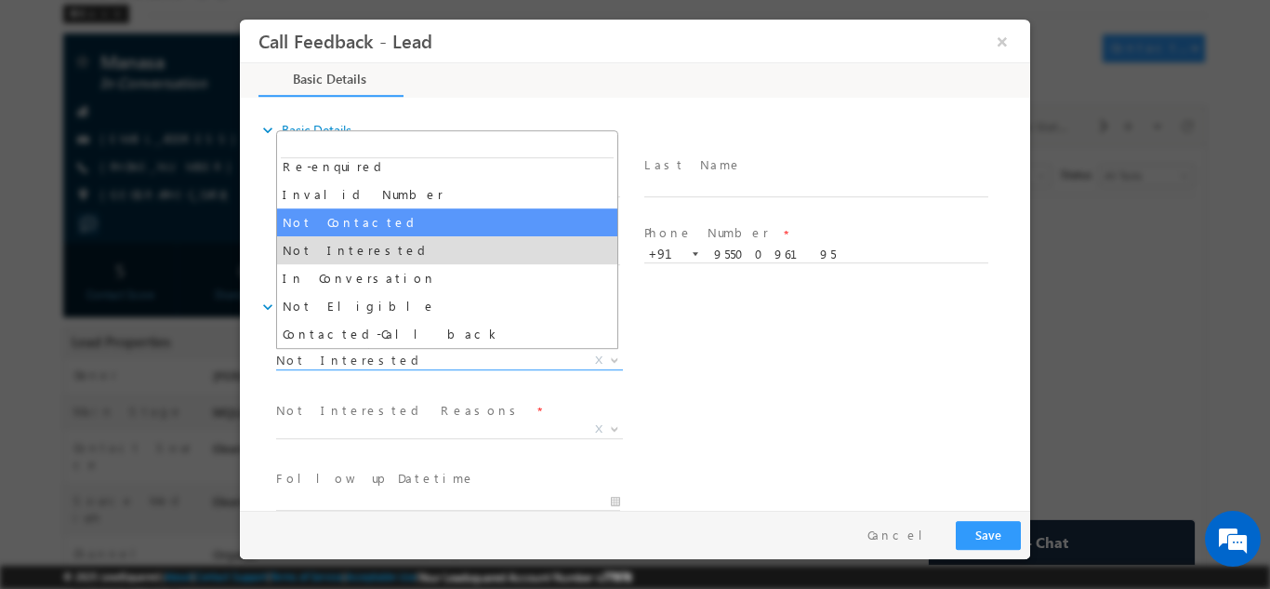
select select "Not Contacted"
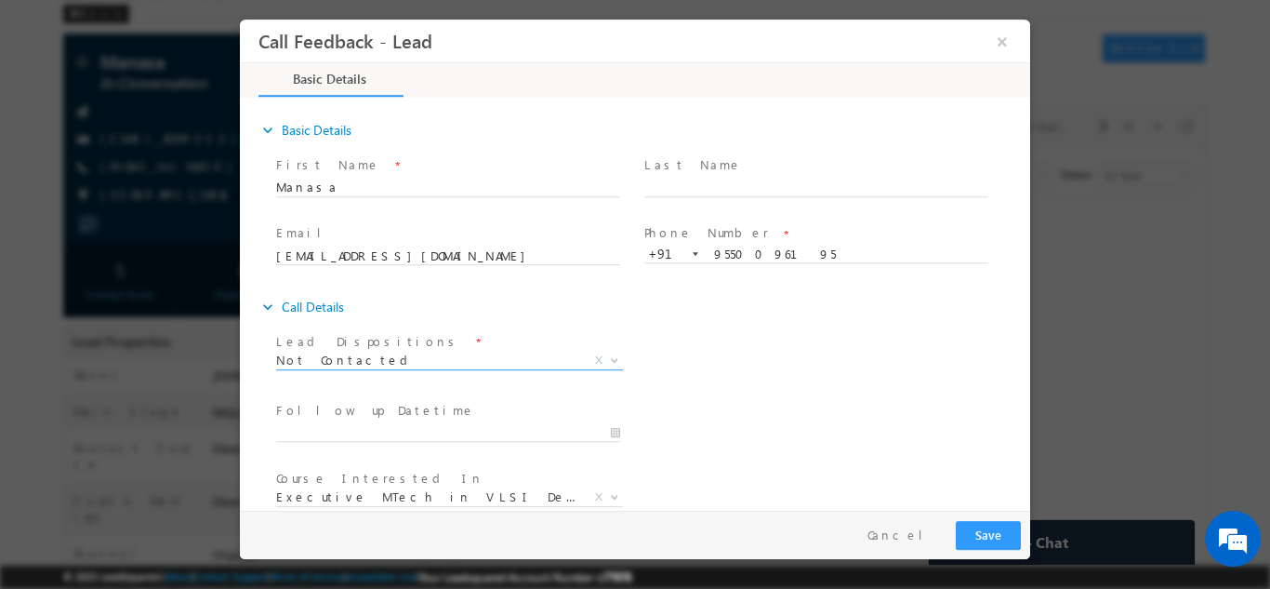
click at [851, 377] on div "Lead Dispositions * Prospect Interested Re-enquired Invalid Number Not Contacte…" at bounding box center [651, 361] width 758 height 69
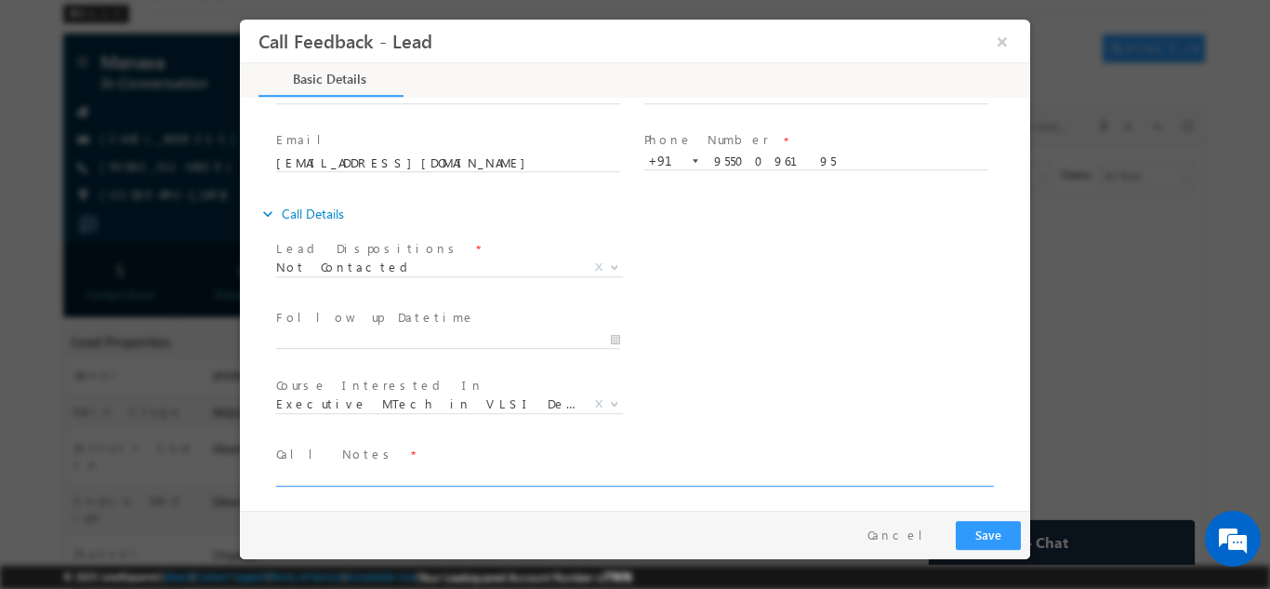
click at [367, 479] on textarea at bounding box center [633, 474] width 715 height 21
type textarea "DNP"
click at [995, 528] on button "Save" at bounding box center [988, 534] width 65 height 29
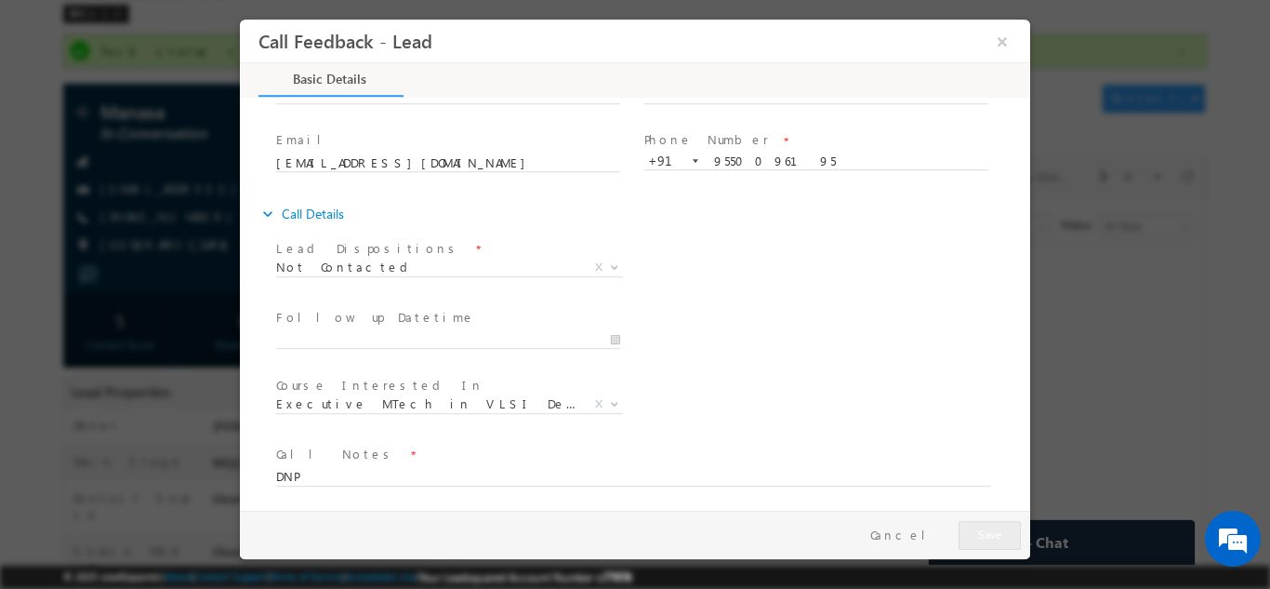
click at [4, 145] on div at bounding box center [635, 294] width 1270 height 589
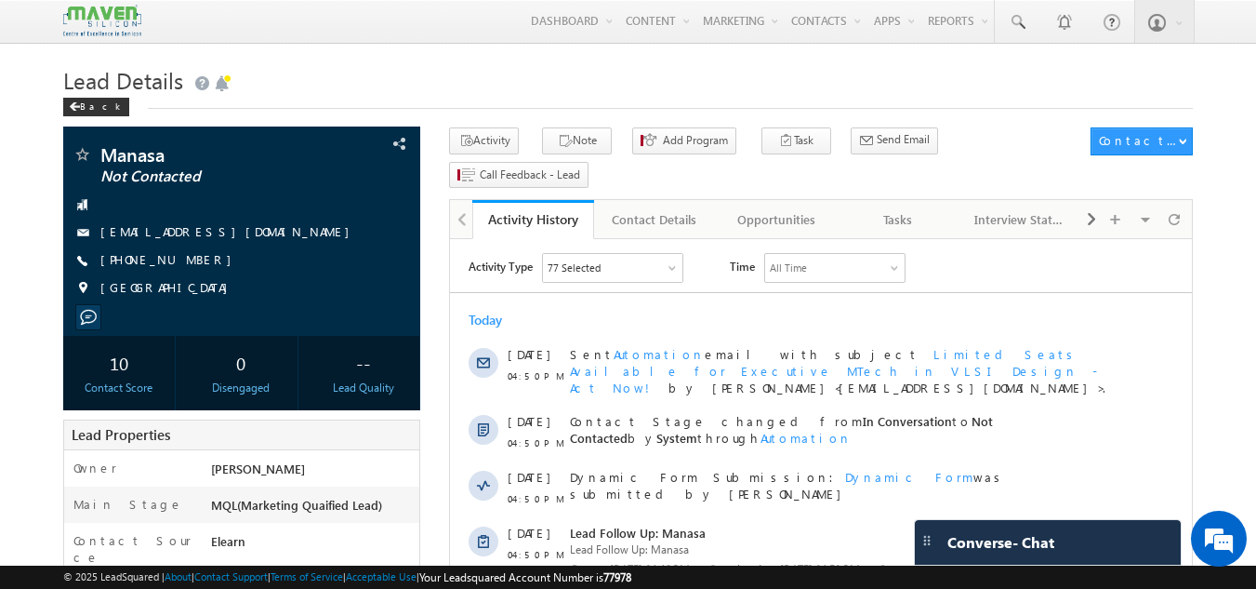
click at [92, 96] on h1 "Lead Details" at bounding box center [628, 78] width 1131 height 36
click at [93, 99] on div "Back" at bounding box center [96, 107] width 66 height 19
